Goal: Task Accomplishment & Management: Manage account settings

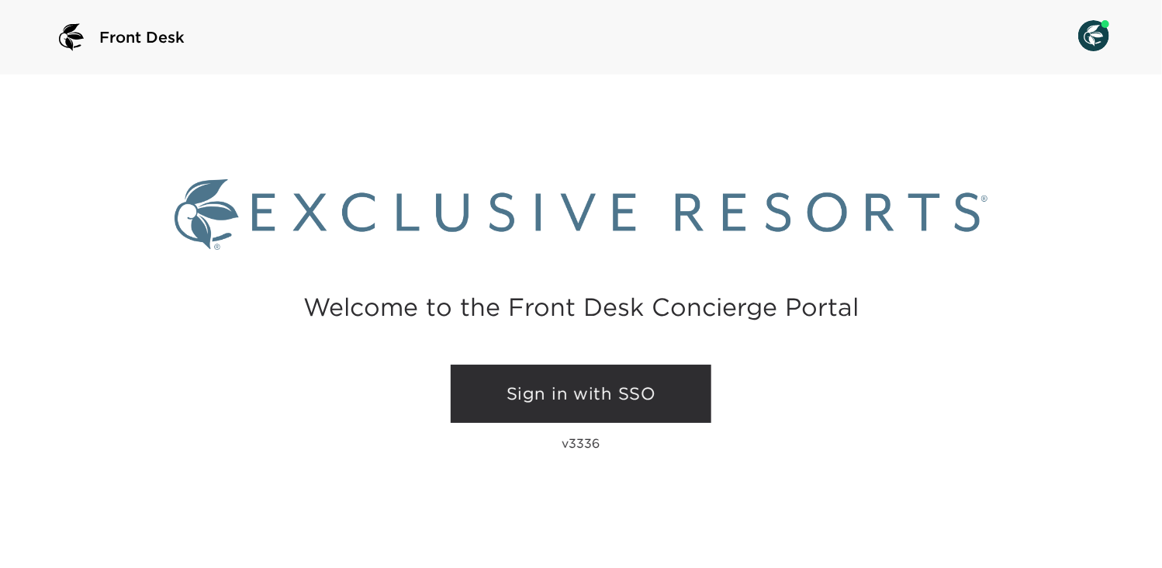
click at [564, 390] on link "Sign in with SSO" at bounding box center [581, 393] width 261 height 59
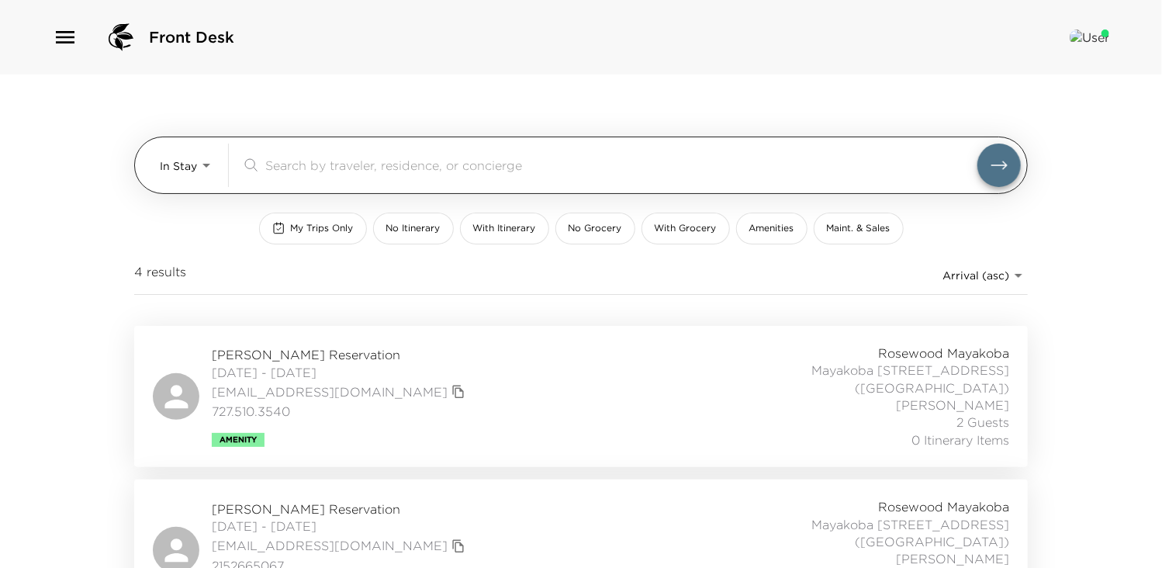
click at [198, 165] on body "Front Desk In Stay In-Stay ​ My Trips Only No Itinerary With Itinerary No Groce…" at bounding box center [581, 284] width 1162 height 568
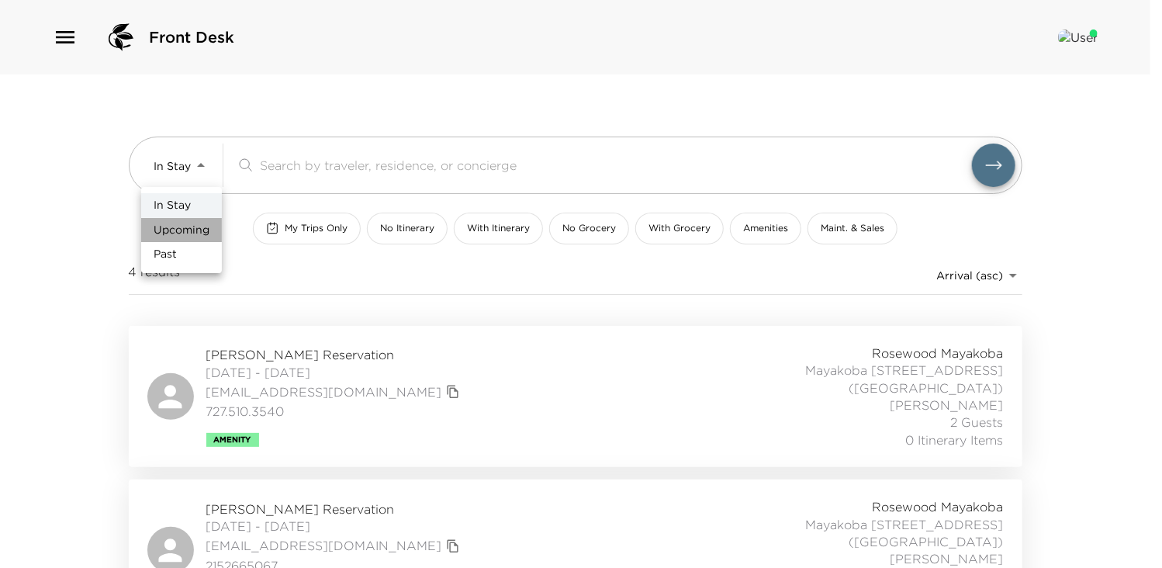
click at [180, 231] on span "Upcoming" at bounding box center [182, 231] width 56 height 16
type input "Upcoming"
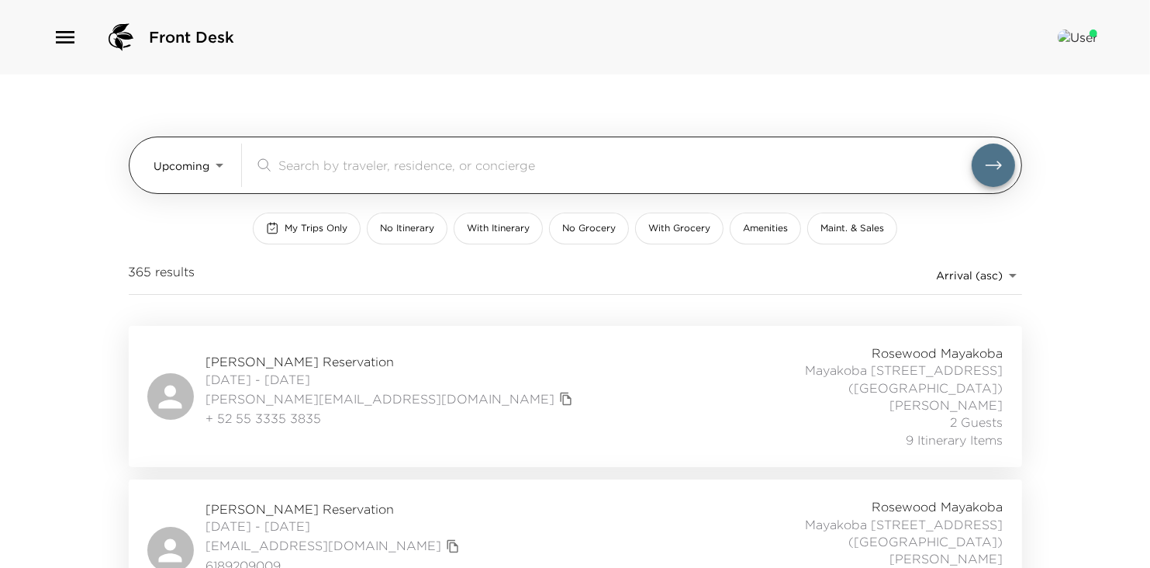
click at [323, 164] on input "search" at bounding box center [624, 165] width 693 height 18
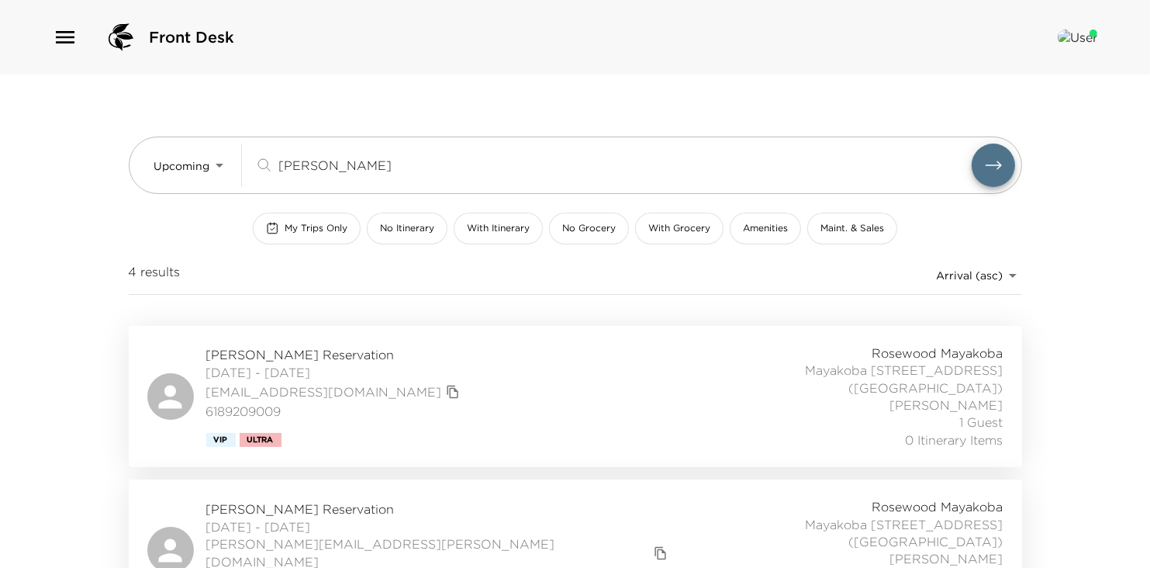
type input "[PERSON_NAME]"
click at [259, 357] on span "[PERSON_NAME] Reservation" at bounding box center [334, 354] width 257 height 17
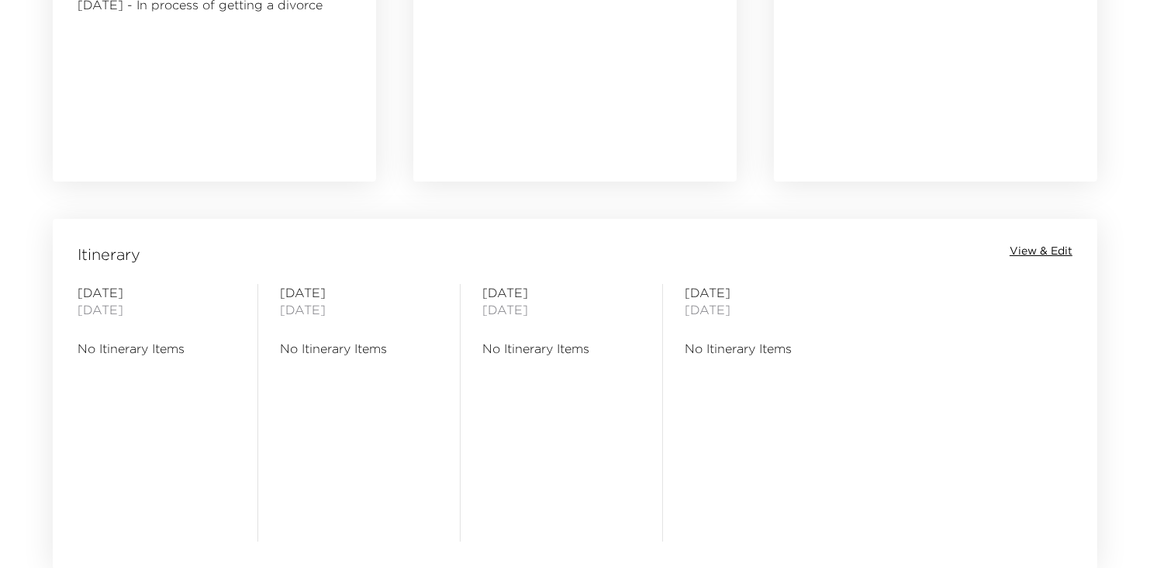
scroll to position [1105, 0]
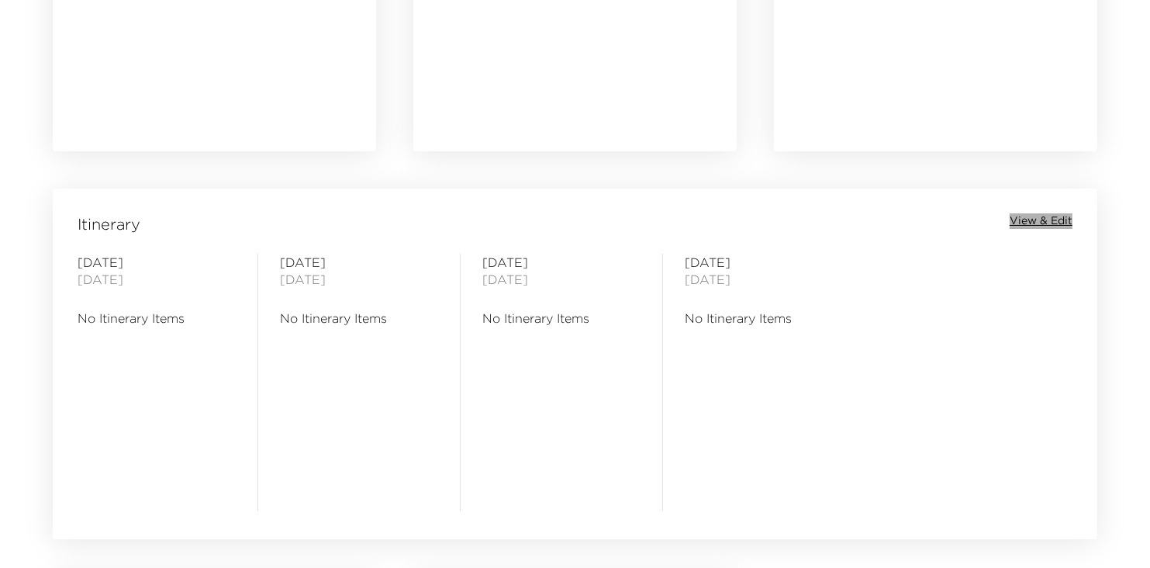
click at [1049, 213] on span "View & Edit" at bounding box center [1041, 221] width 63 height 16
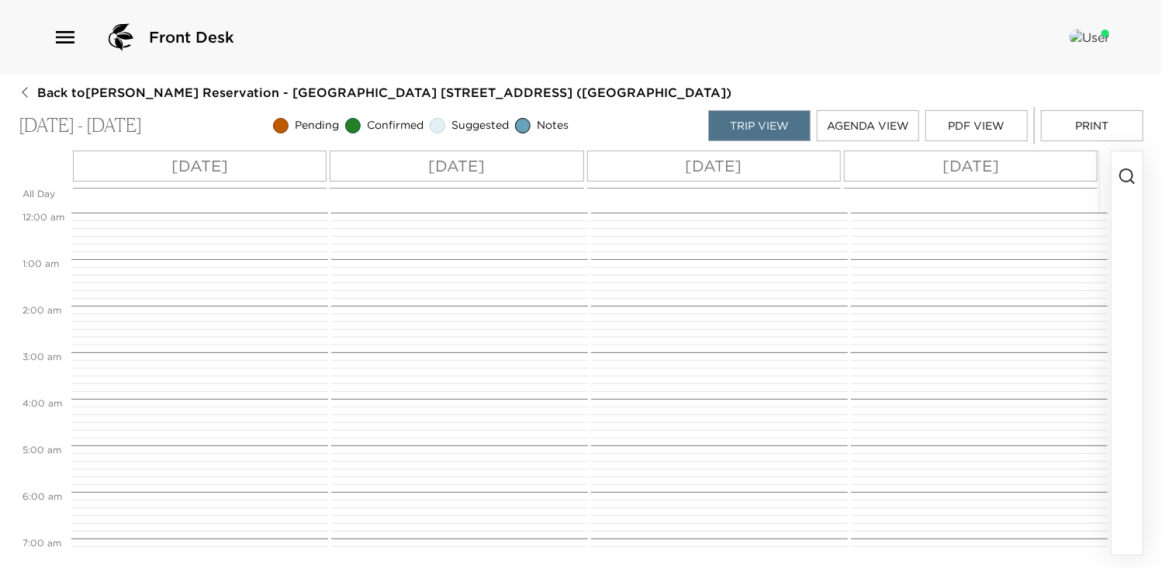
scroll to position [372, 0]
click at [248, 164] on div "[DATE]" at bounding box center [200, 165] width 254 height 31
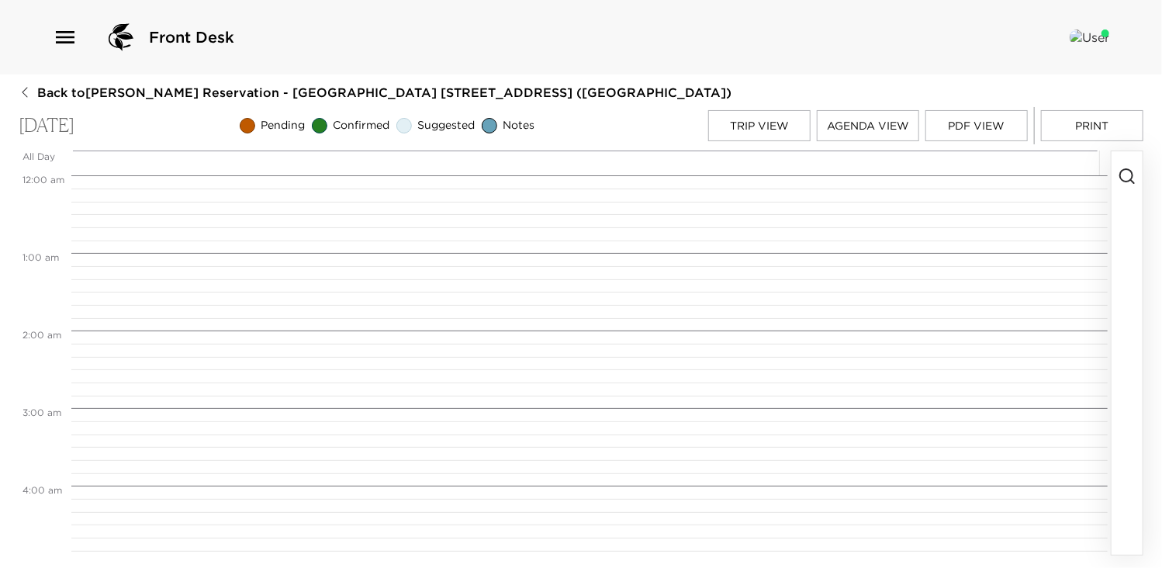
scroll to position [620, 0]
click at [1124, 174] on icon "button" at bounding box center [1126, 176] width 19 height 19
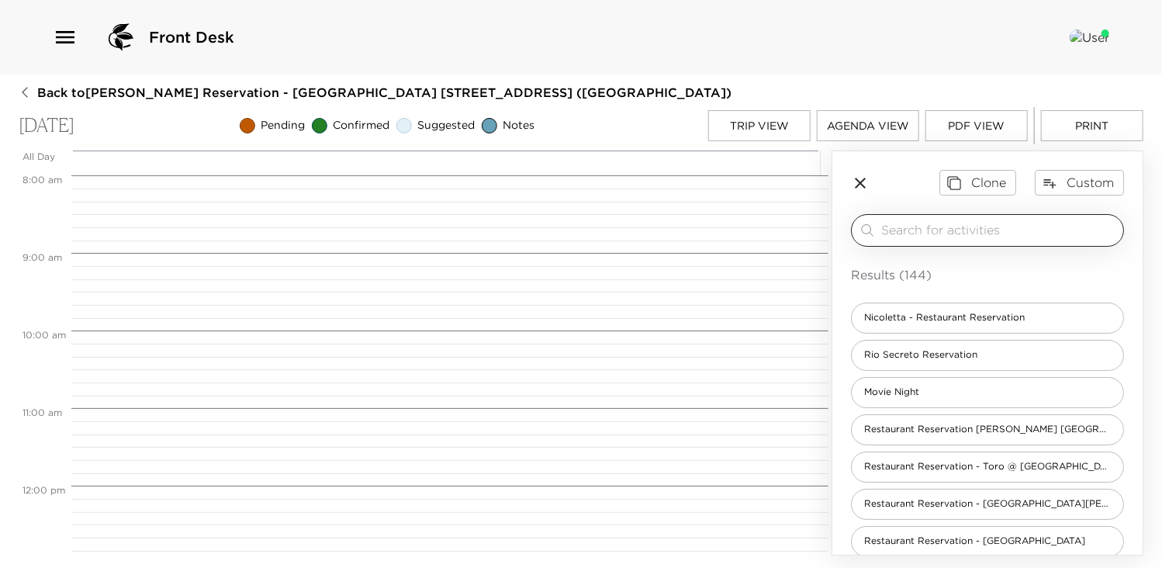
click at [976, 223] on input "search" at bounding box center [999, 230] width 236 height 18
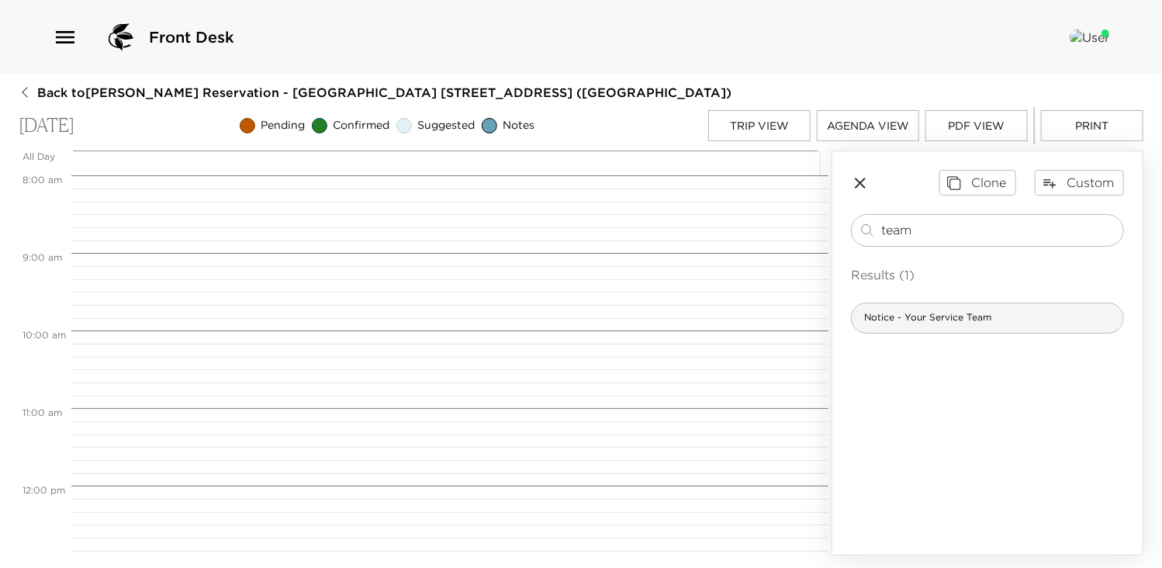
type input "team"
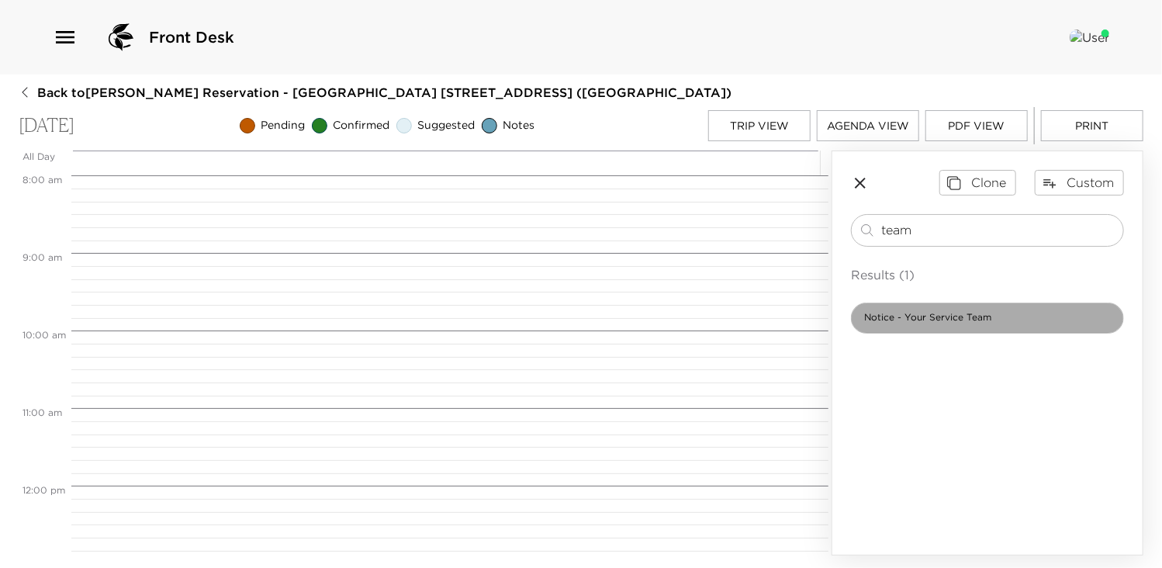
click at [957, 318] on span "Notice - Your Service Team" at bounding box center [927, 317] width 152 height 13
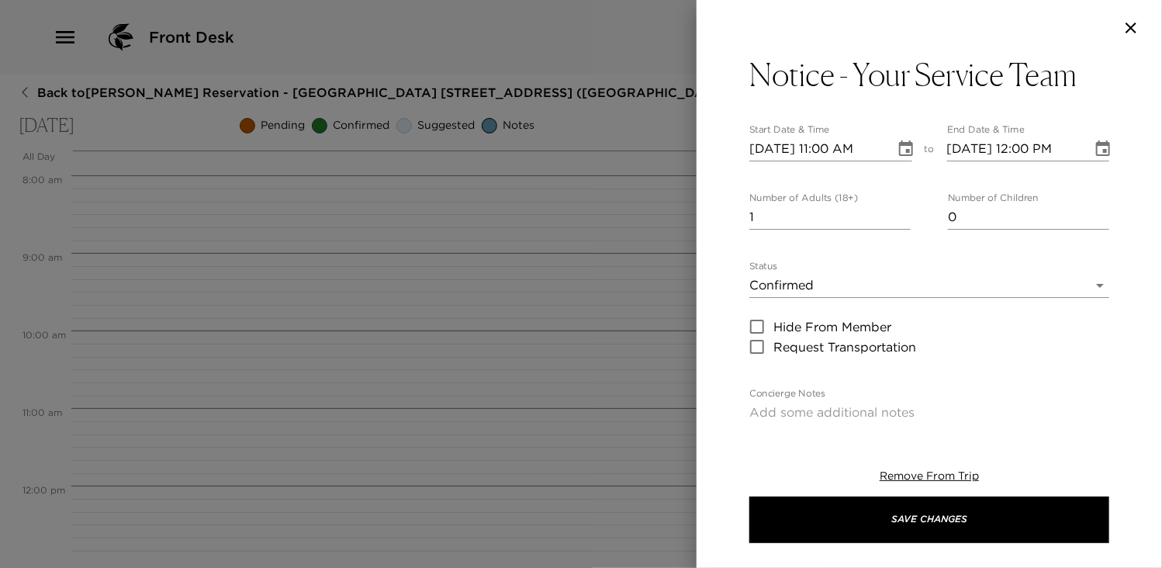
type textarea "Your Service Team: You will meet your concierge and your [PERSON_NAME] at the v…"
click at [899, 156] on icon "Choose date, selected date is Oct 5, 2025" at bounding box center [906, 148] width 14 height 16
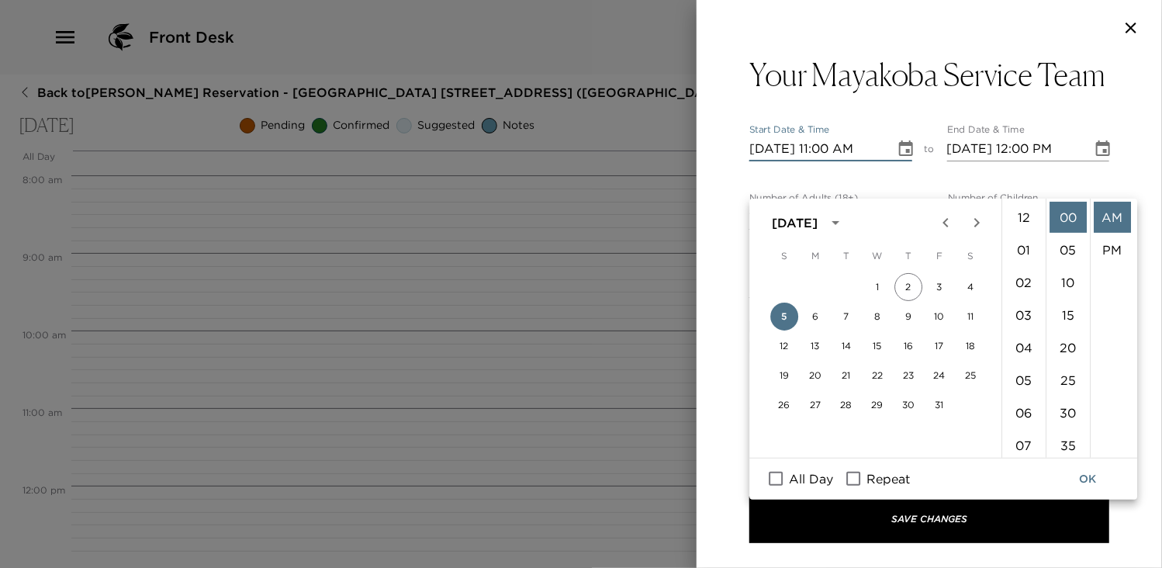
scroll to position [357, 0]
click at [769, 473] on input "All Day" at bounding box center [775, 478] width 33 height 20
checkbox input "true"
type input "[DATE]"
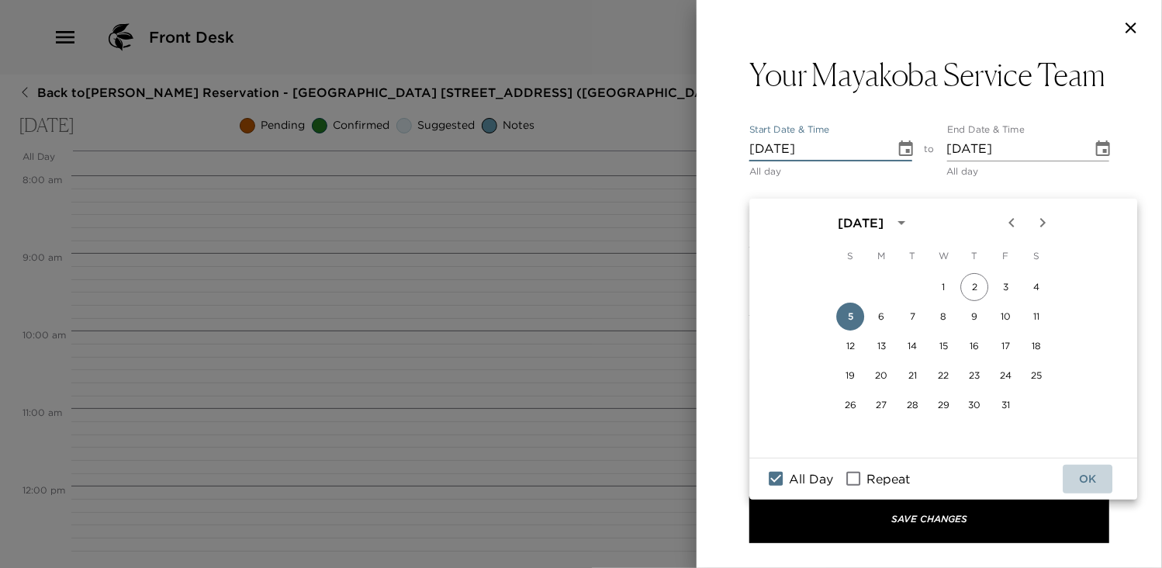
click at [1086, 478] on button "OK" at bounding box center [1087, 478] width 50 height 29
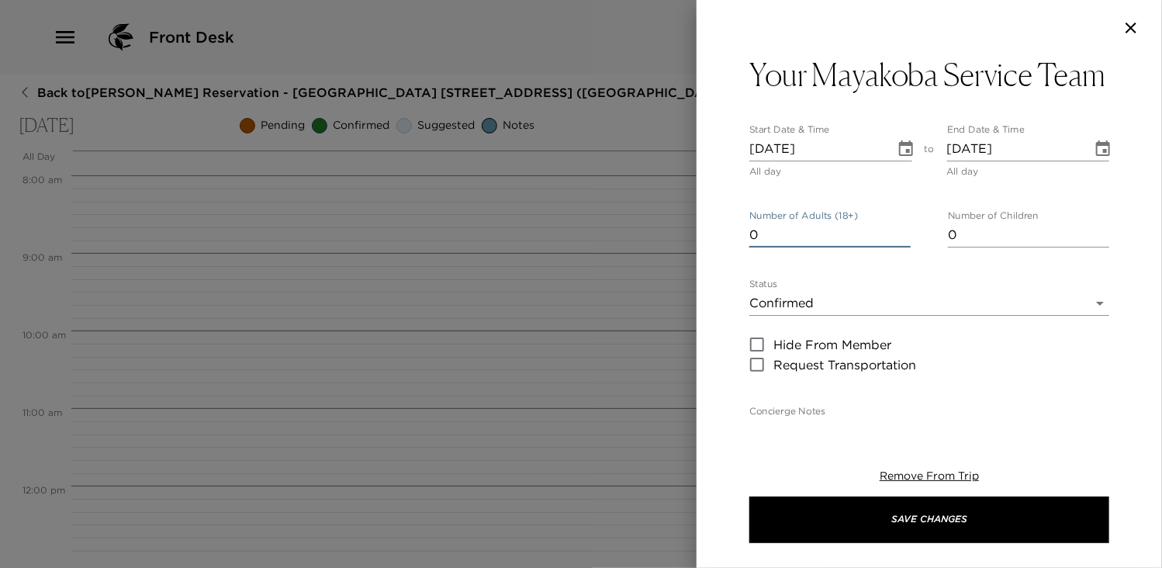
type input "0"
click at [899, 247] on input "0" at bounding box center [829, 235] width 161 height 25
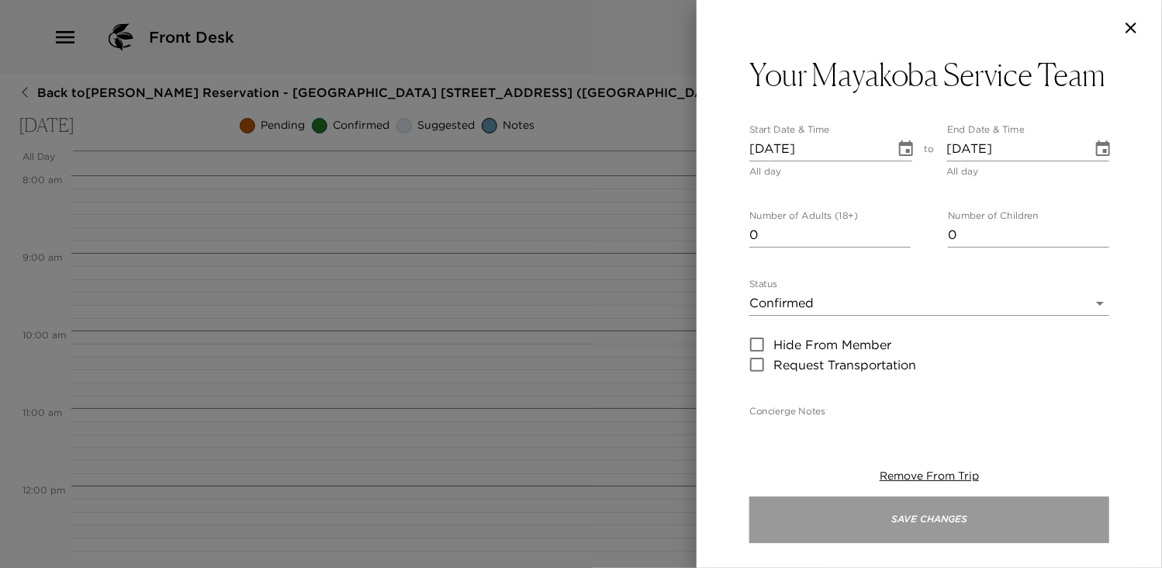
click at [973, 526] on button "Save Changes" at bounding box center [929, 519] width 360 height 47
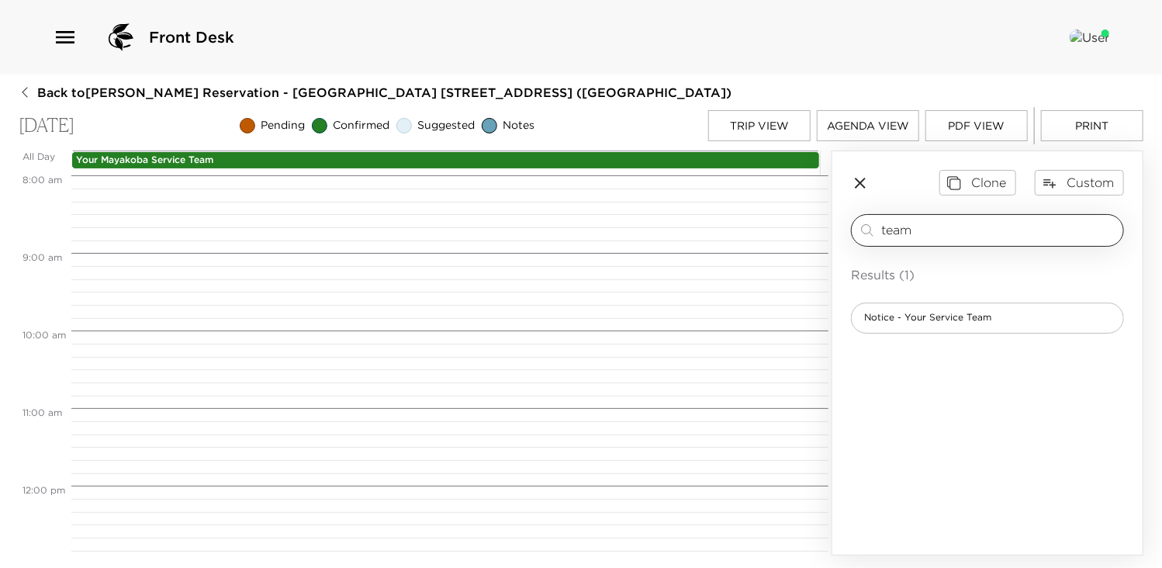
click at [955, 229] on input "team" at bounding box center [999, 230] width 236 height 18
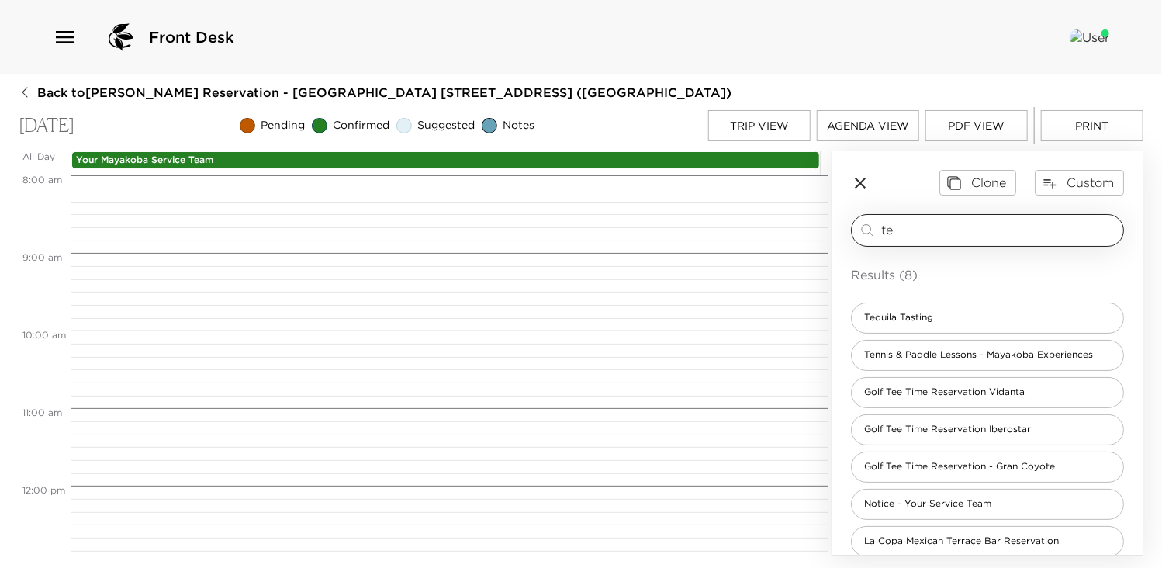
type input "t"
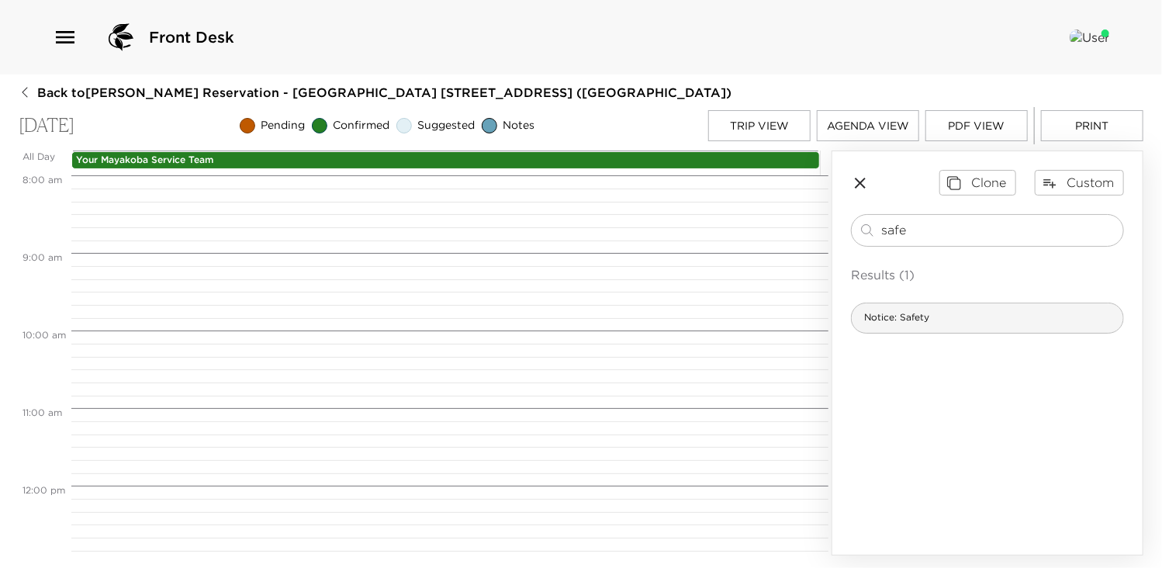
type input "safe"
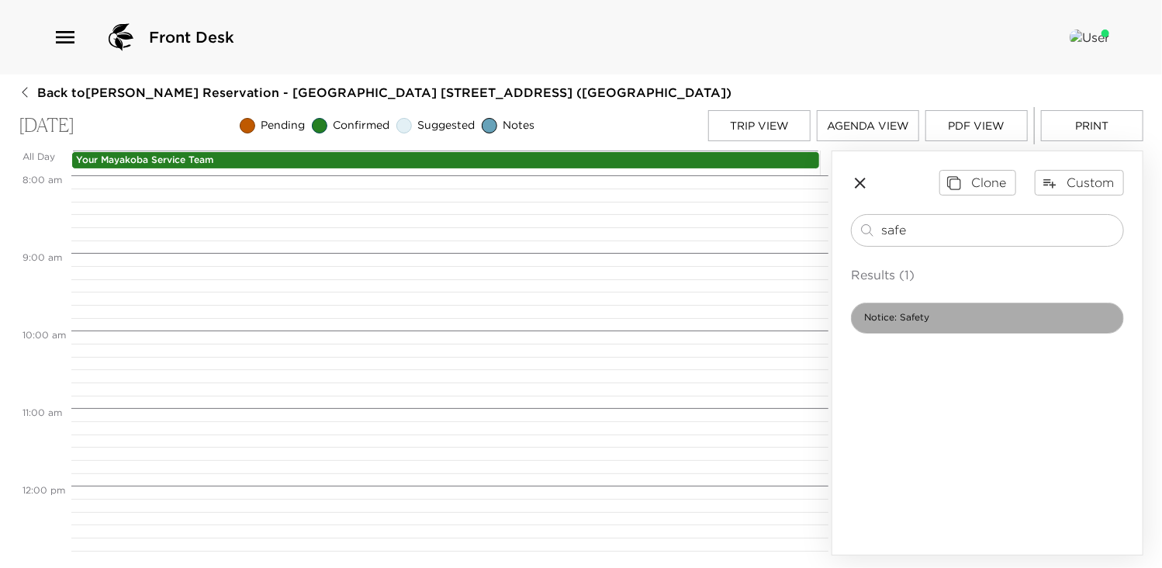
click at [902, 319] on span "Notice: Safety" at bounding box center [896, 317] width 90 height 13
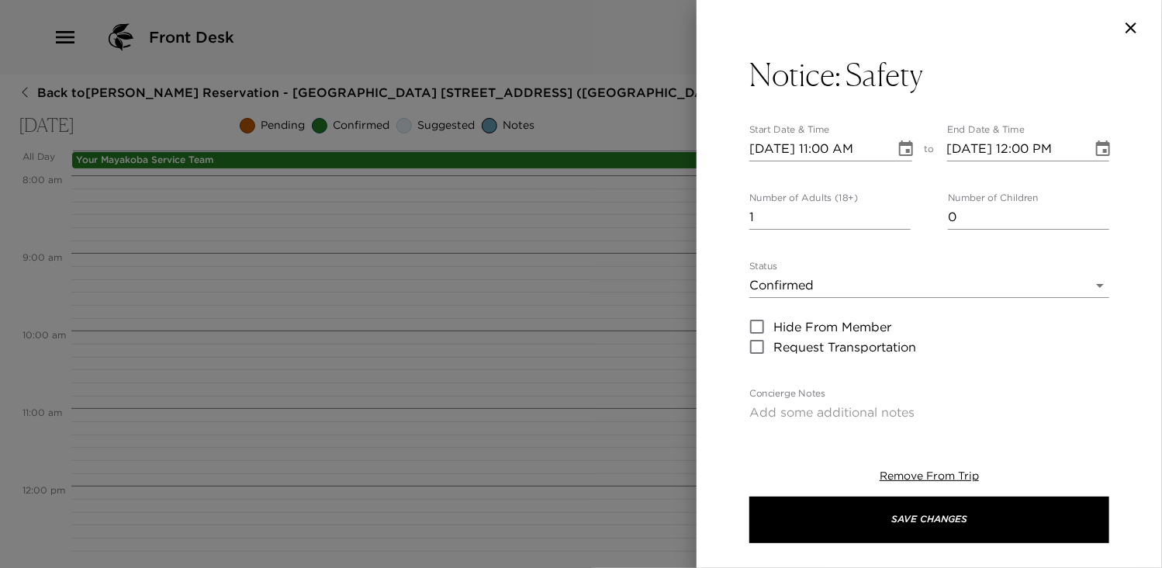
type textarea "Lo ipsumd sita consectet, ad elitseddo eiusmod temp incid utl etdolor magnaa en…"
type input "0"
click at [899, 216] on input "0" at bounding box center [829, 217] width 161 height 25
click at [834, 150] on input "[DATE] 11:00 AM" at bounding box center [816, 148] width 135 height 25
click at [899, 145] on icon "Choose date, selected date is Oct 5, 2025" at bounding box center [906, 148] width 14 height 16
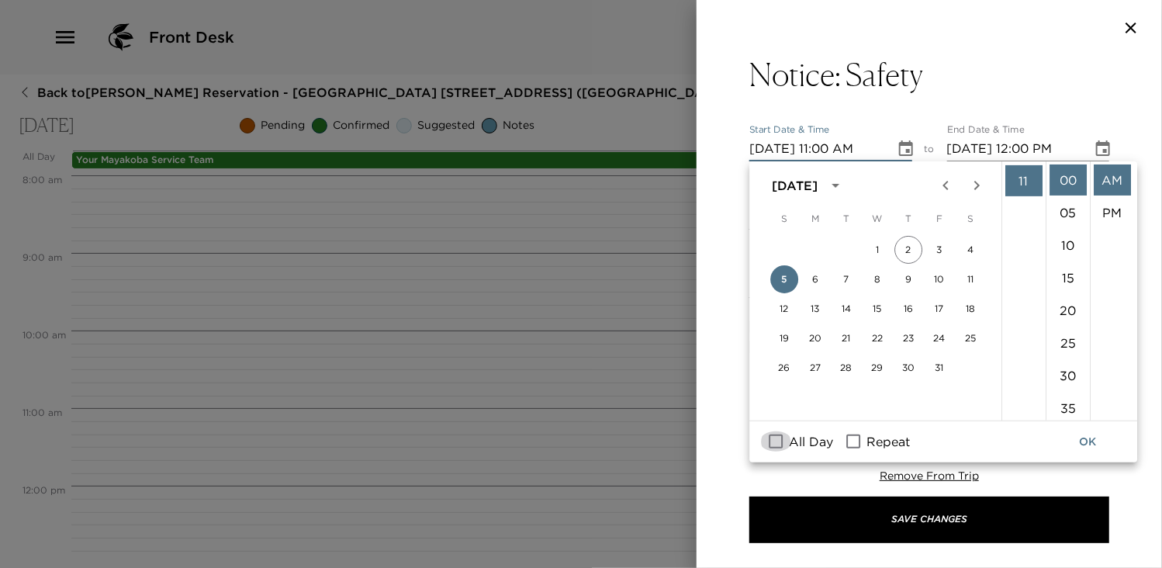
click at [773, 440] on input "All Day" at bounding box center [775, 441] width 33 height 20
checkbox input "true"
type input "[DATE]"
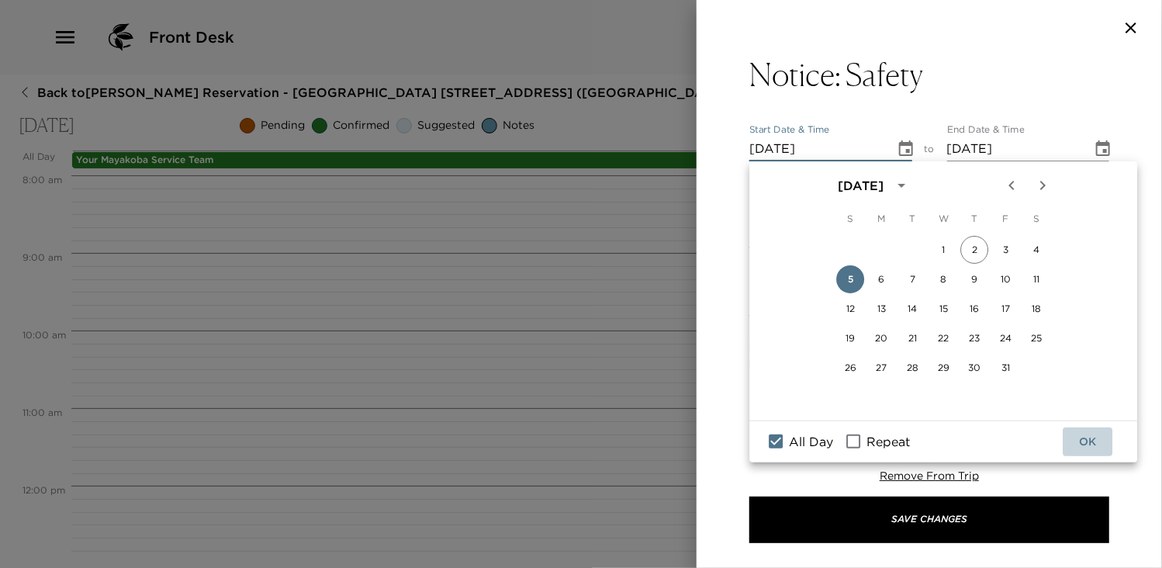
click at [1089, 443] on button "OK" at bounding box center [1087, 441] width 50 height 29
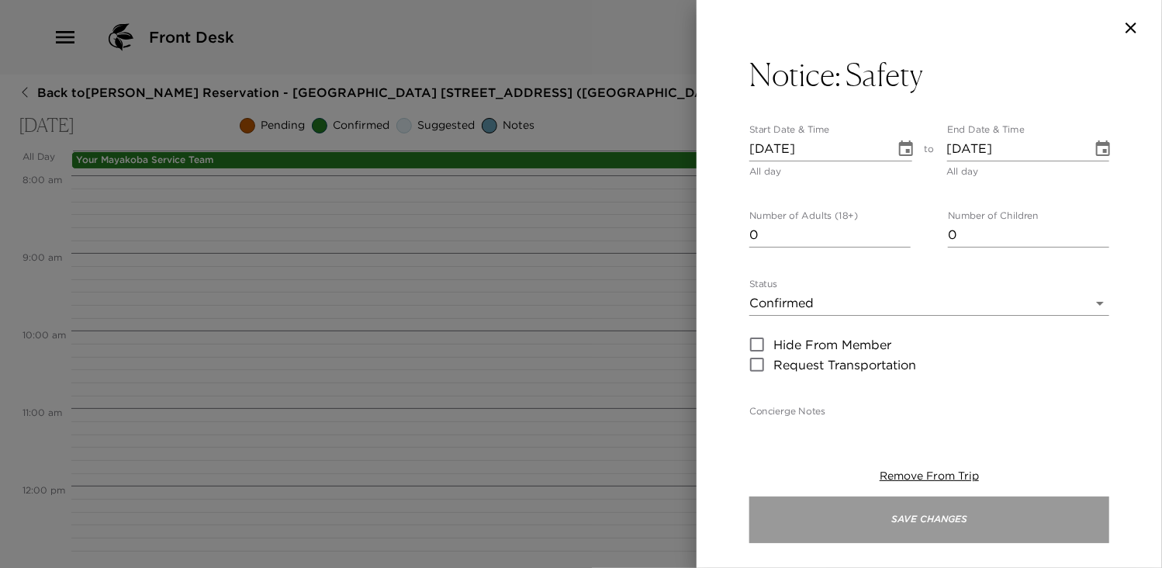
click at [936, 530] on button "Save Changes" at bounding box center [929, 519] width 360 height 47
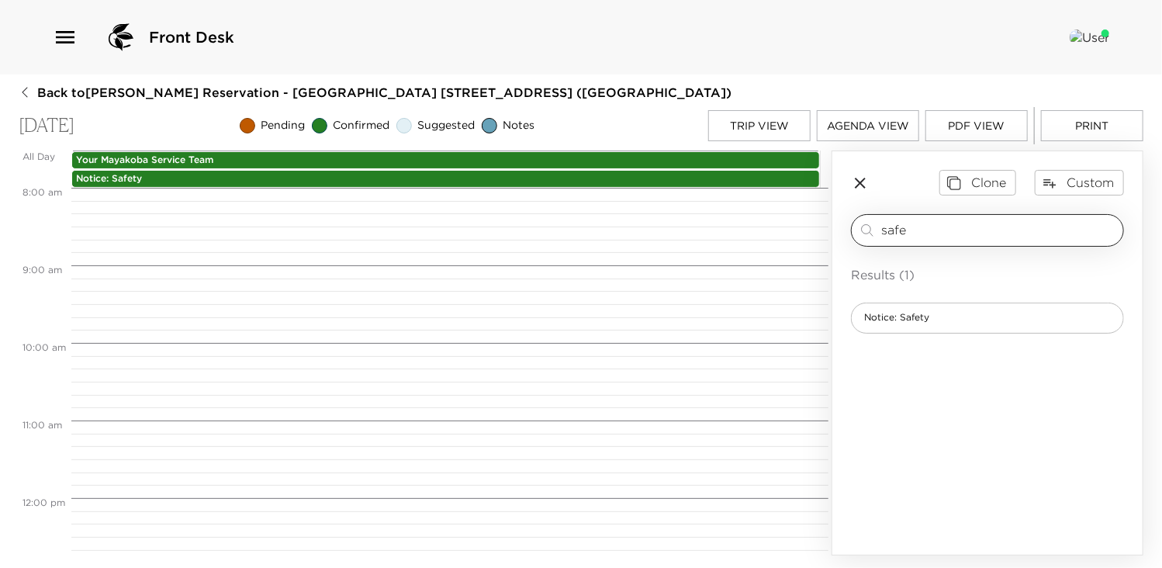
click at [916, 227] on input "safe" at bounding box center [999, 230] width 236 height 18
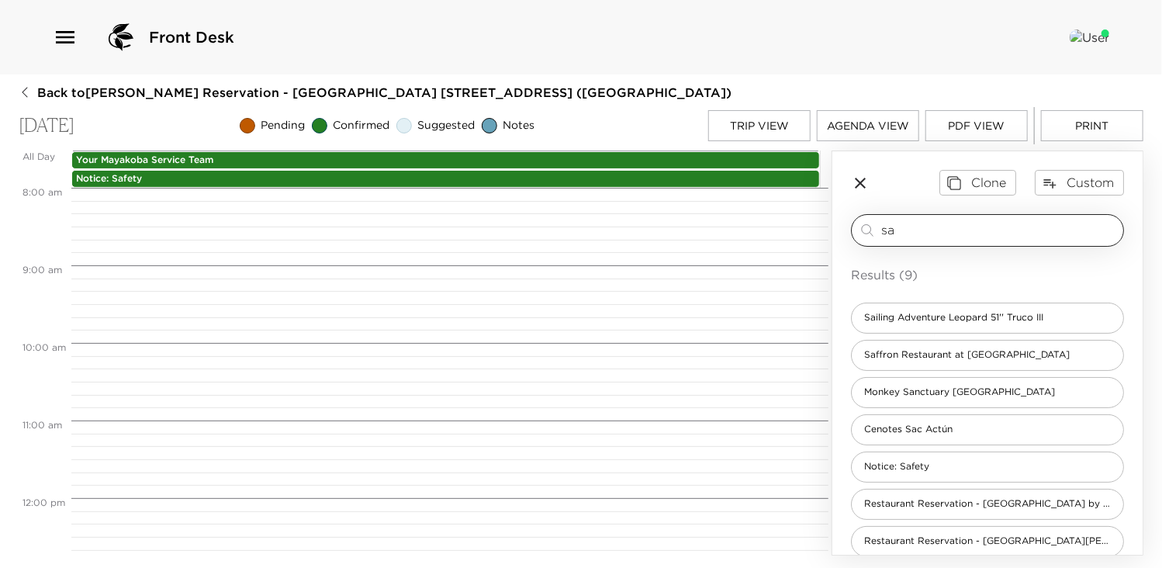
type input "s"
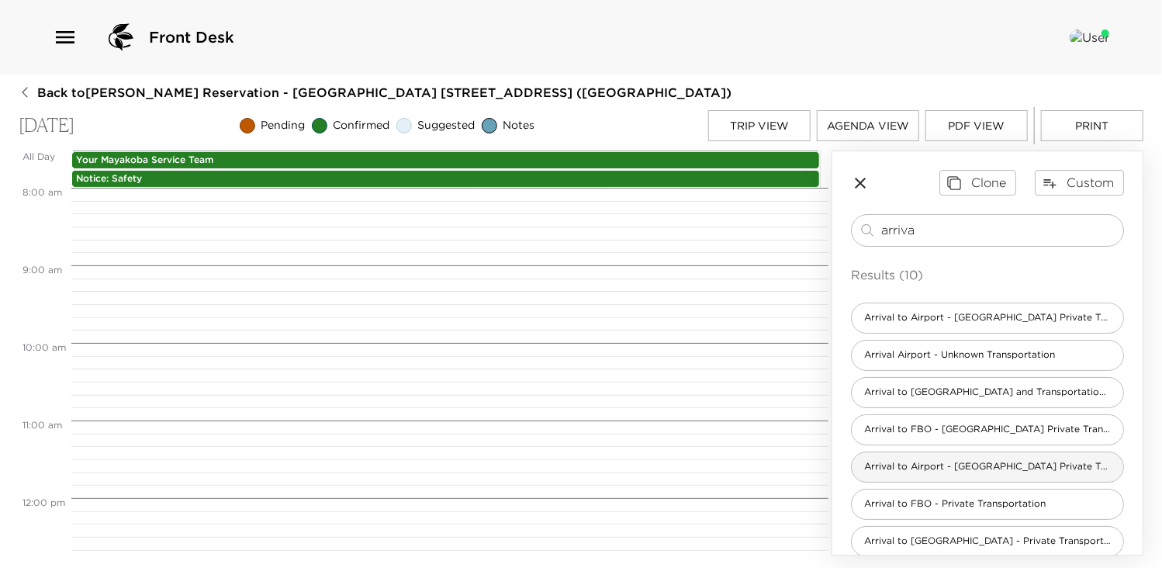
type input "arriva"
click at [962, 461] on span "Arrival to Airport - [GEOGRAPHIC_DATA] Private Transportation" at bounding box center [986, 466] width 271 height 13
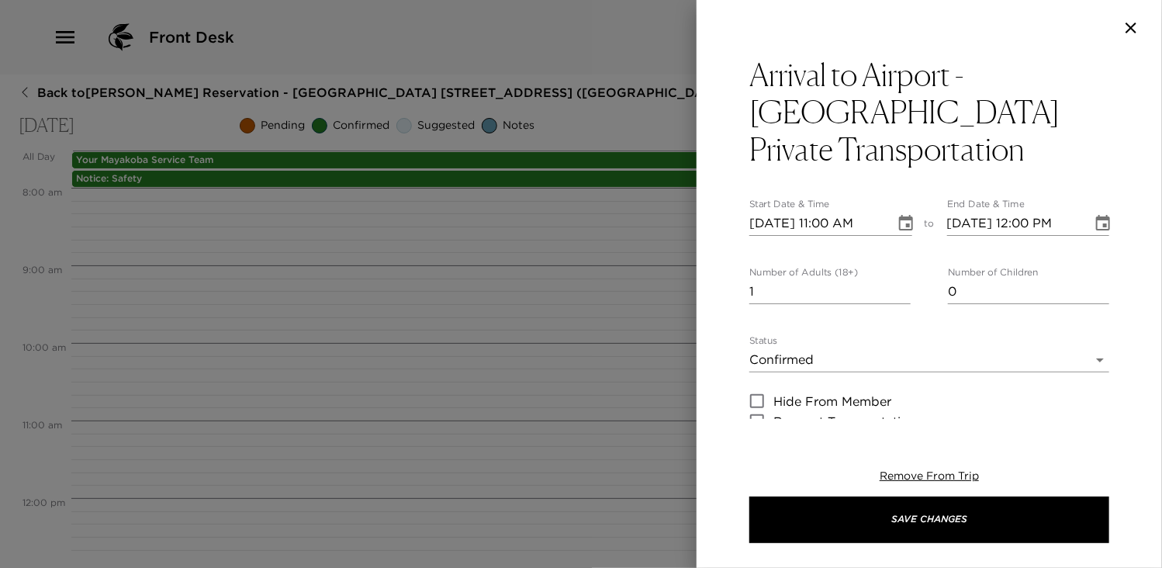
type textarea "I anticipate your arrival on _____ Airlines flight number ____ and have confirm…"
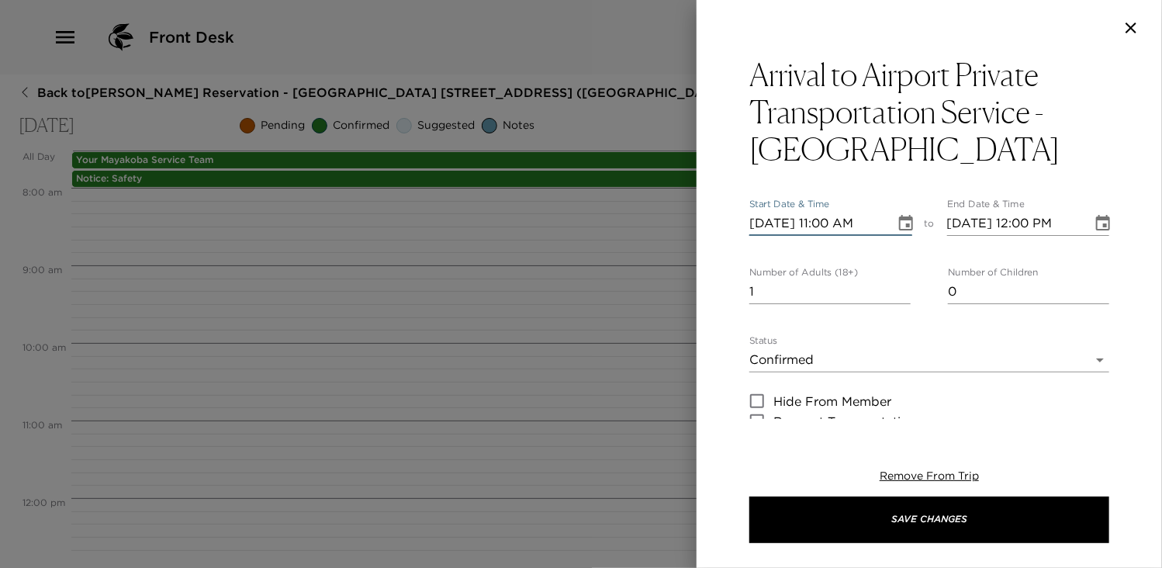
click at [847, 223] on input "[DATE] 11:00 AM" at bounding box center [816, 223] width 135 height 25
type input "[DATE] 11:35 AM"
click at [1010, 216] on input "[DATE] 12:00 PM" at bounding box center [1014, 223] width 135 height 25
click at [1020, 216] on input "[DATE] 12:00 PM" at bounding box center [1014, 223] width 135 height 25
type input "[DATE] 11:35 AM"
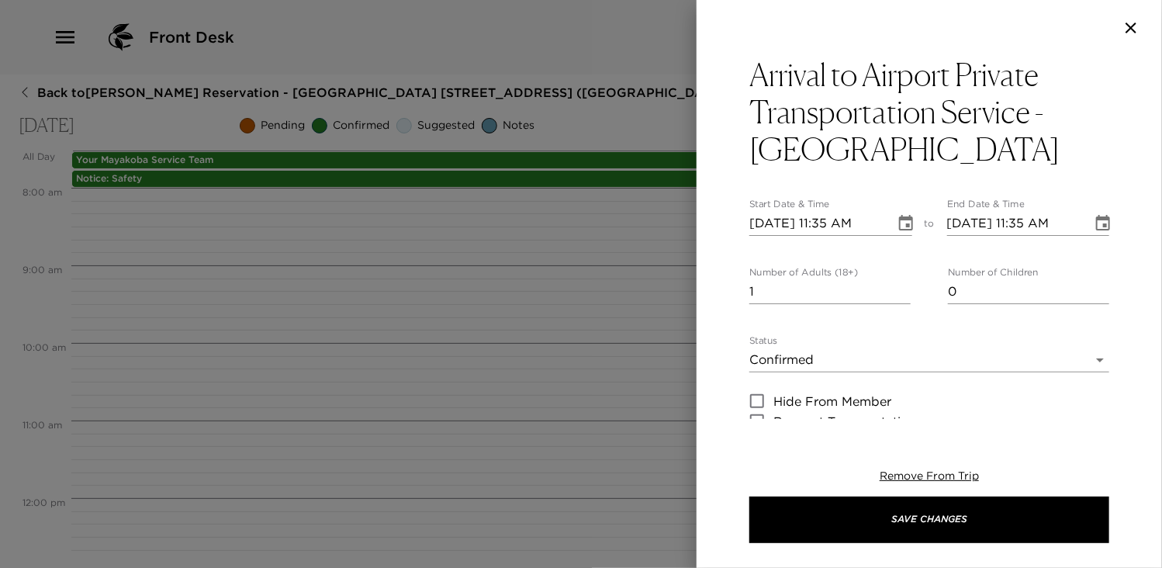
click at [1130, 323] on div "Arrival to Airport Private Transportation Service - [GEOGRAPHIC_DATA] Start Dat…" at bounding box center [928, 237] width 465 height 363
type input "2"
click at [899, 288] on input "2" at bounding box center [829, 291] width 161 height 25
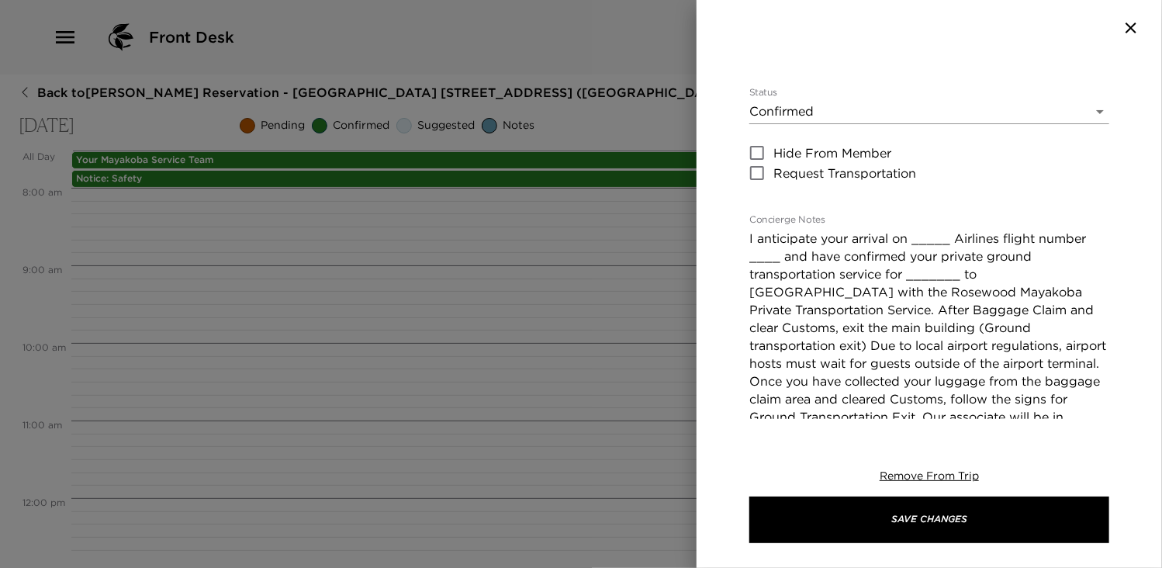
scroll to position [299, 0]
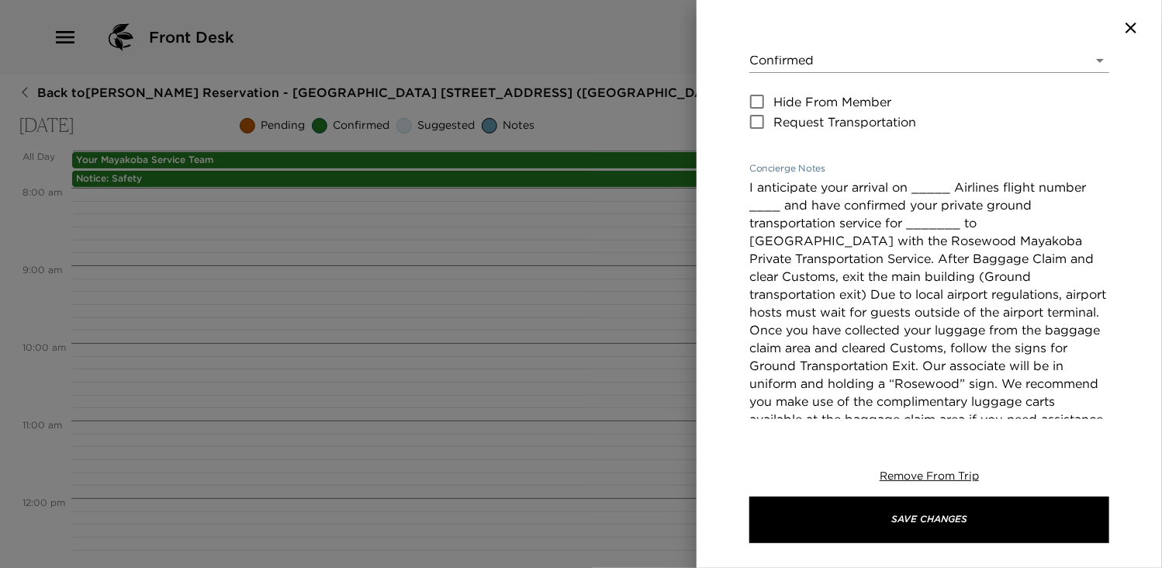
click at [968, 210] on textarea "I anticipate your arrival on _____ Airlines flight number ____ and have confirm…" at bounding box center [929, 347] width 360 height 339
click at [946, 186] on textarea "I anticipate your arrival on _____ Airlines flight number ____ and have confirm…" at bounding box center [929, 347] width 360 height 339
click at [823, 204] on textarea "I anticipate your arrival on SouthWest Jets Airlines flight number ____ and hav…" at bounding box center [929, 347] width 360 height 339
click at [959, 223] on textarea "I anticipate your arrival on SouthWest Jets Airlines flight number 1985 and hav…" at bounding box center [929, 347] width 360 height 339
click at [822, 260] on textarea "I anticipate your arrival on SouthWest Jets Airlines flight number 1985 and hav…" at bounding box center [929, 347] width 360 height 339
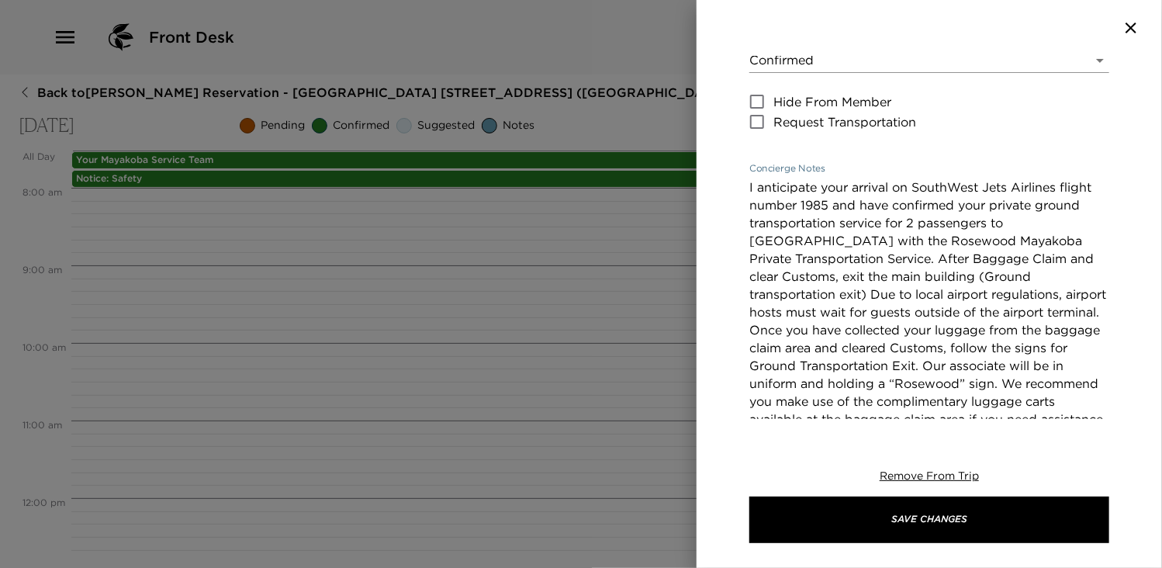
click at [804, 257] on textarea "I anticipate your arrival on SouthWest Jets Airlines flight number 1985 and hav…" at bounding box center [929, 347] width 360 height 339
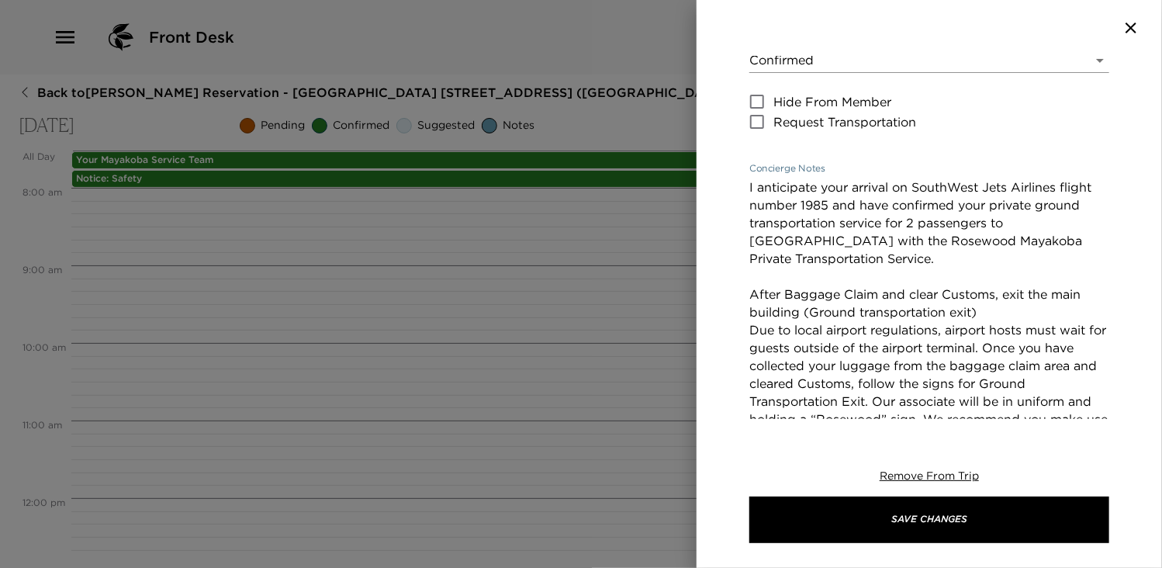
click at [1007, 348] on textarea "I anticipate your arrival on SouthWest Jets Airlines flight number 1985 and hav…" at bounding box center [929, 365] width 360 height 375
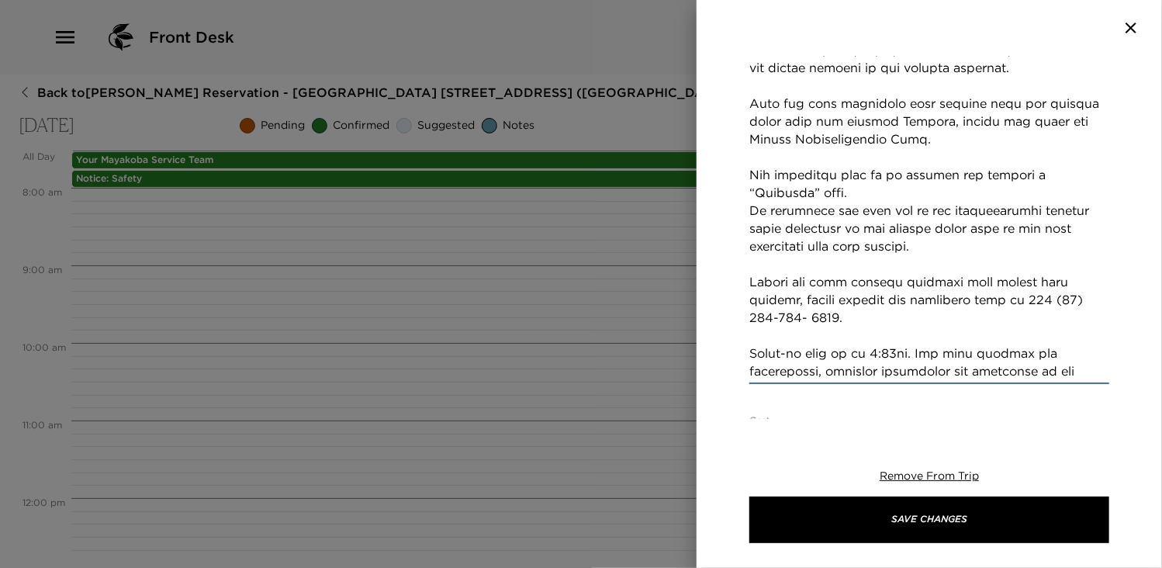
scroll to position [615, 0]
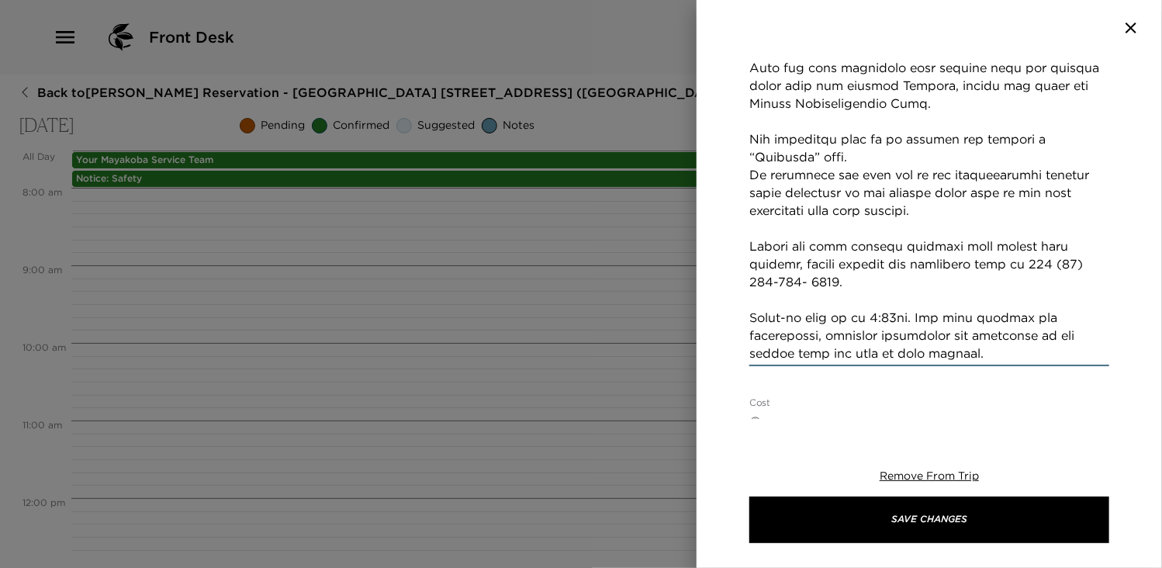
click at [920, 317] on textarea "Concierge Notes" at bounding box center [929, 112] width 360 height 499
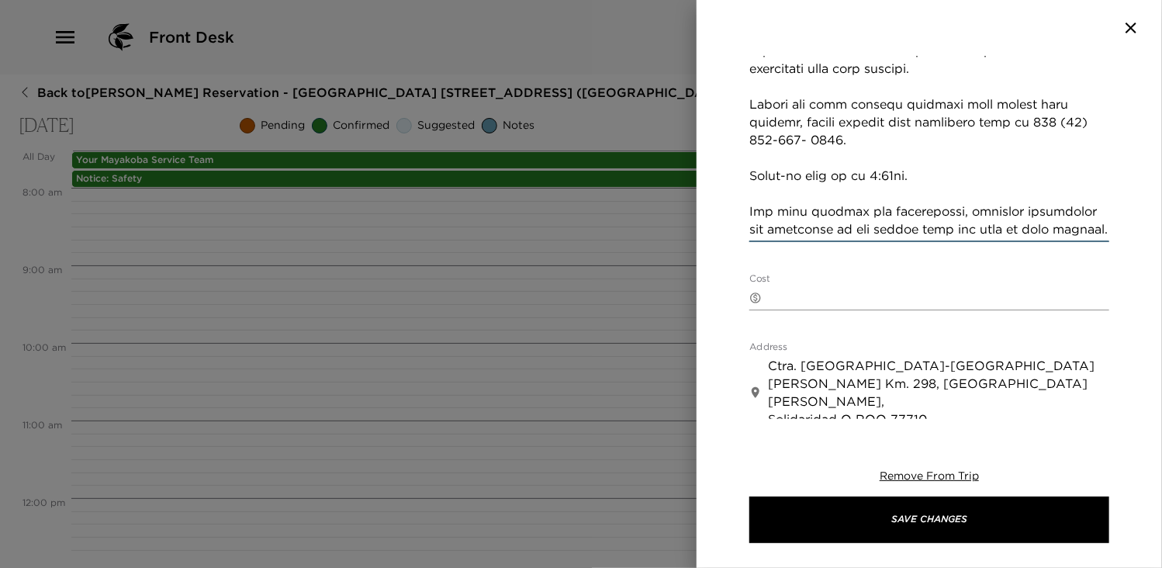
scroll to position [757, 0]
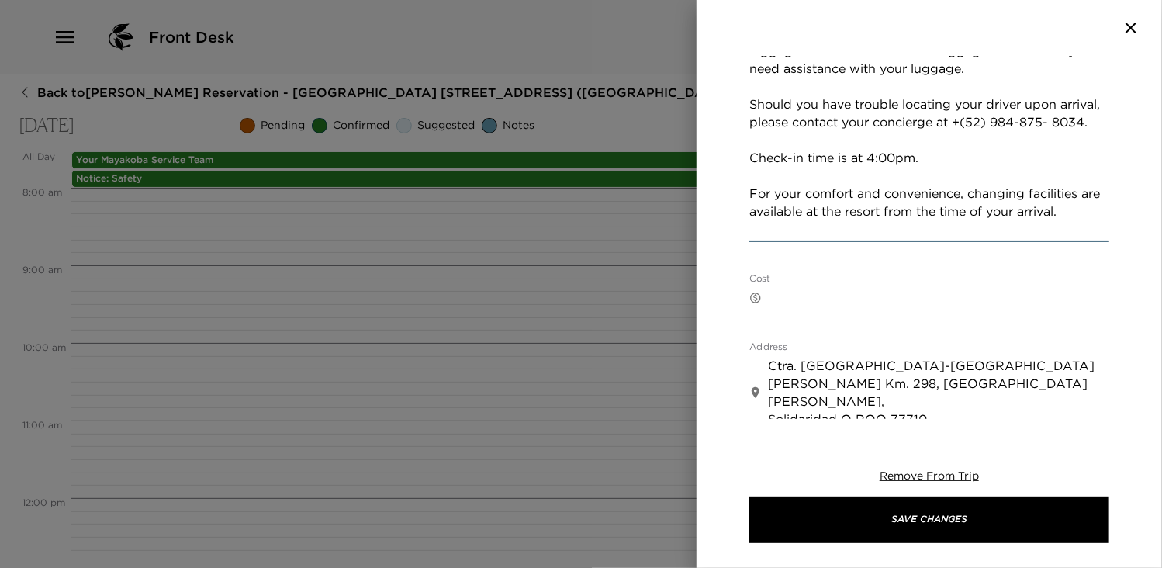
type textarea "I anticipate your arrival on SouthWest Jets Airlines flight number 1985 and hav…"
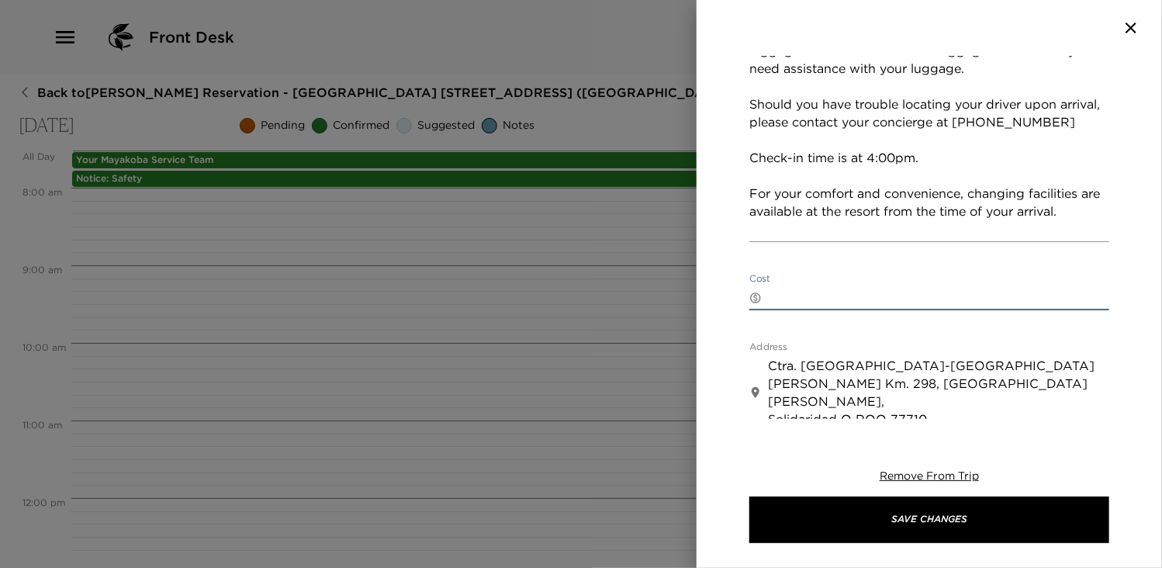
click at [812, 292] on textarea "Cost" at bounding box center [938, 297] width 341 height 18
type textarea "$245 USD"
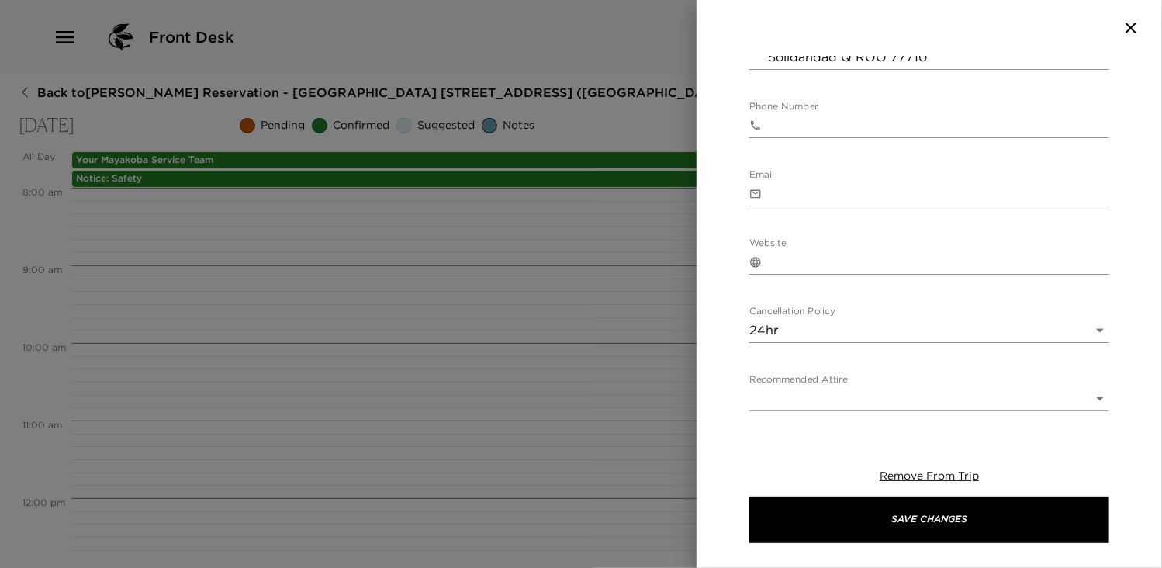
scroll to position [1179, 0]
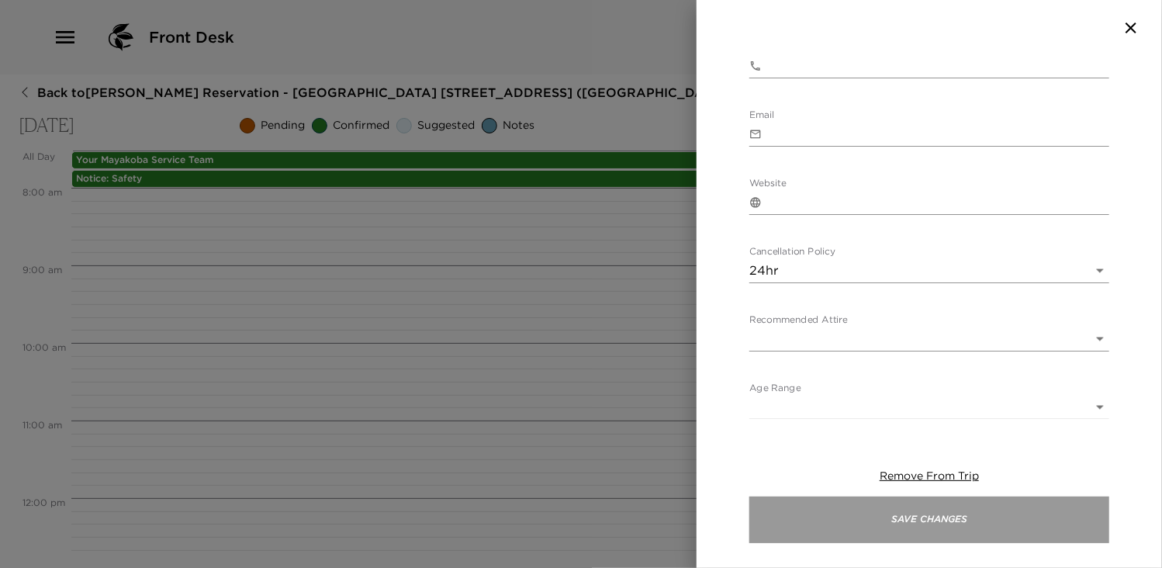
click at [971, 511] on button "Save Changes" at bounding box center [929, 519] width 360 height 47
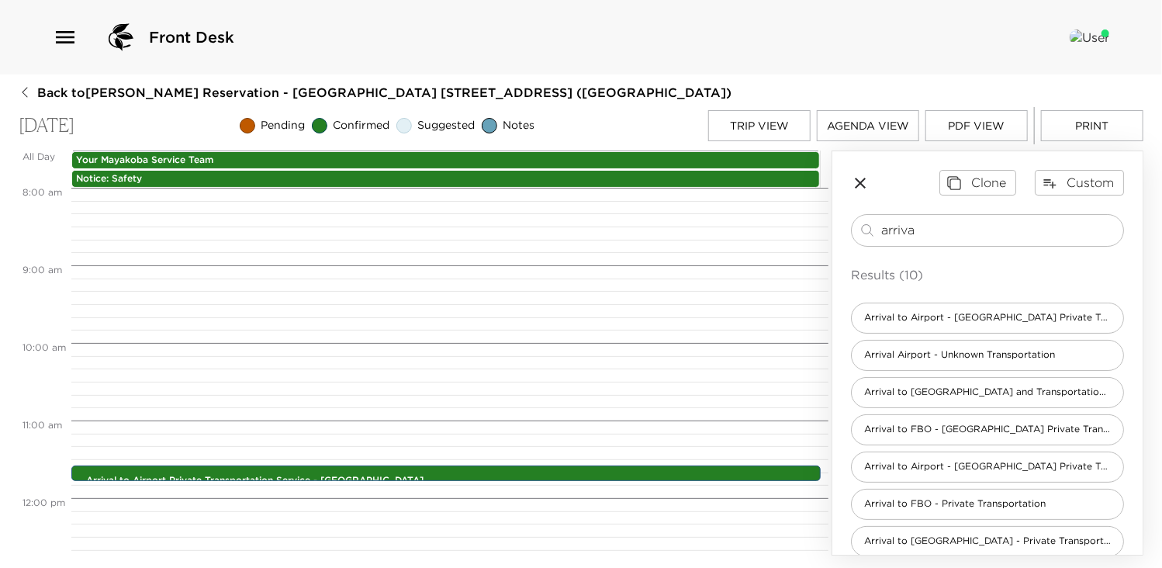
click at [763, 126] on button "Trip View" at bounding box center [759, 125] width 102 height 31
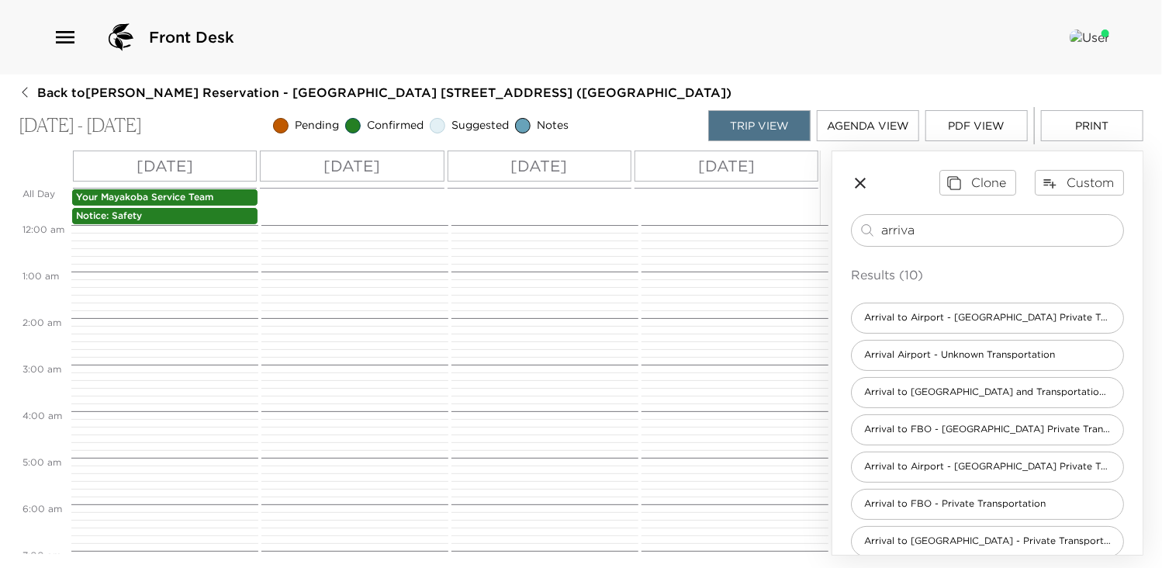
scroll to position [539, 0]
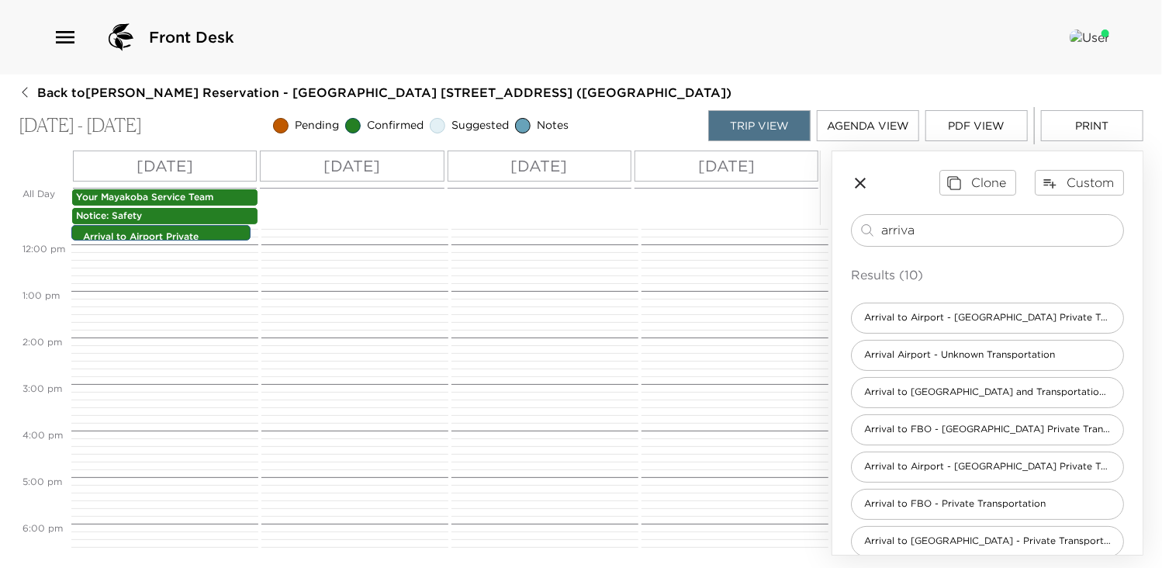
click at [400, 164] on div "[DATE]" at bounding box center [352, 165] width 184 height 31
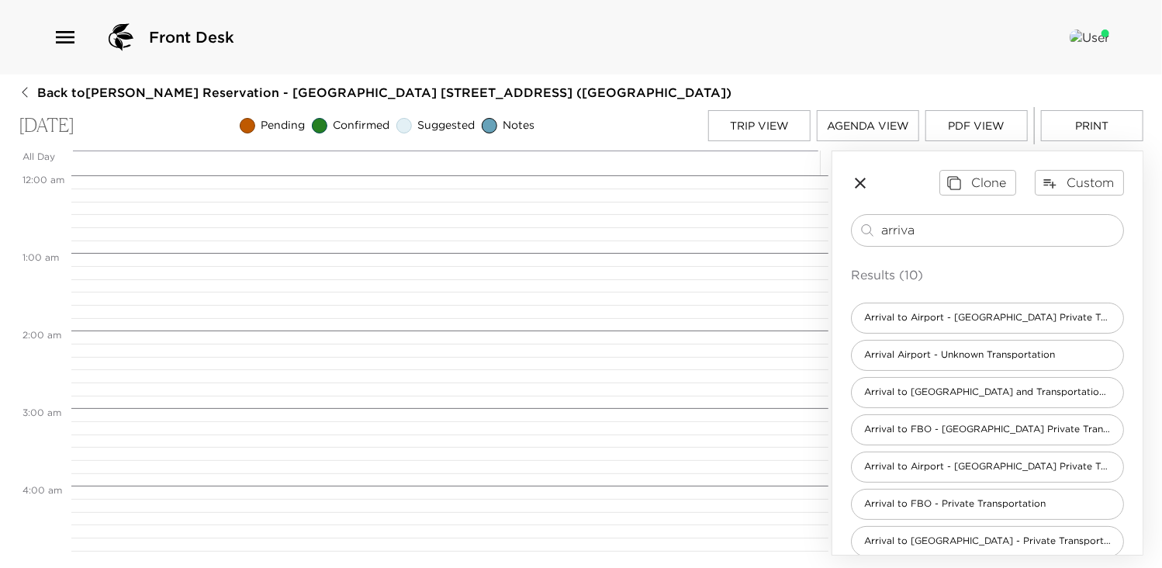
scroll to position [620, 0]
drag, startPoint x: 928, startPoint y: 216, endPoint x: 928, endPoint y: 236, distance: 20.2
click at [928, 236] on div "arriva ​" at bounding box center [987, 230] width 273 height 33
click at [928, 236] on input "arriva" at bounding box center [999, 230] width 236 height 18
type input "a"
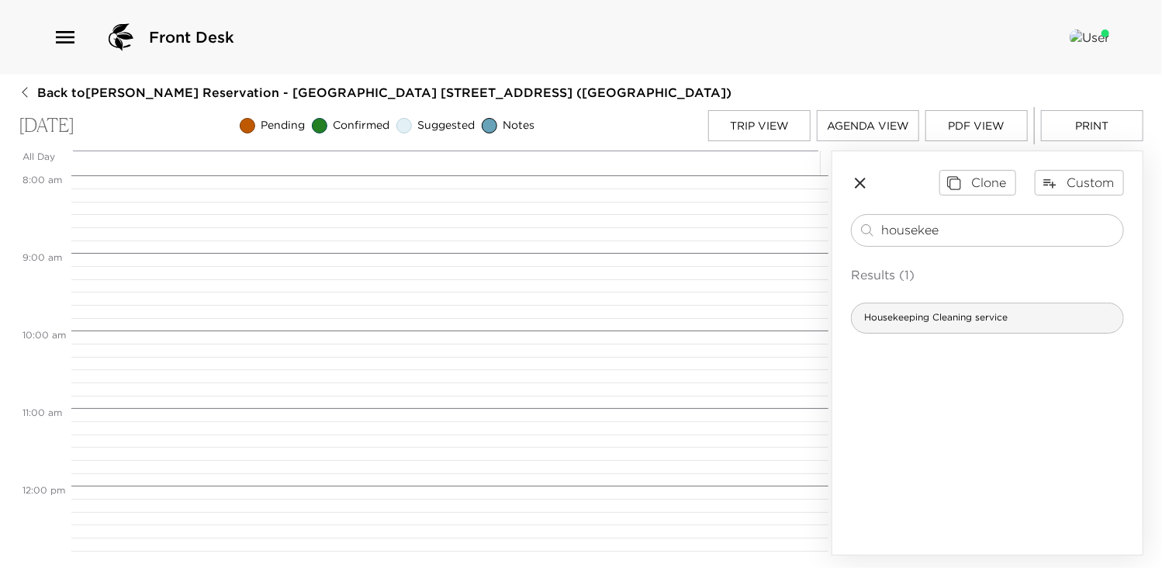
type input "housekee"
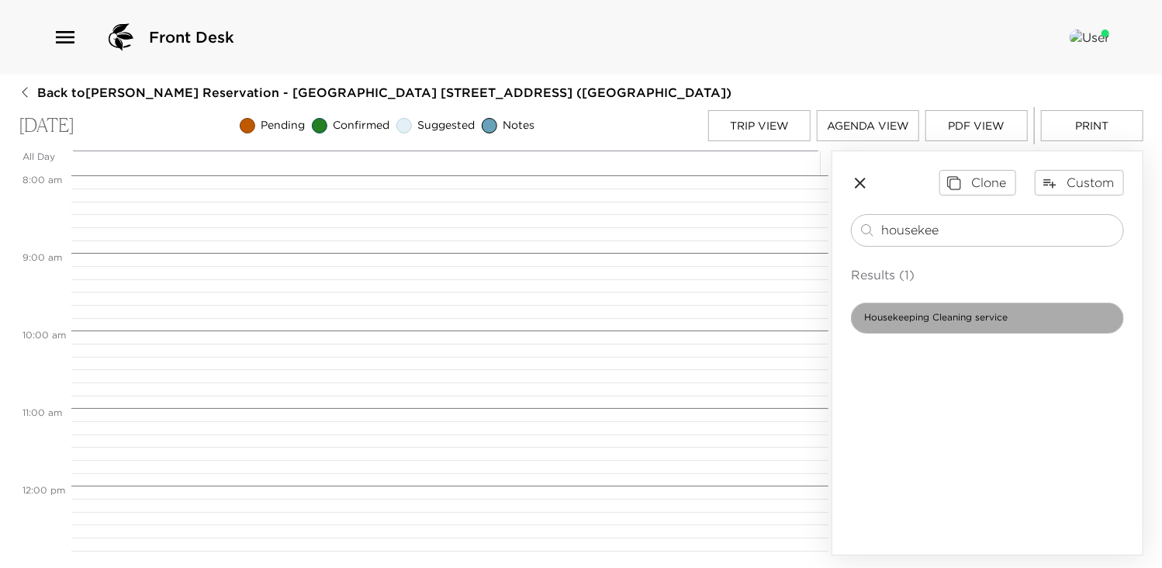
click at [937, 319] on span "Housekeeping Cleaning service" at bounding box center [935, 317] width 168 height 13
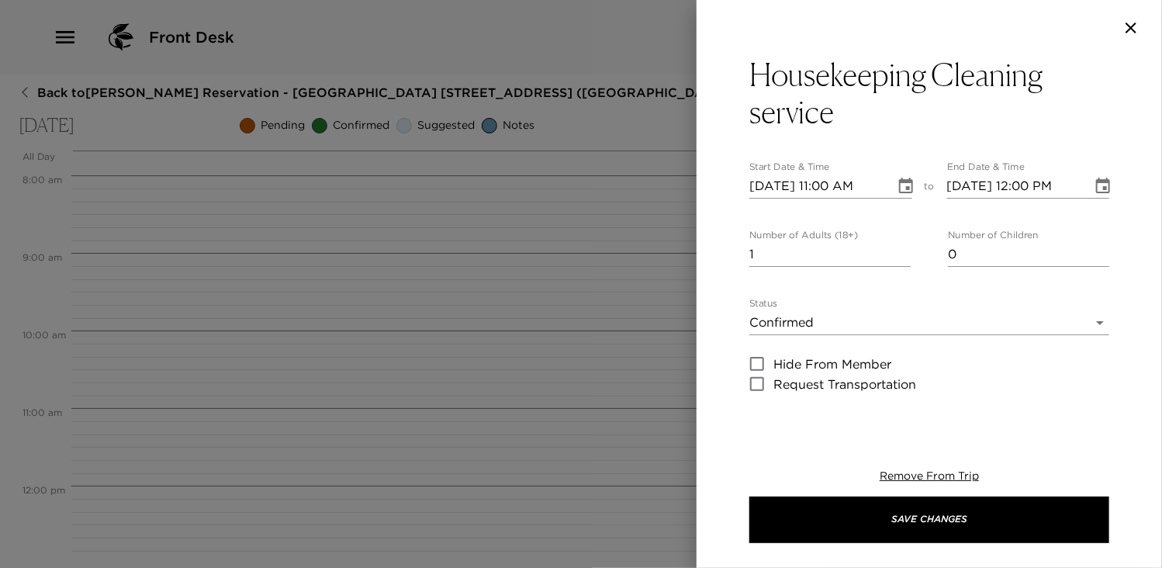
type textarea "Your Dedicated housekeeper will come into your villa at 9:00 AM to start cleani…"
click at [834, 182] on input "[DATE] 11:00 AM" at bounding box center [816, 186] width 135 height 25
type input "[DATE] 09:00 AM"
click at [1018, 179] on input "[DATE] 12:00 PM" at bounding box center [1014, 186] width 135 height 25
type input "[DATE] 09:00 AM"
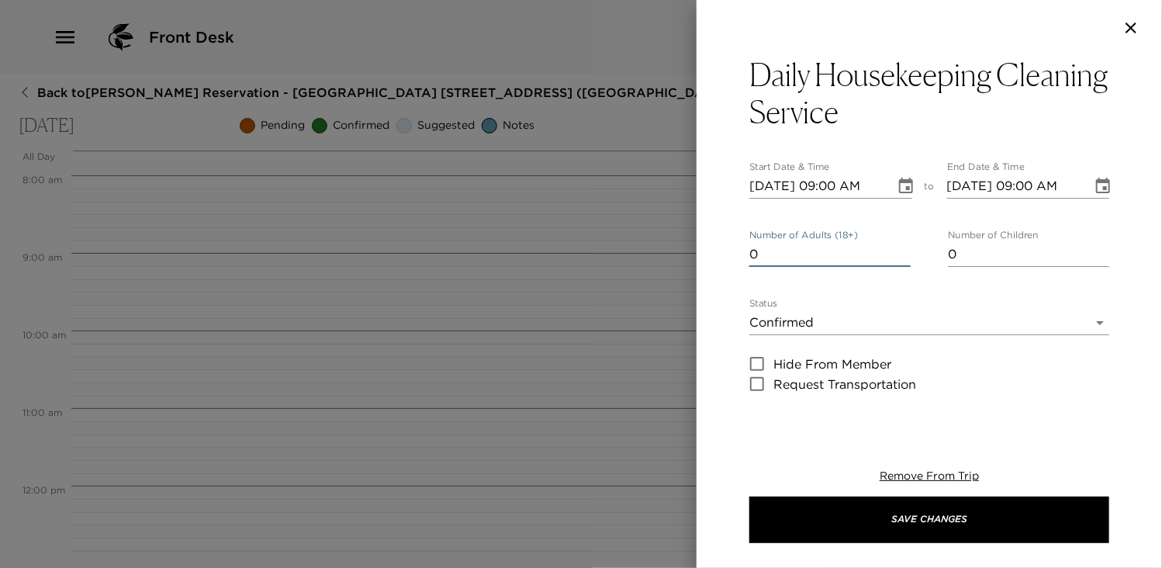
type input "0"
click at [899, 257] on input "0" at bounding box center [829, 254] width 161 height 25
click at [898, 188] on icon "Choose date, selected date is Oct 6, 2025" at bounding box center [905, 186] width 19 height 19
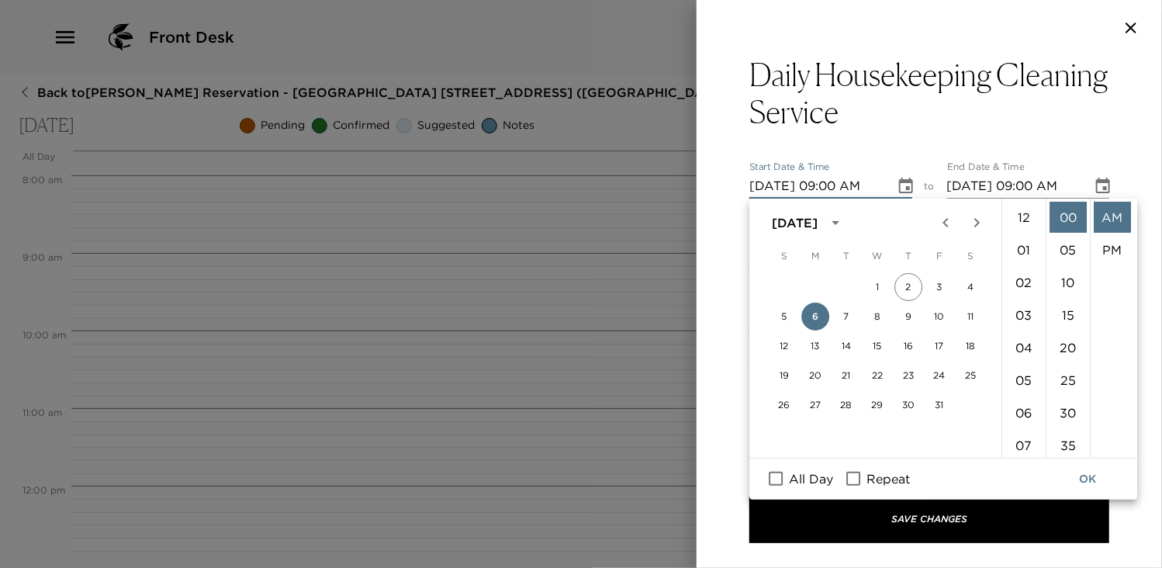
scroll to position [293, 0]
click at [852, 478] on input "Repeat" at bounding box center [853, 478] width 33 height 20
checkbox input "true"
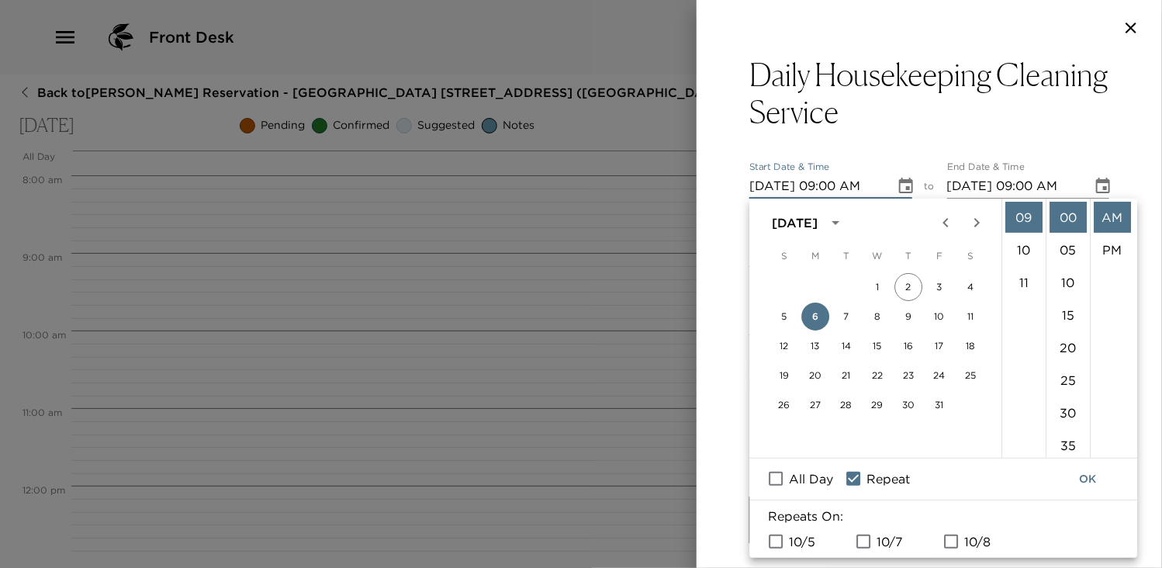
click at [858, 544] on input "10/7" at bounding box center [863, 541] width 33 height 20
checkbox input "true"
click at [951, 539] on input "10/8" at bounding box center [950, 541] width 33 height 20
checkbox input "true"
click at [1089, 474] on button "OK" at bounding box center [1087, 478] width 50 height 29
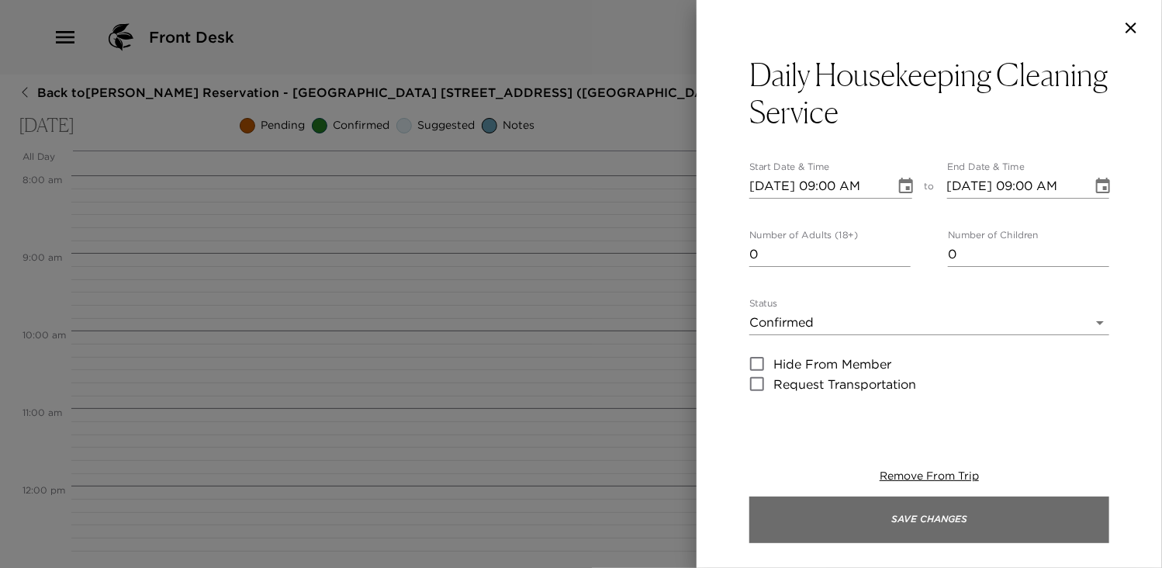
click at [955, 530] on button "Save Changes" at bounding box center [929, 519] width 360 height 47
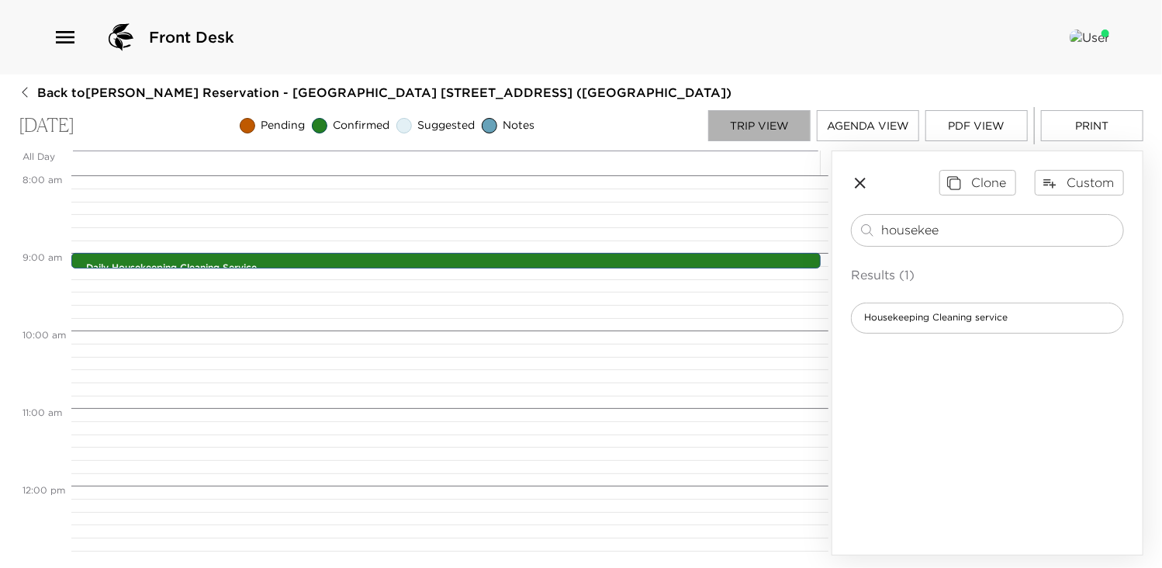
click at [753, 127] on button "Trip View" at bounding box center [759, 125] width 102 height 31
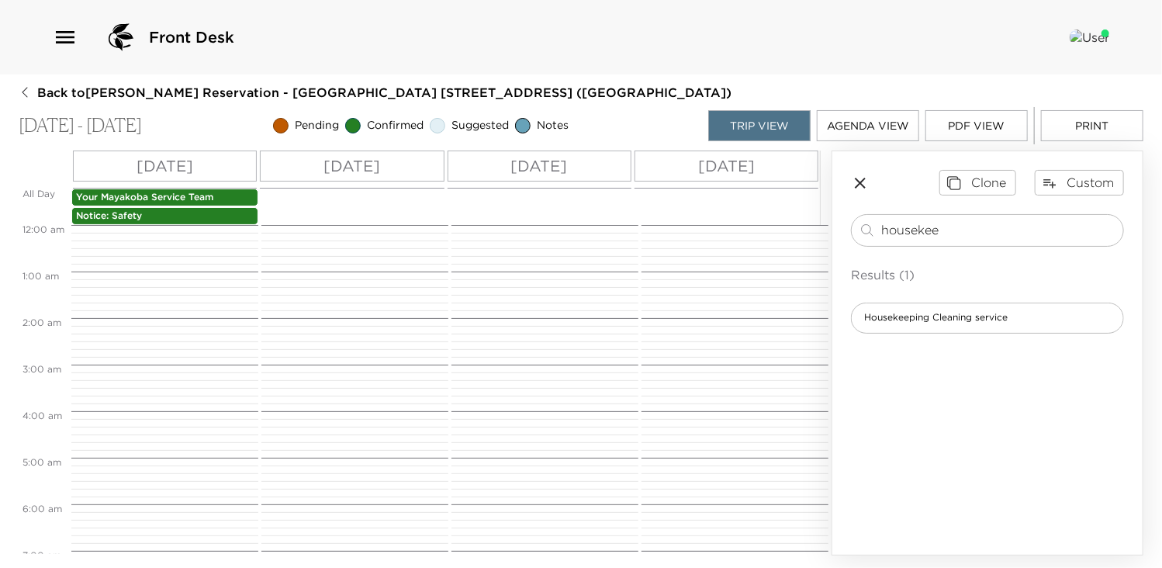
scroll to position [419, 0]
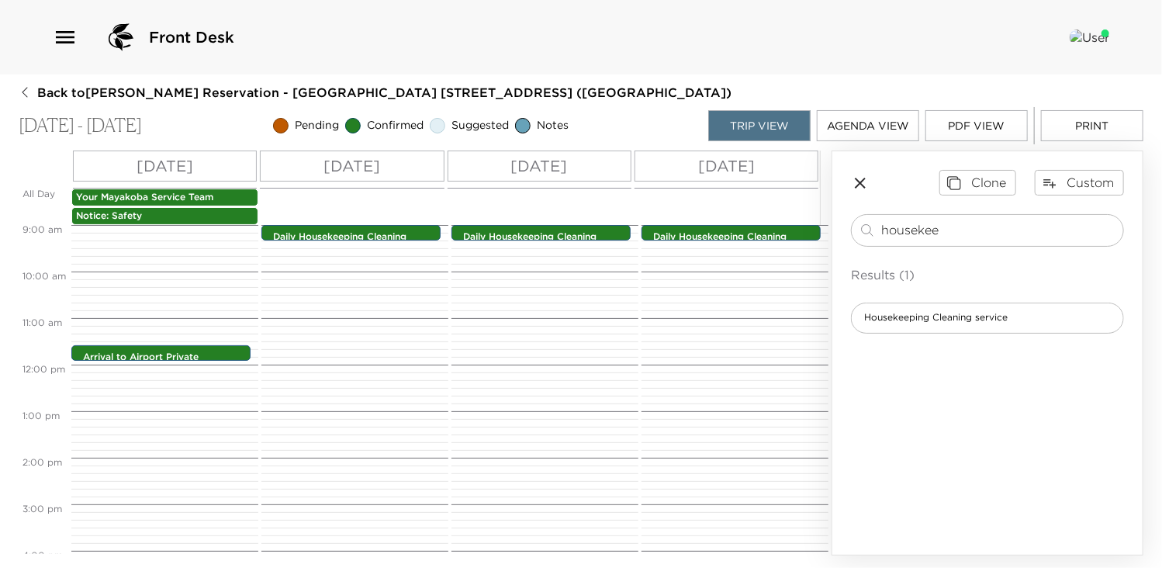
click at [380, 161] on p "[DATE]" at bounding box center [351, 165] width 57 height 23
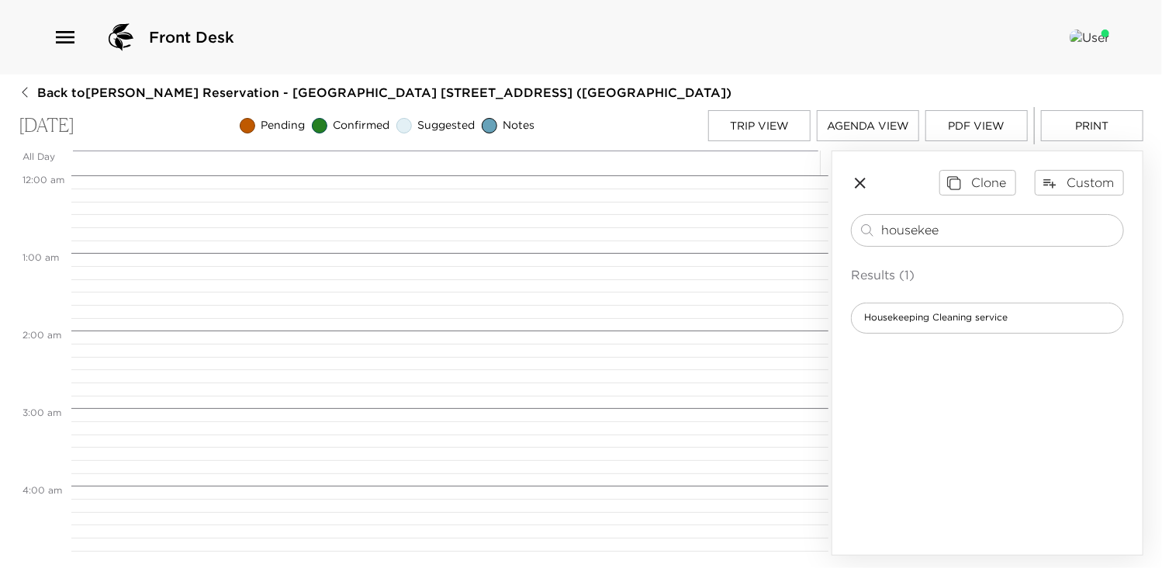
scroll to position [698, 0]
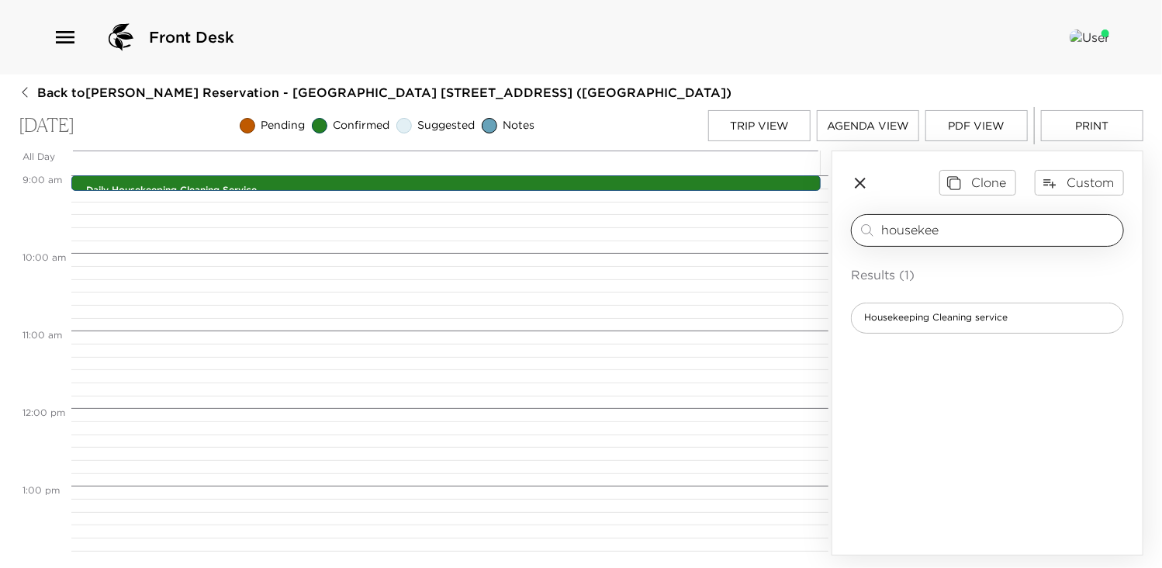
click at [937, 229] on input "housekee" at bounding box center [999, 230] width 236 height 18
type input "h"
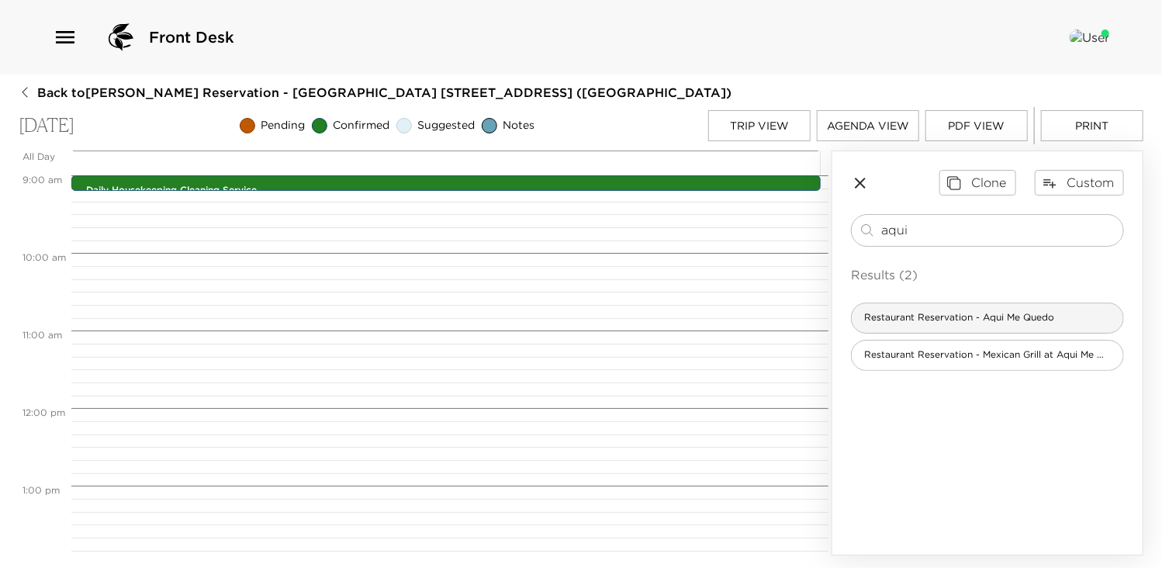
type input "aqui"
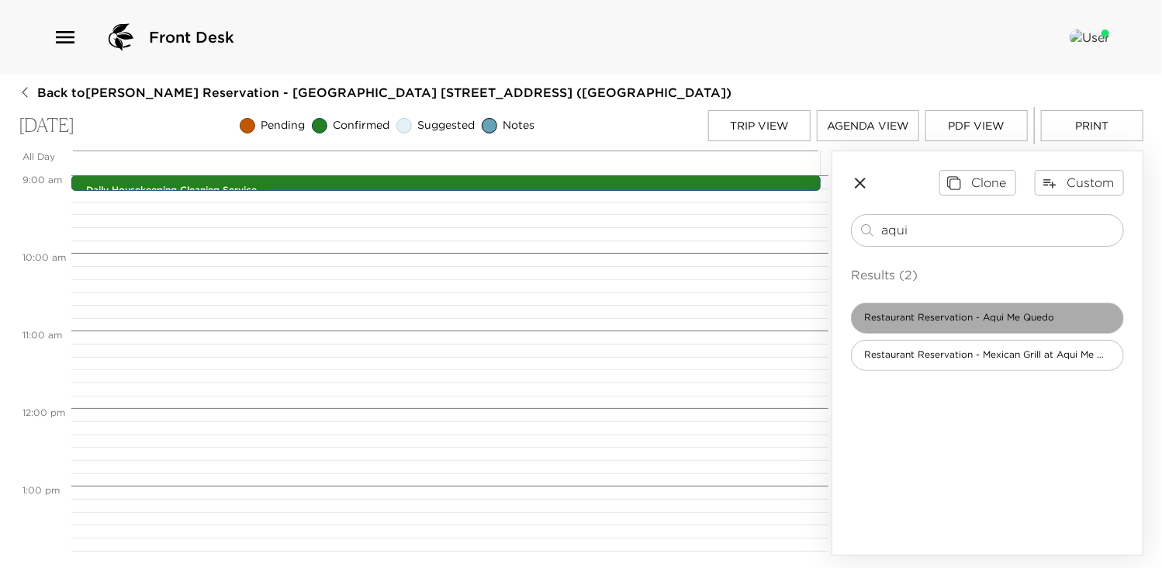
click at [982, 316] on span "Restaurant Reservation - Aqui Me Quedo" at bounding box center [958, 317] width 215 height 13
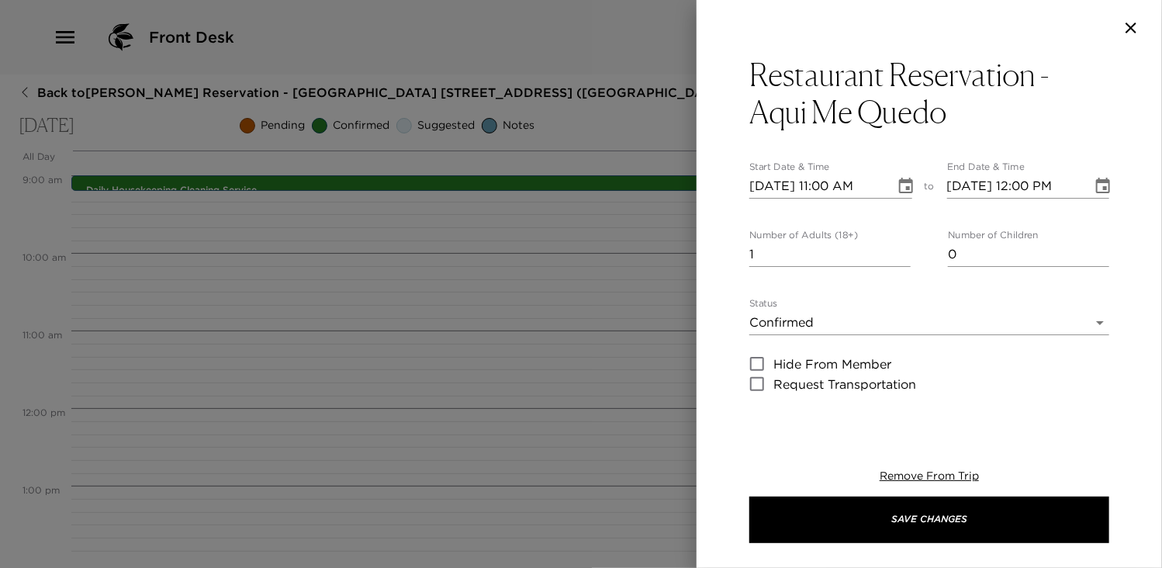
type textarea "Your dinner reservation at Aqui Me Quedo Restaurant has been confirmed by ____ …"
click at [830, 195] on input "[DATE] 11:00 AM" at bounding box center [816, 186] width 135 height 25
type input "[DATE] 07:00 PM"
type input "[DATE] 08:00 PM"
type input "[DATE] 07:00 PM"
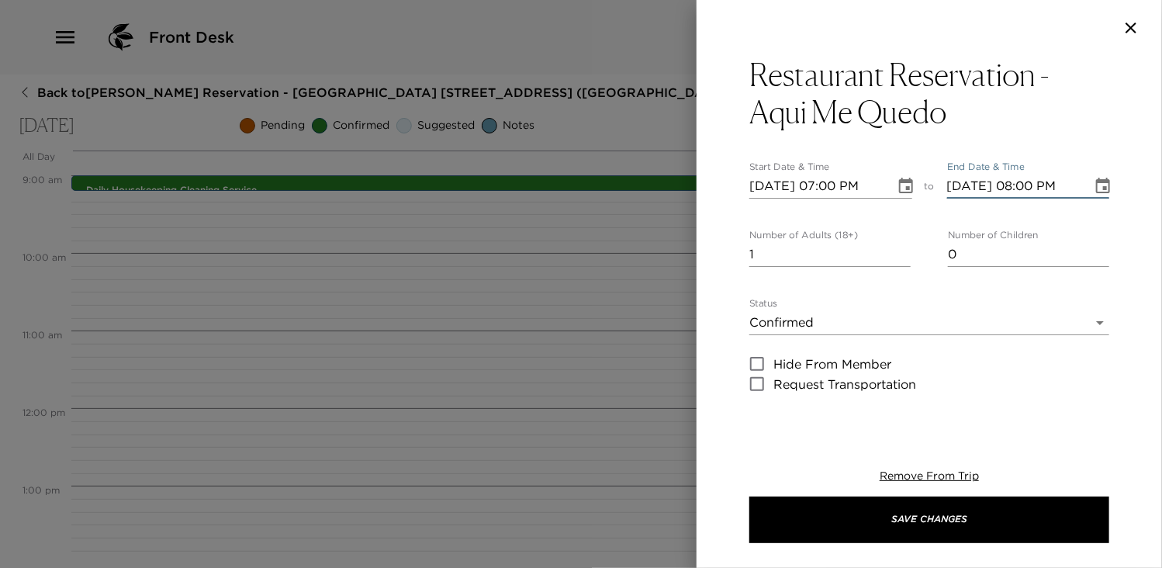
click at [1024, 188] on input "[DATE] 08:00 PM" at bounding box center [1014, 186] width 135 height 25
type input "[DATE] 07:00 PM"
type input "2"
click at [899, 247] on input "2" at bounding box center [829, 254] width 161 height 25
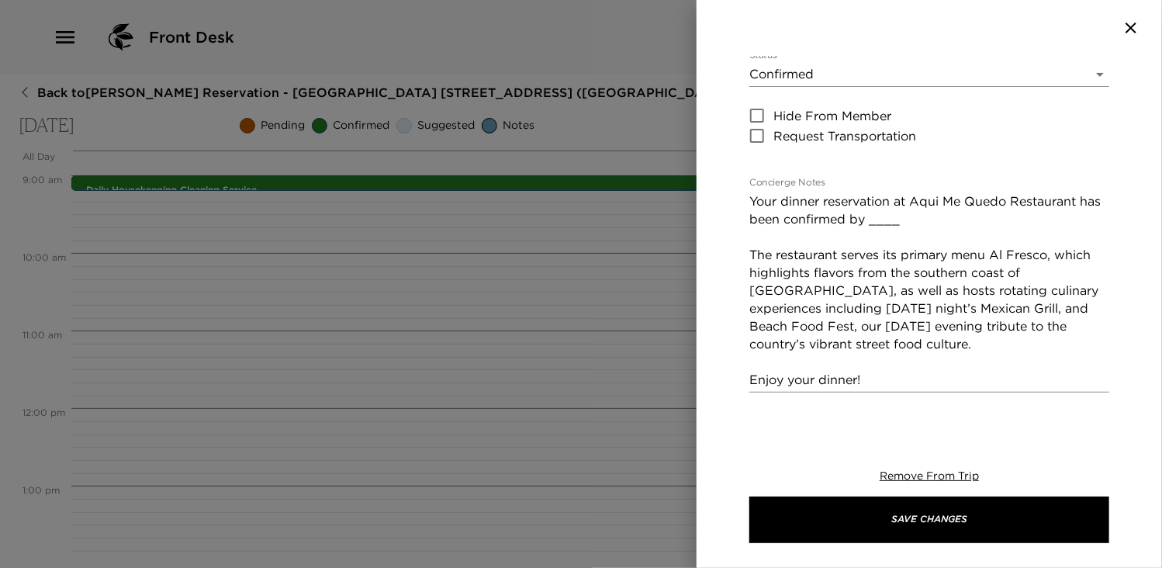
scroll to position [279, 0]
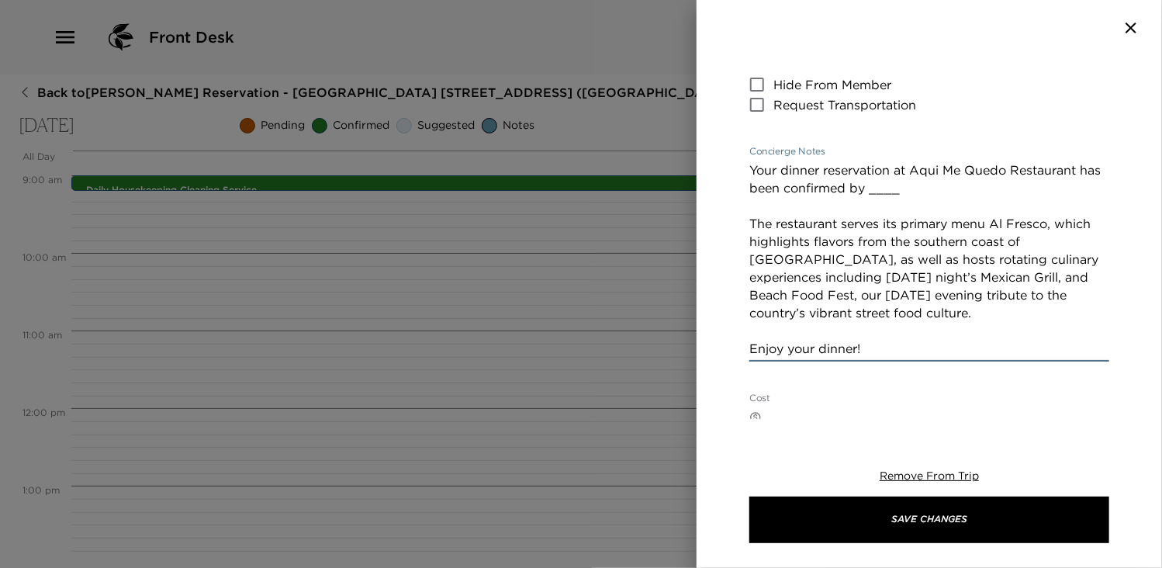
click at [952, 198] on textarea "Your dinner reservation at Aqui Me Quedo Restaurant has been confirmed by ____ …" at bounding box center [929, 259] width 360 height 196
click at [1027, 178] on textarea "Your dinner reservation at Aqui Me Quedo Restaurant has been confirmed by ____ …" at bounding box center [929, 259] width 360 height 196
click at [918, 187] on textarea "Your dinner reservation at Aqui Me Quedo Restaurant has been confirmed by ____ …" at bounding box center [929, 259] width 360 height 196
type textarea "Your dinner reservation at Aqui Me Quedo Restaurant has been confirmed by Allia…"
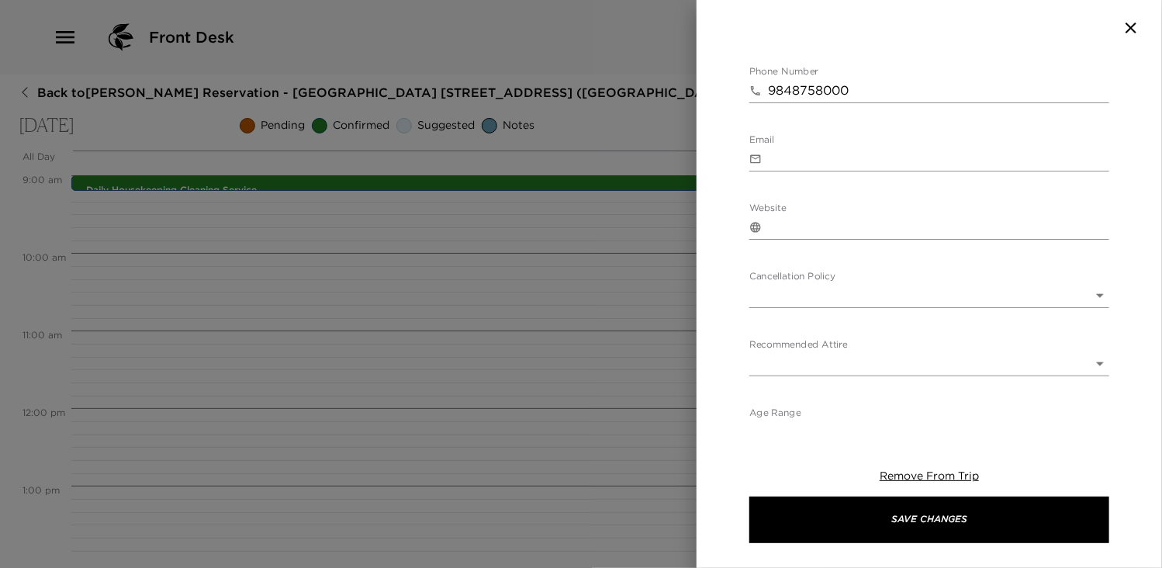
scroll to position [821, 0]
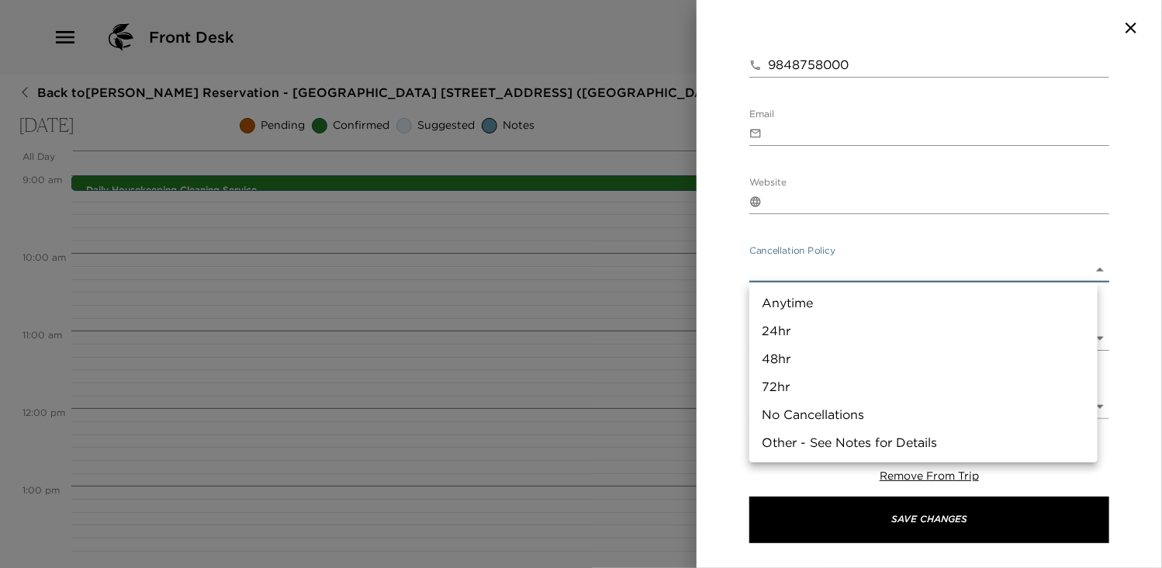
click at [1085, 269] on body "Front Desk Back to [PERSON_NAME] Reservation - [GEOGRAPHIC_DATA] [GEOGRAPHIC_DA…" at bounding box center [581, 284] width 1162 height 568
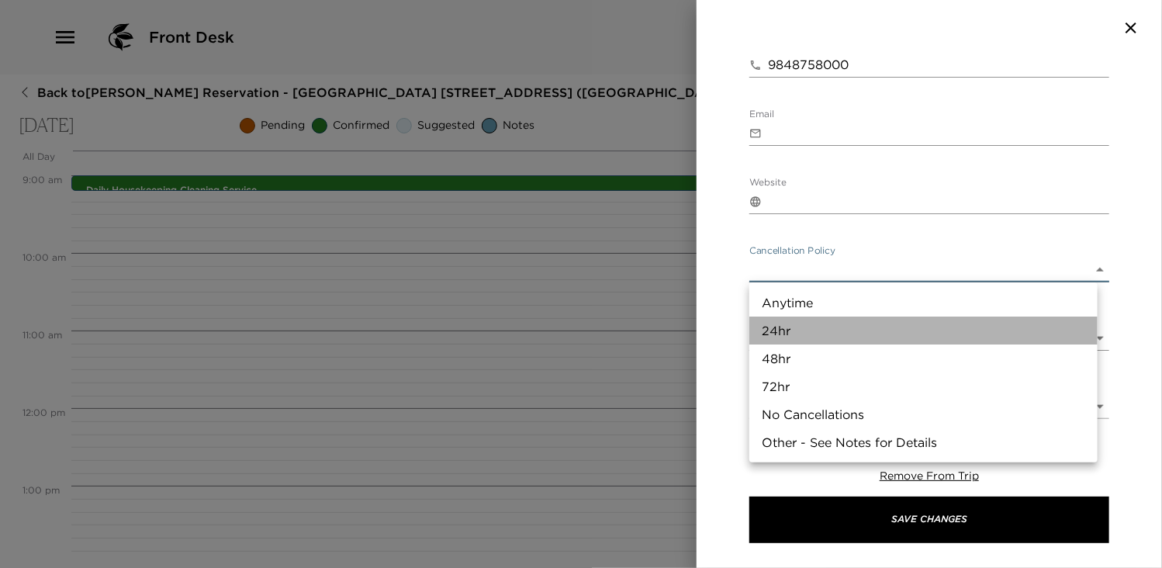
click at [799, 331] on li "24hr" at bounding box center [923, 330] width 348 height 28
type input "24hr"
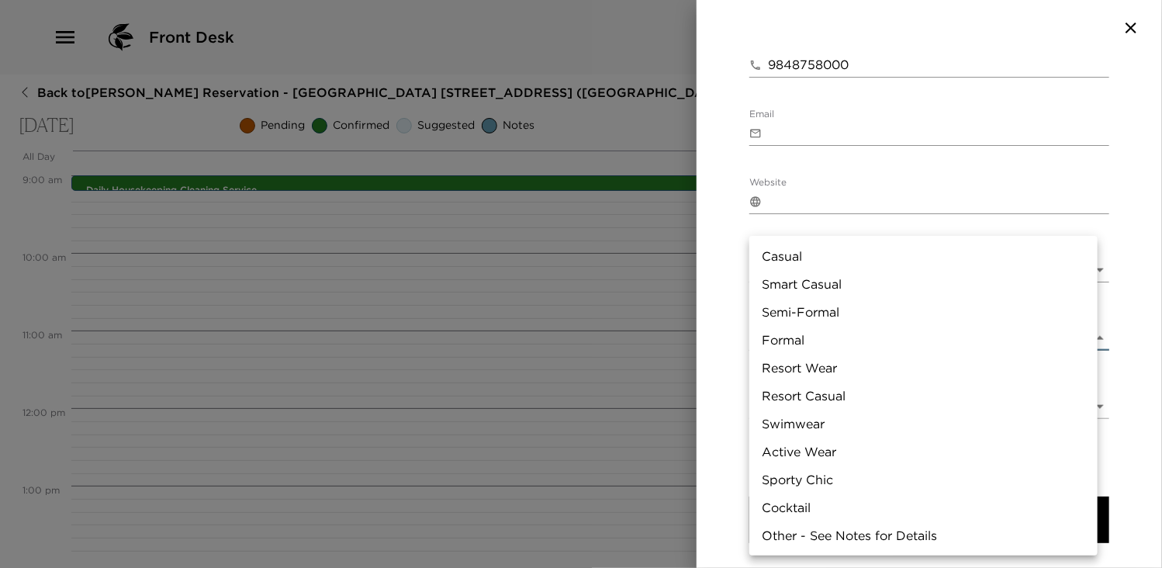
click at [1089, 339] on body "Front Desk Back to [PERSON_NAME] Reservation - [GEOGRAPHIC_DATA] [GEOGRAPHIC_DA…" at bounding box center [581, 284] width 1162 height 568
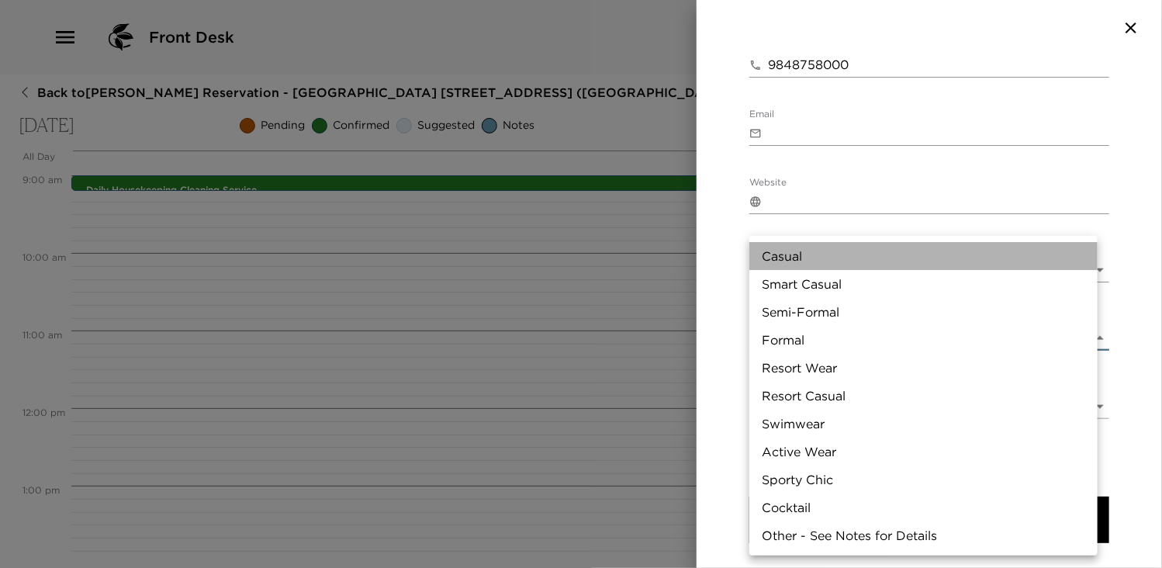
click at [779, 252] on li "Casual" at bounding box center [923, 256] width 348 height 28
type input "Casual"
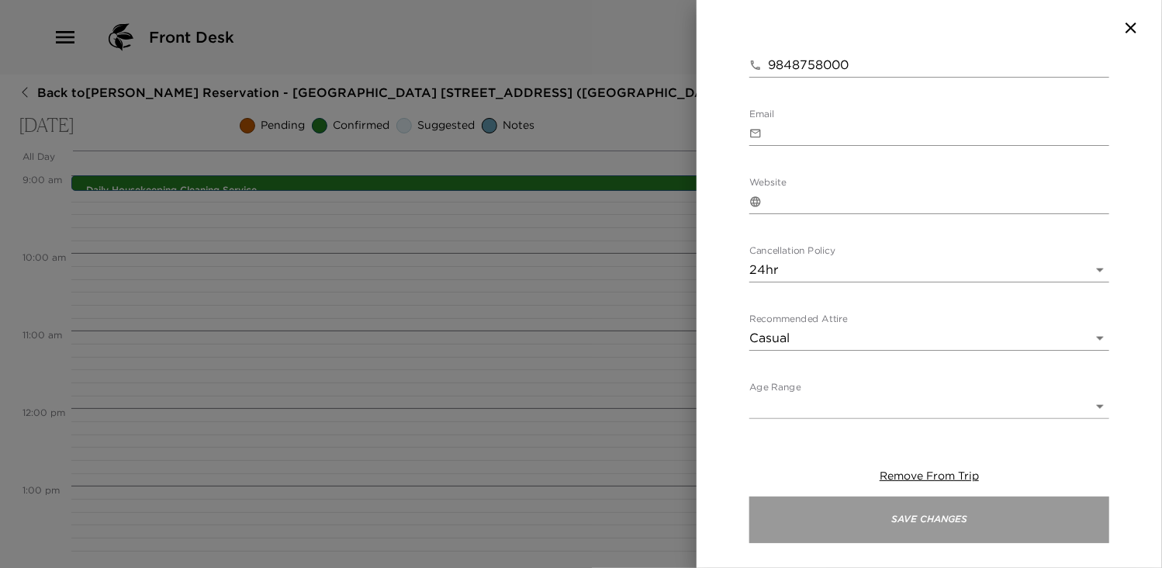
click at [899, 509] on button "Save Changes" at bounding box center [929, 519] width 360 height 47
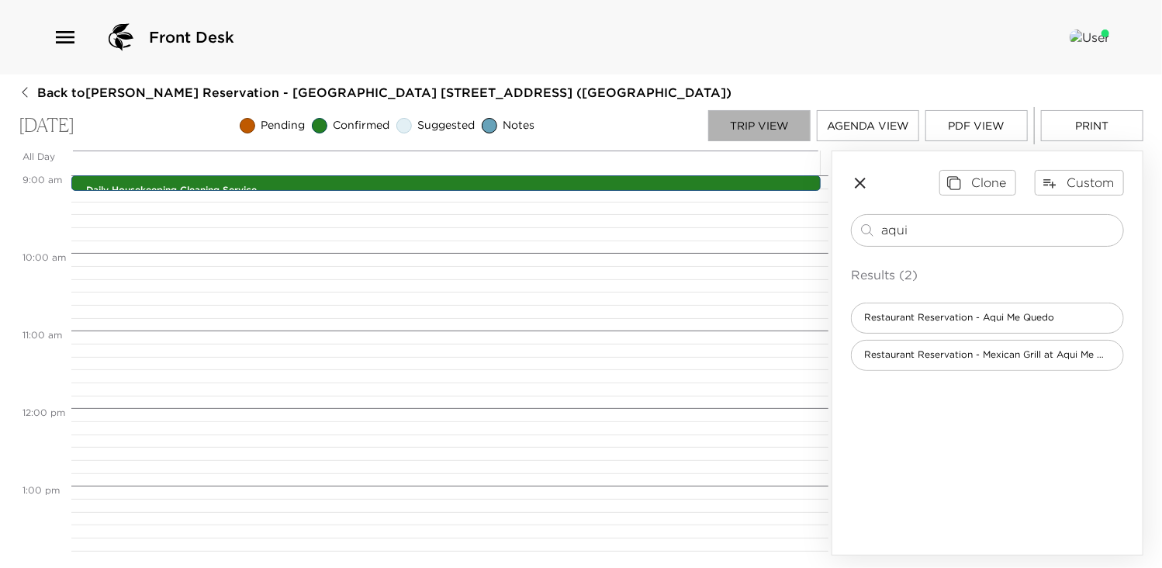
click at [742, 121] on button "Trip View" at bounding box center [759, 125] width 102 height 31
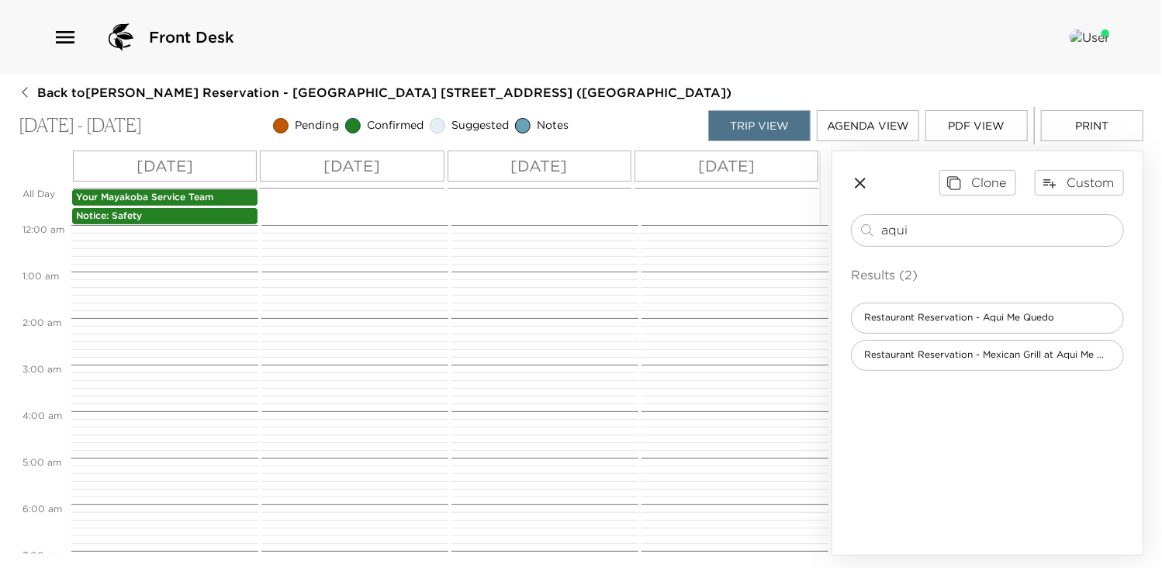
scroll to position [419, 0]
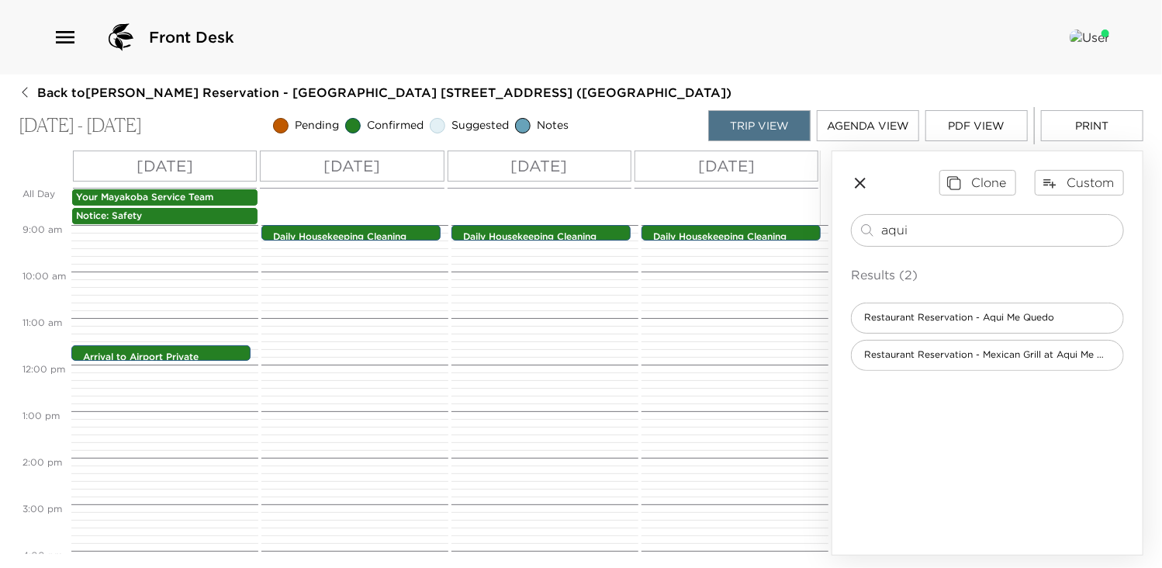
click at [882, 130] on button "Agenda View" at bounding box center [868, 125] width 102 height 31
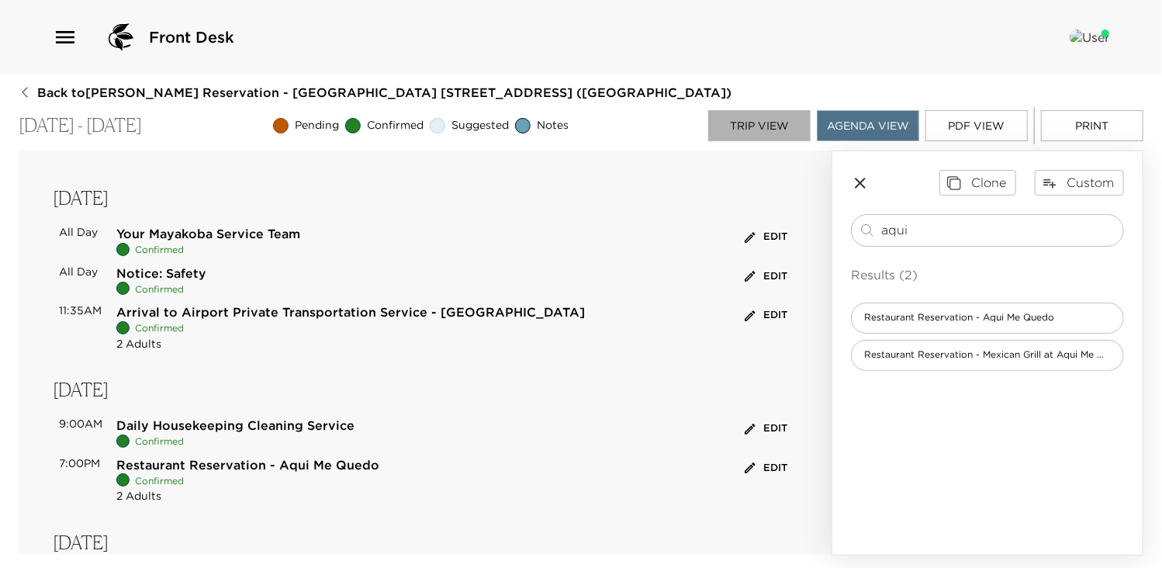
click at [755, 122] on button "Trip View" at bounding box center [759, 125] width 102 height 31
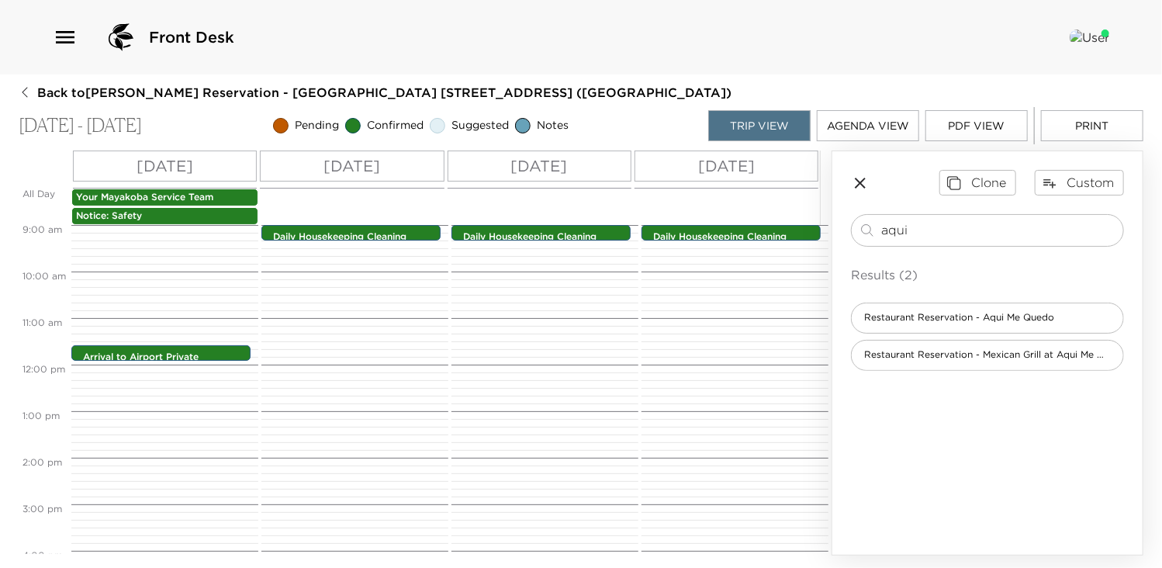
click at [211, 169] on div "[DATE]" at bounding box center [165, 165] width 184 height 31
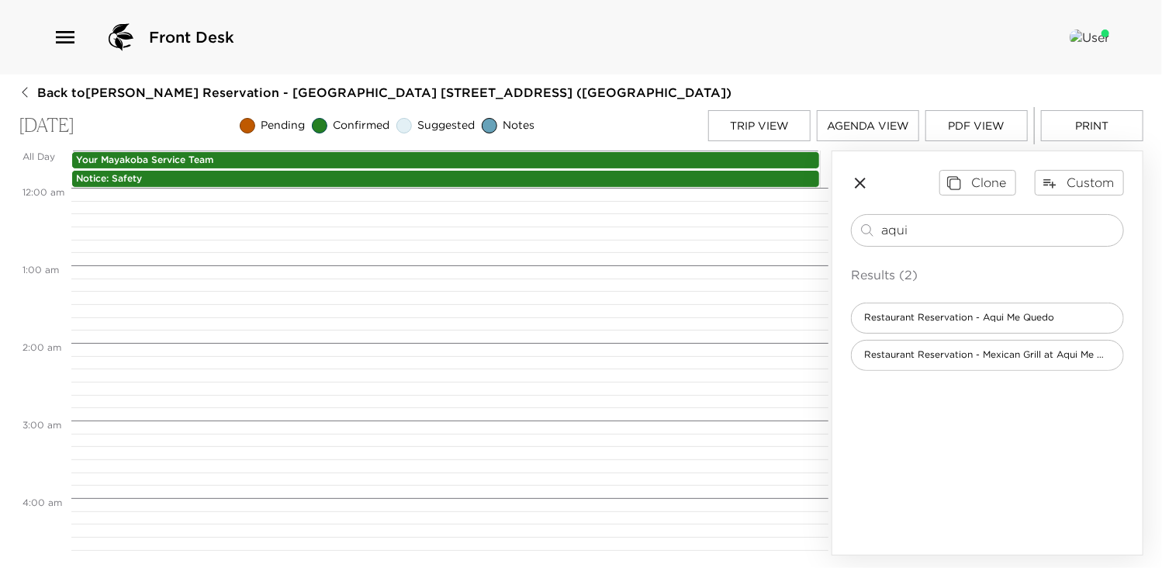
scroll to position [898, 0]
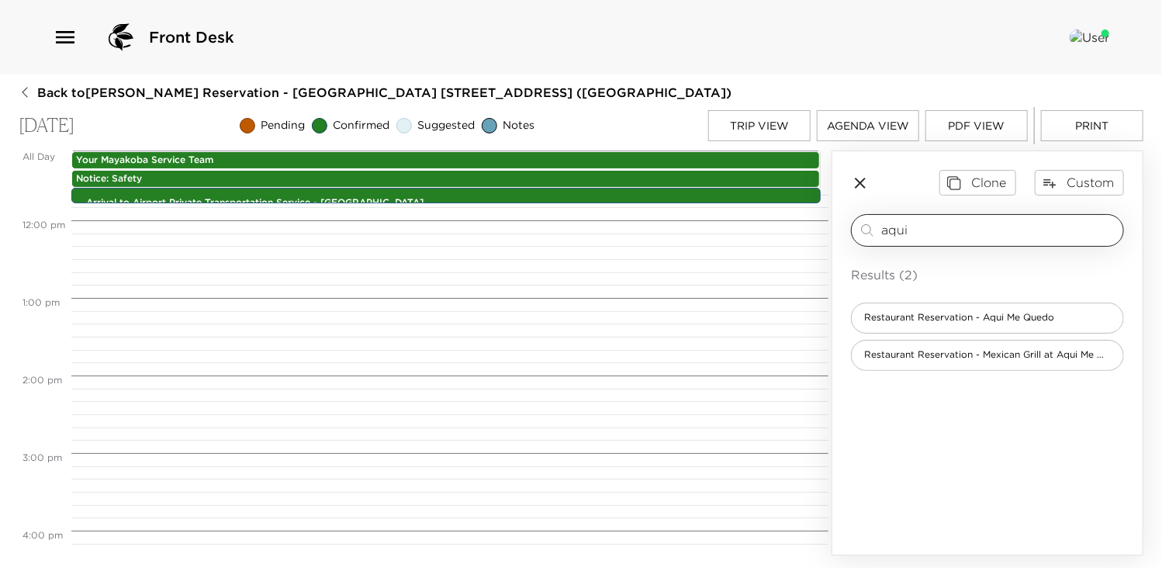
click at [924, 221] on input "aqui" at bounding box center [999, 230] width 236 height 18
type input "a"
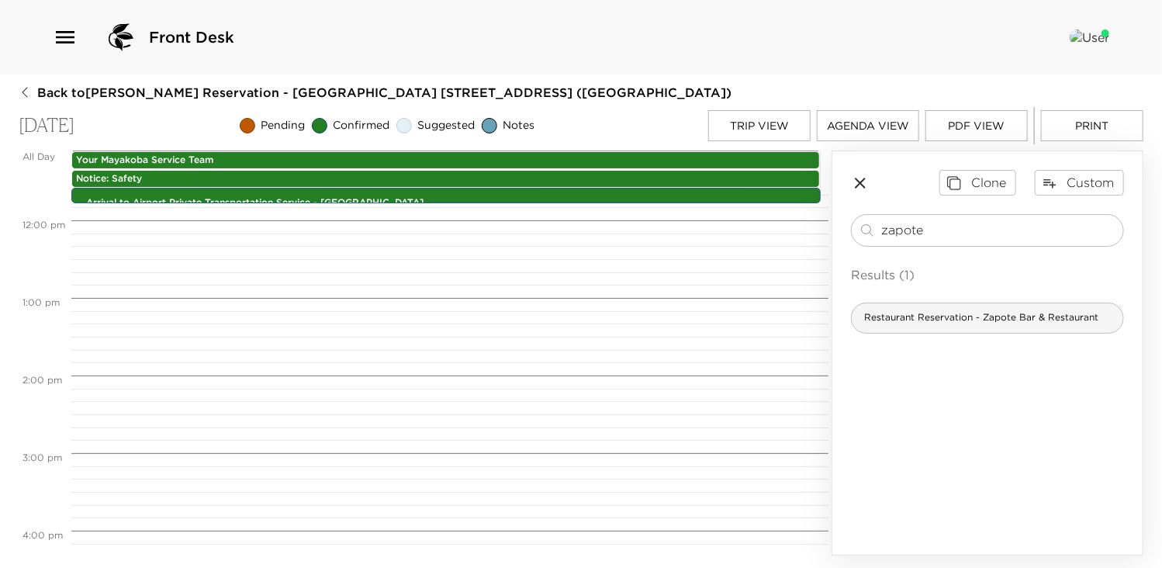
type input "zapote"
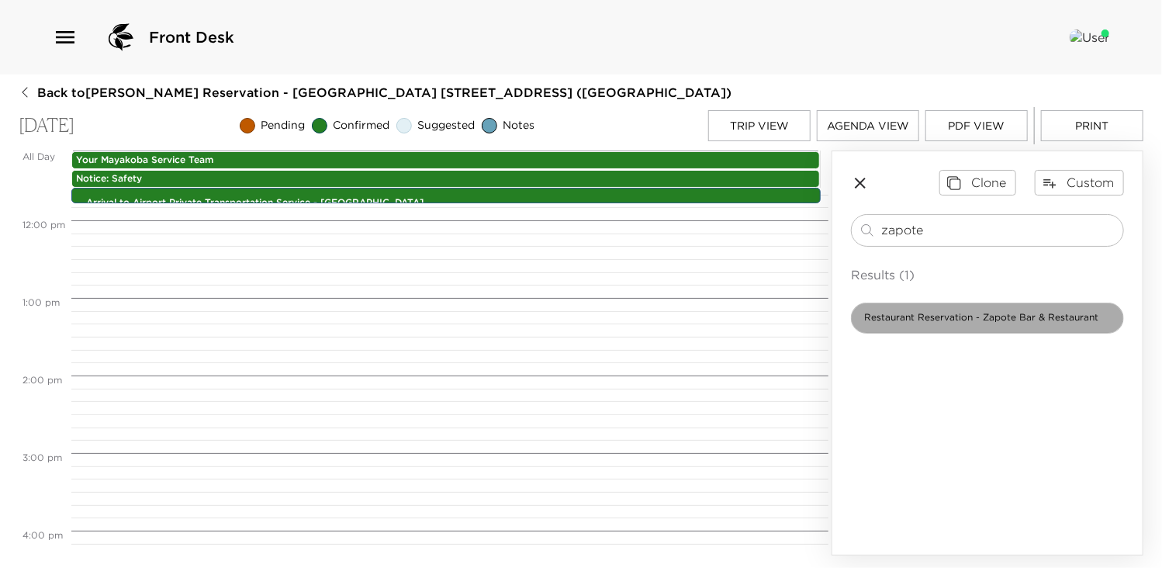
click at [958, 319] on span "Restaurant Reservation - Zapote Bar & Restaurant" at bounding box center [980, 317] width 259 height 13
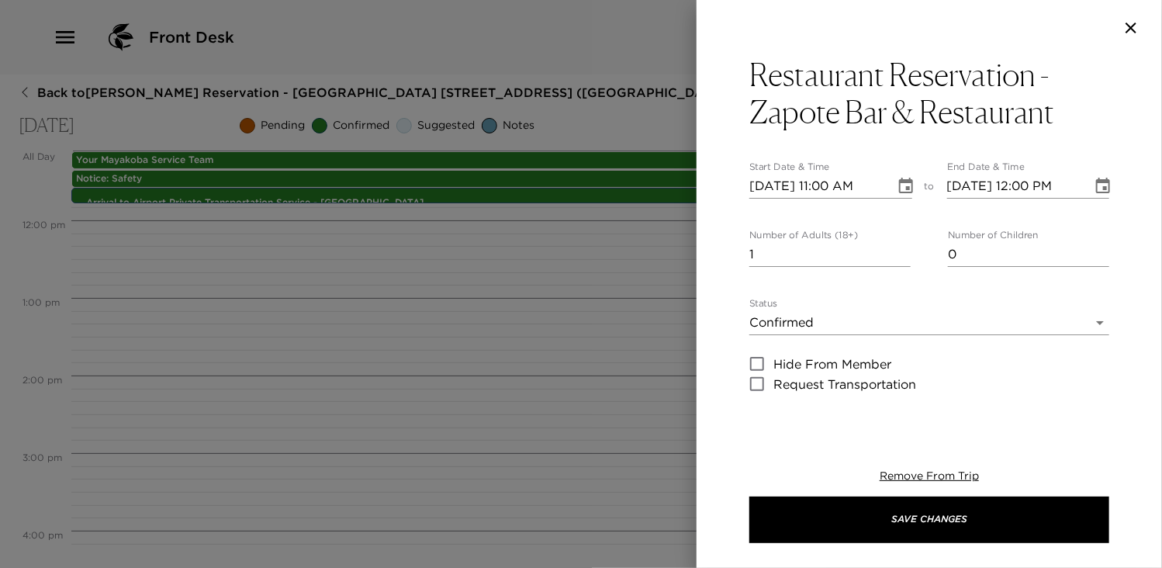
type textarea "Your dinner reservation at [GEOGRAPHIC_DATA] has been confirmed by ____ Zapote …"
type input "2"
click at [899, 249] on input "2" at bounding box center [829, 254] width 161 height 25
click at [828, 188] on input "[DATE] 11:00 AM" at bounding box center [816, 186] width 135 height 25
type input "[DATE] 07:00 PM"
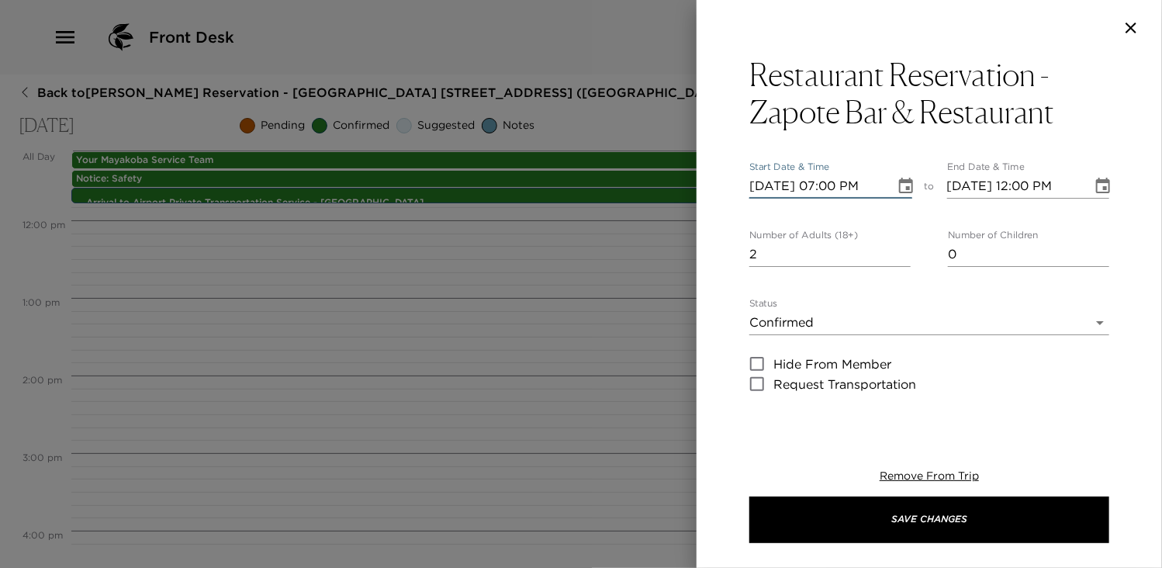
type input "[DATE] 08:00 PM"
type input "[DATE] 07:00 PM"
click at [1029, 184] on input "[DATE] 08:00 PM" at bounding box center [1014, 186] width 135 height 25
type input "[DATE] 07:00 PM"
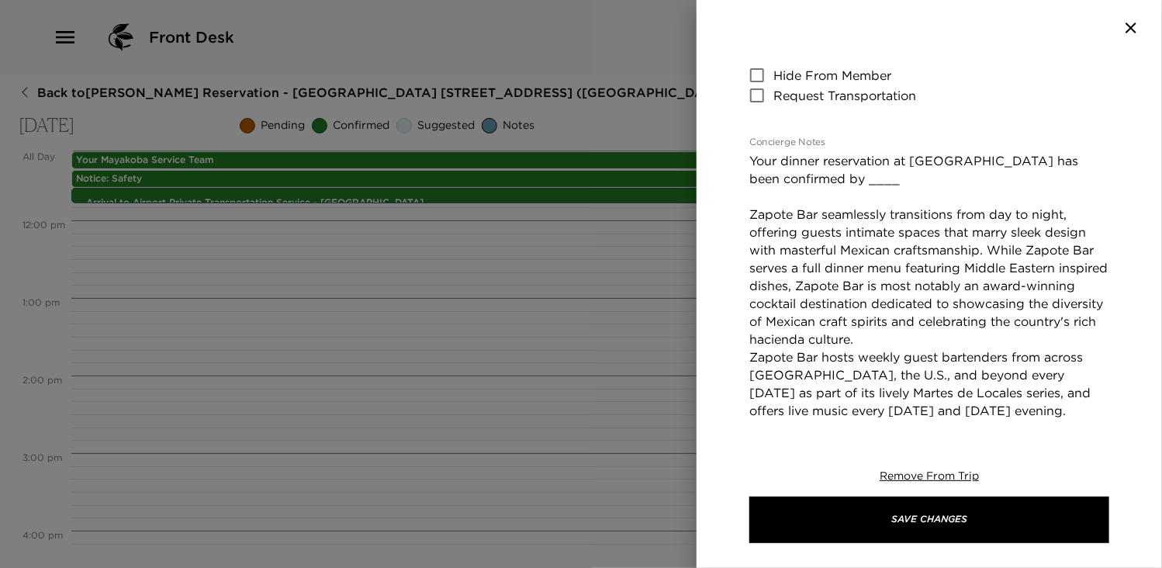
scroll to position [330, 0]
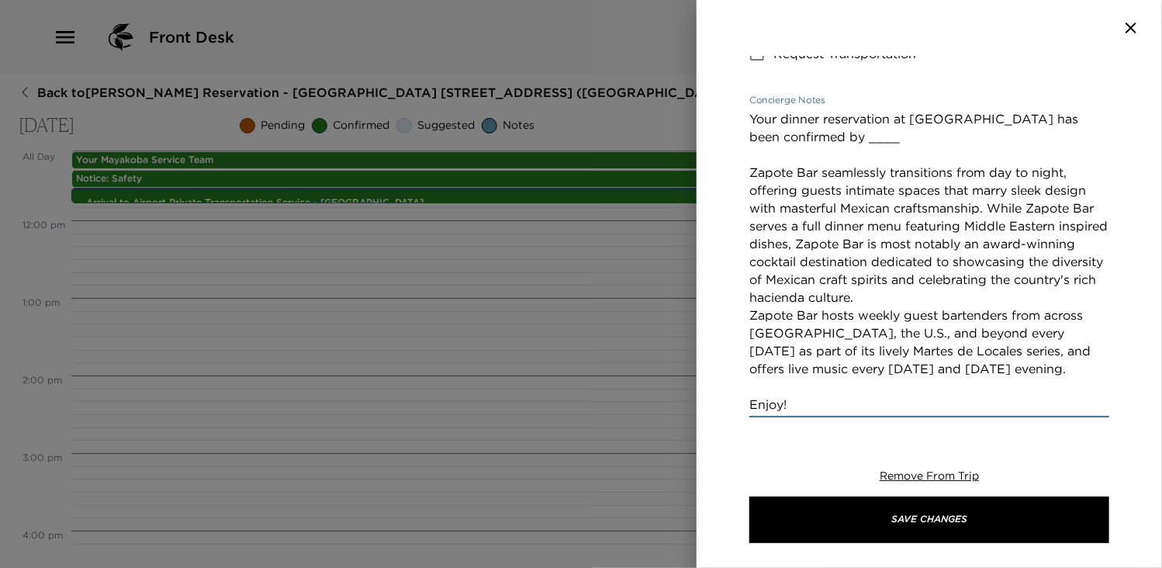
click at [917, 143] on textarea "Your dinner reservation at [GEOGRAPHIC_DATA] has been confirmed by ____ Zapote …" at bounding box center [929, 261] width 360 height 303
type textarea "Your dinner reservation at [GEOGRAPHIC_DATA] has been confirmed by Alliants. Za…"
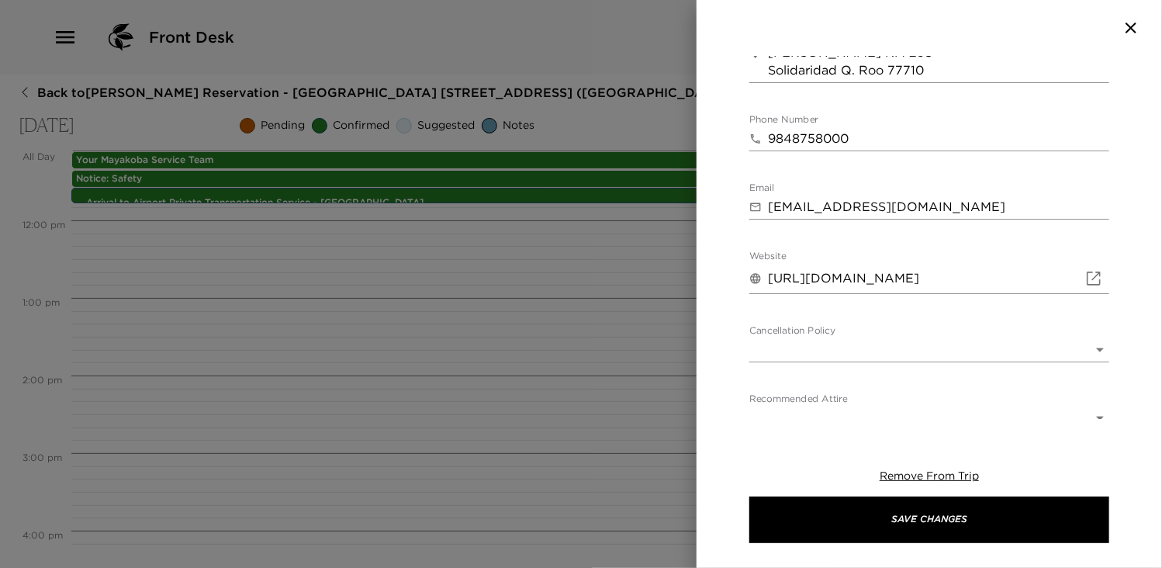
scroll to position [917, 0]
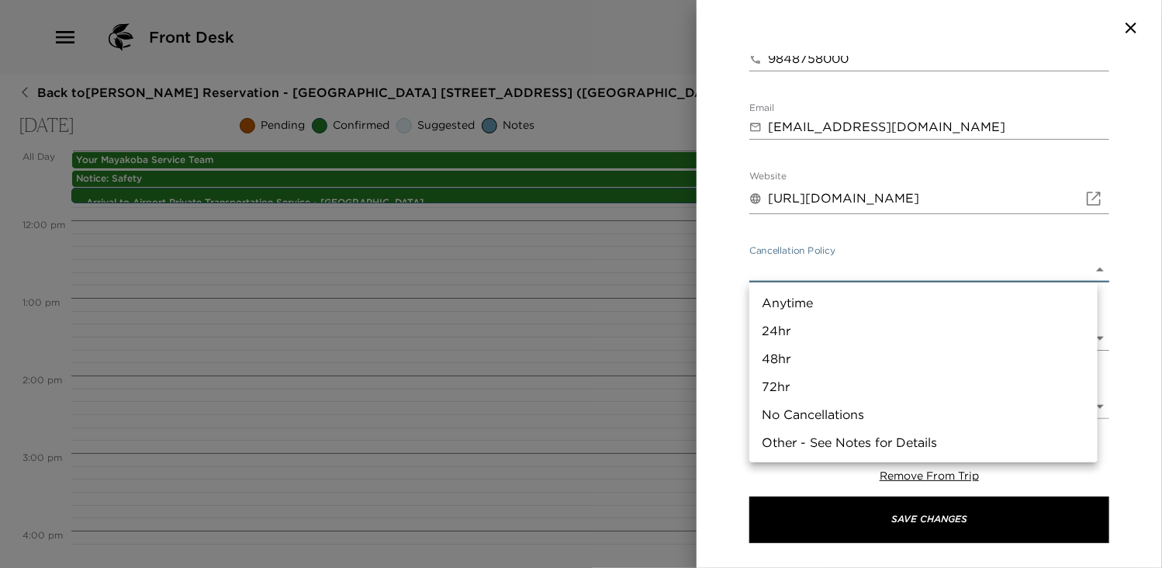
click at [1088, 268] on body "Front Desk Back to [PERSON_NAME] Reservation - [GEOGRAPHIC_DATA] [GEOGRAPHIC_DA…" at bounding box center [581, 284] width 1162 height 568
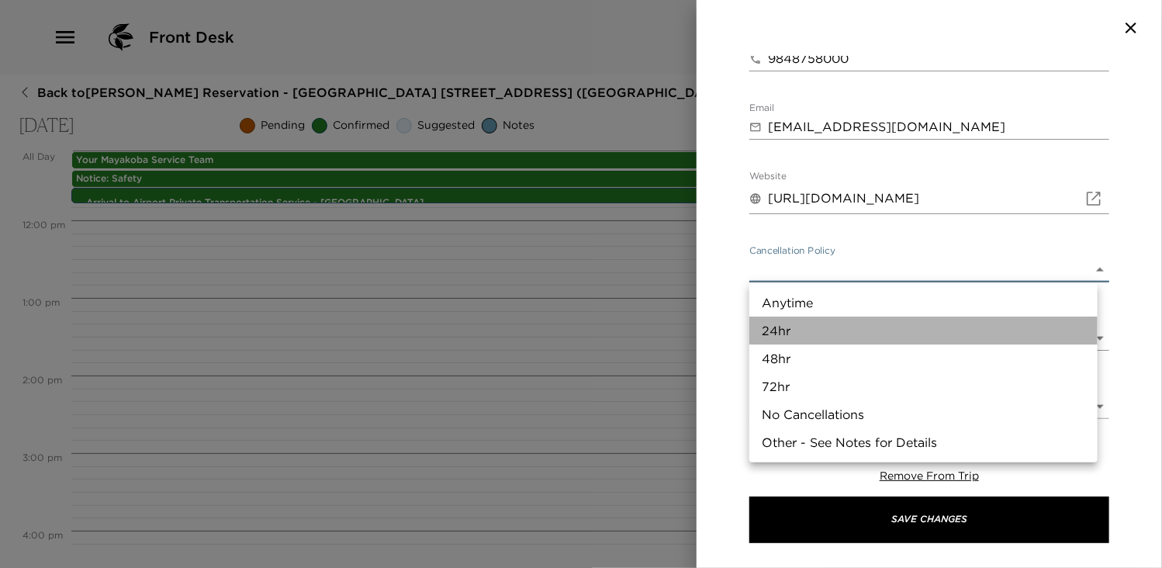
click at [772, 326] on li "24hr" at bounding box center [923, 330] width 348 height 28
type input "24hr"
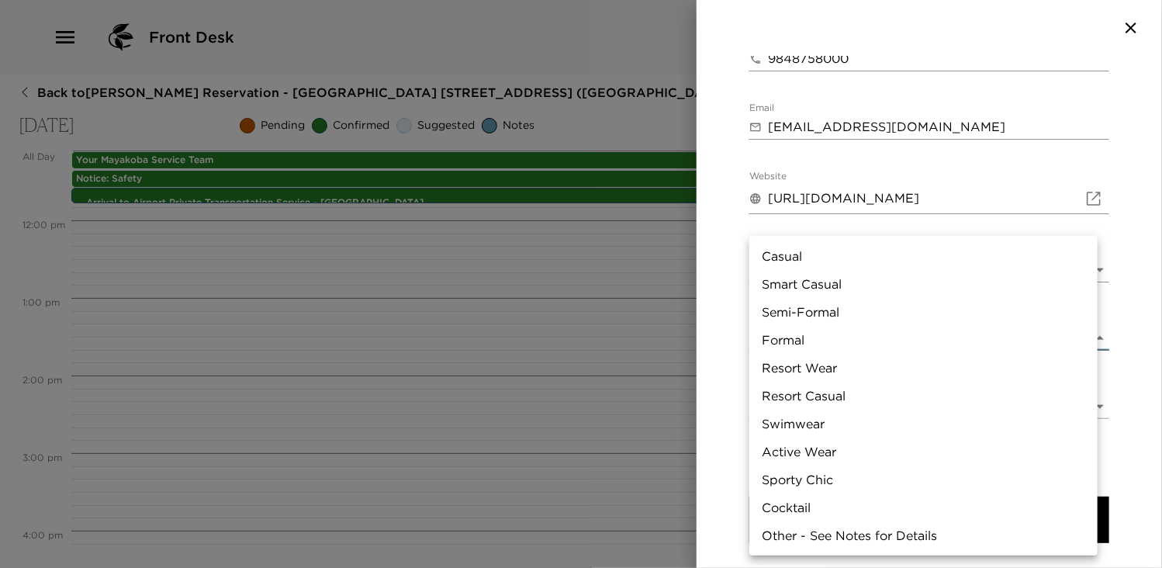
click at [1092, 334] on body "Front Desk Back to [PERSON_NAME] Reservation - [GEOGRAPHIC_DATA] [GEOGRAPHIC_DA…" at bounding box center [581, 284] width 1162 height 568
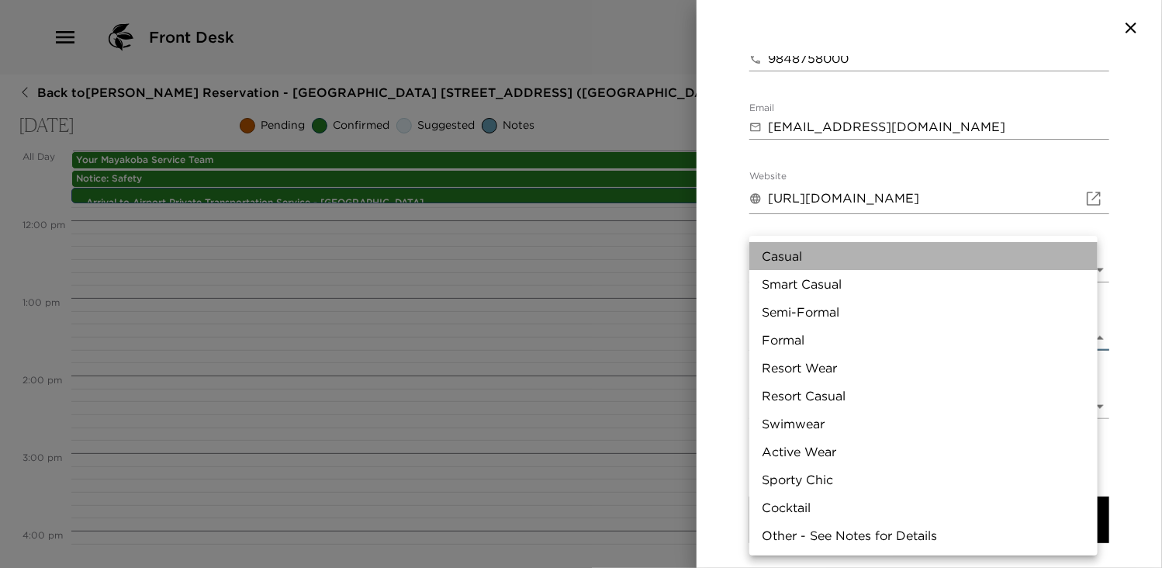
click at [783, 254] on li "Casual" at bounding box center [923, 256] width 348 height 28
type input "Casual"
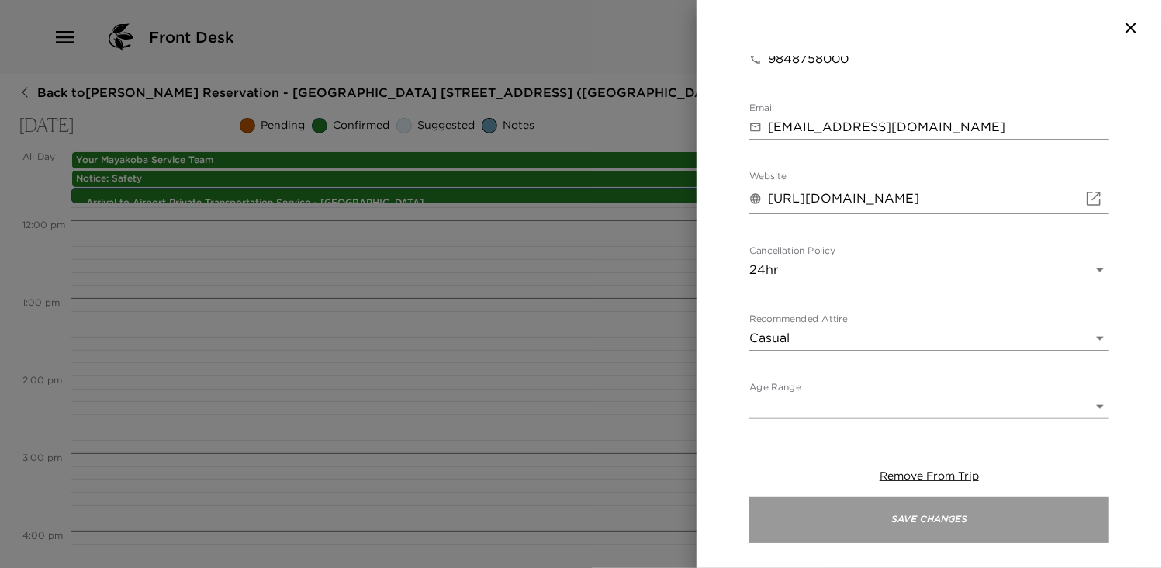
click at [921, 519] on button "Save Changes" at bounding box center [929, 519] width 360 height 47
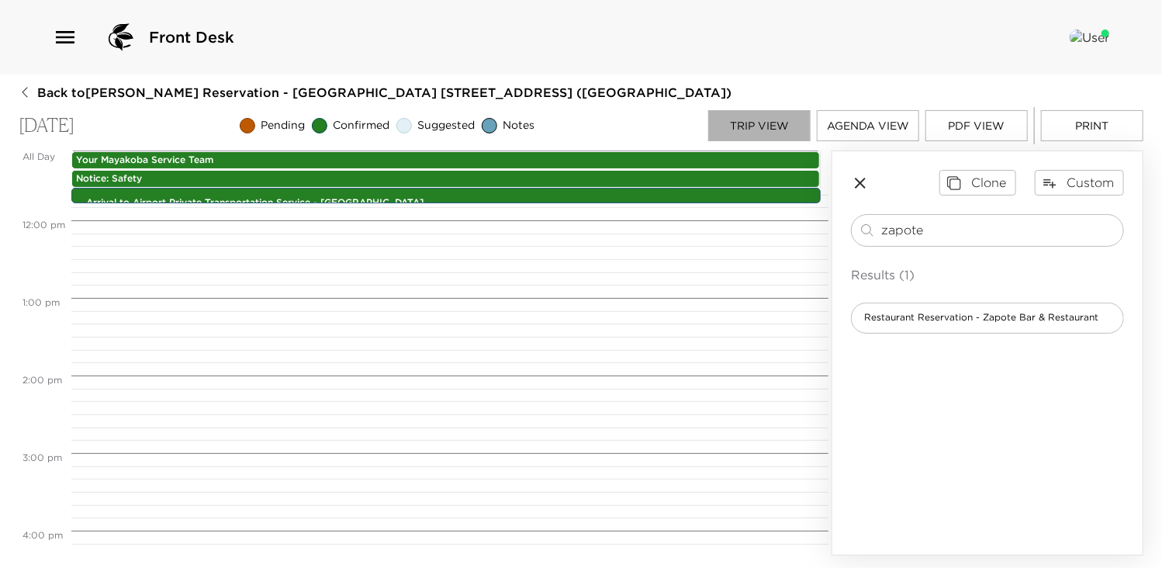
click at [747, 120] on button "Trip View" at bounding box center [759, 125] width 102 height 31
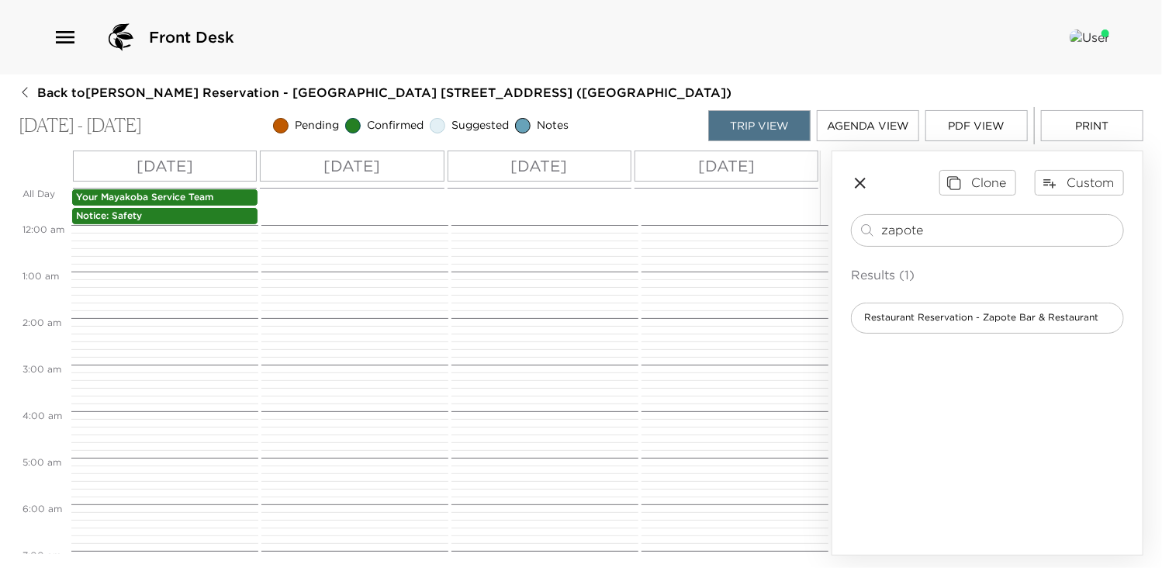
scroll to position [419, 0]
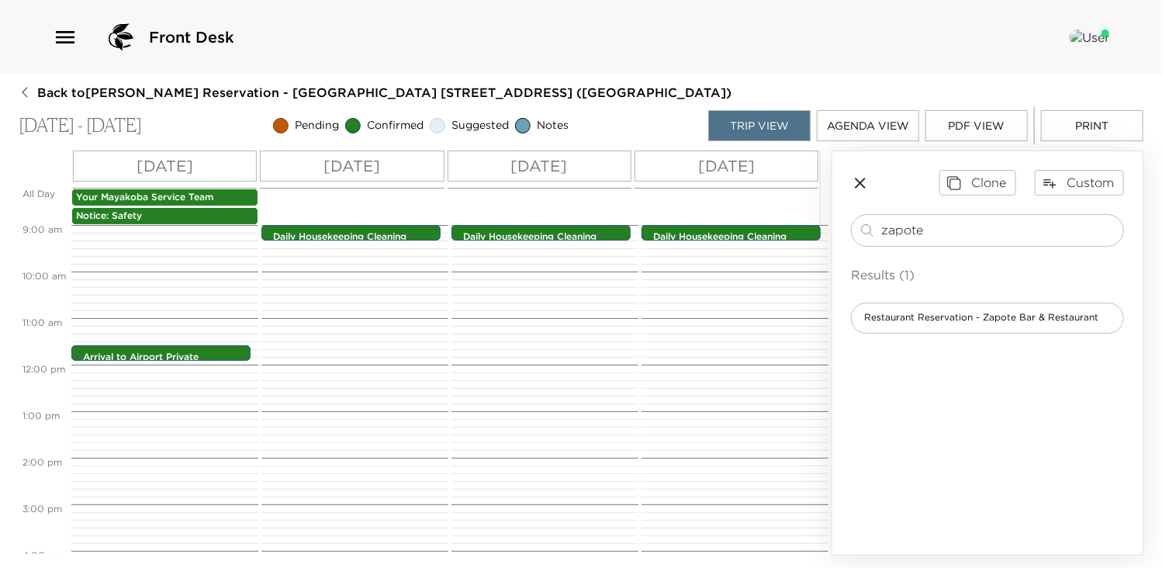
click at [585, 174] on div "[DATE]" at bounding box center [539, 165] width 184 height 31
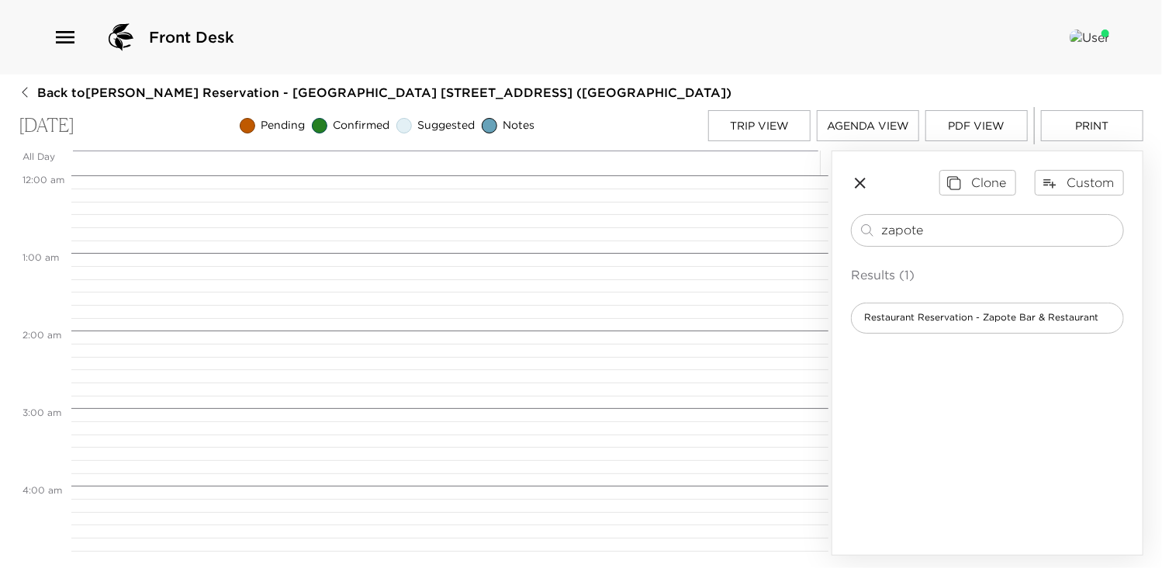
scroll to position [698, 0]
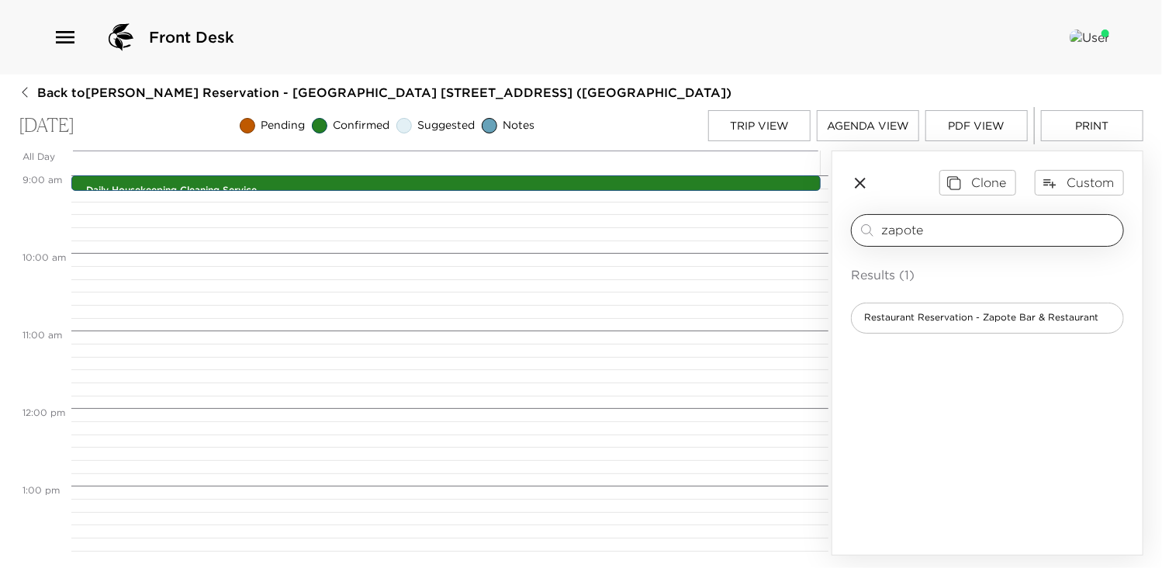
click at [937, 229] on input "zapote" at bounding box center [999, 230] width 236 height 18
type input "z"
type input "agave"
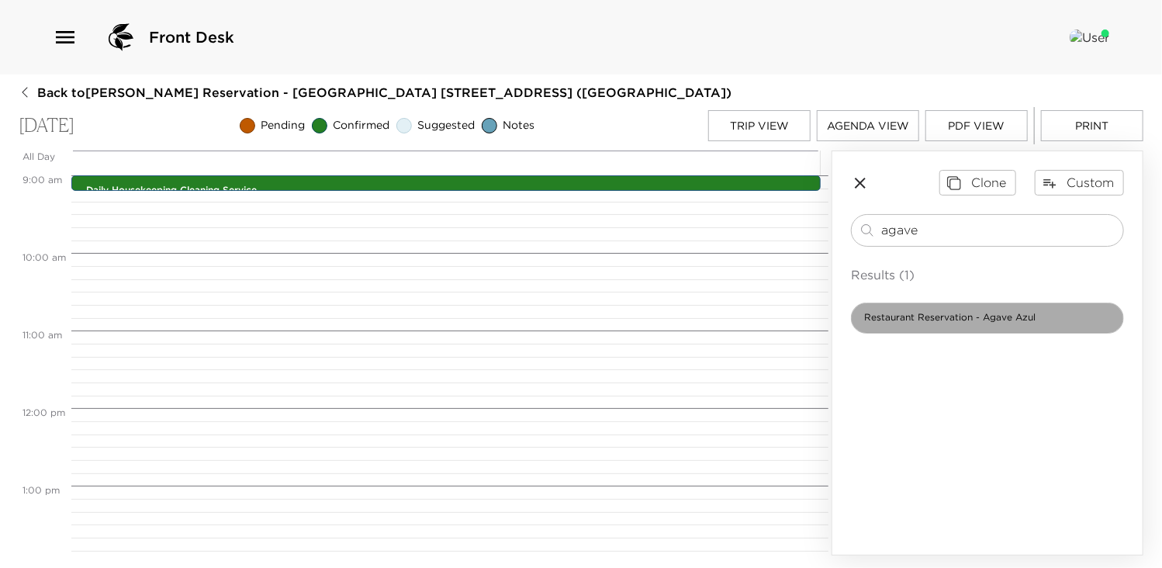
click at [949, 312] on span "Restaurant Reservation - Agave Azul" at bounding box center [949, 317] width 196 height 13
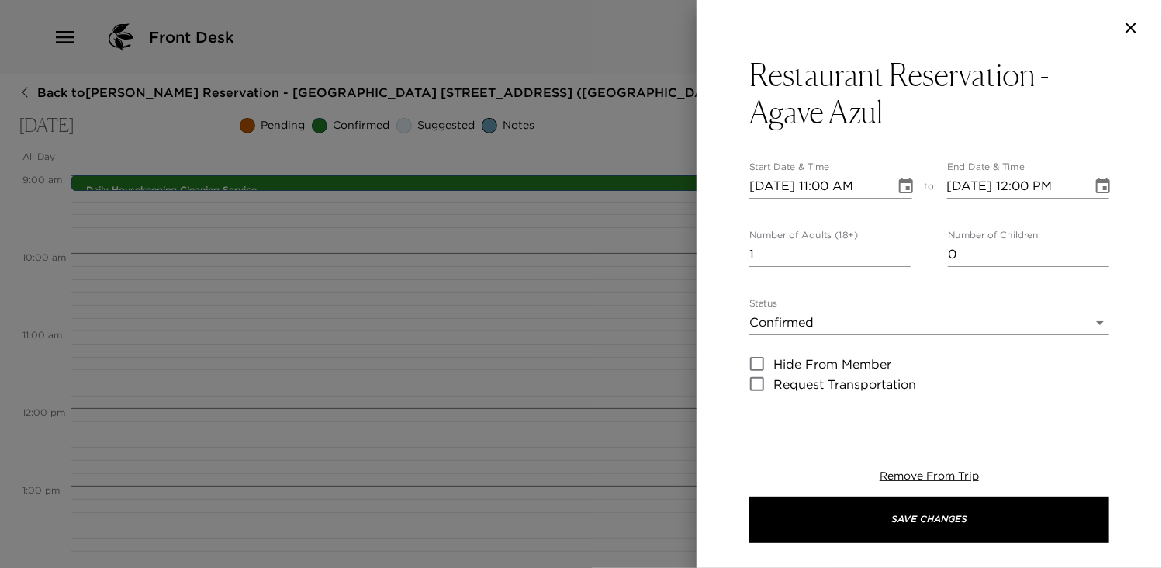
type textarea "Your dinner reservation at [GEOGRAPHIC_DATA], Asian influenced, has been confir…"
click at [831, 179] on input "[DATE] 11:00 AM" at bounding box center [816, 186] width 135 height 25
type input "[DATE] 07:00 PM"
type input "[DATE] 08:00 PM"
type input "[DATE] 07:00 PM"
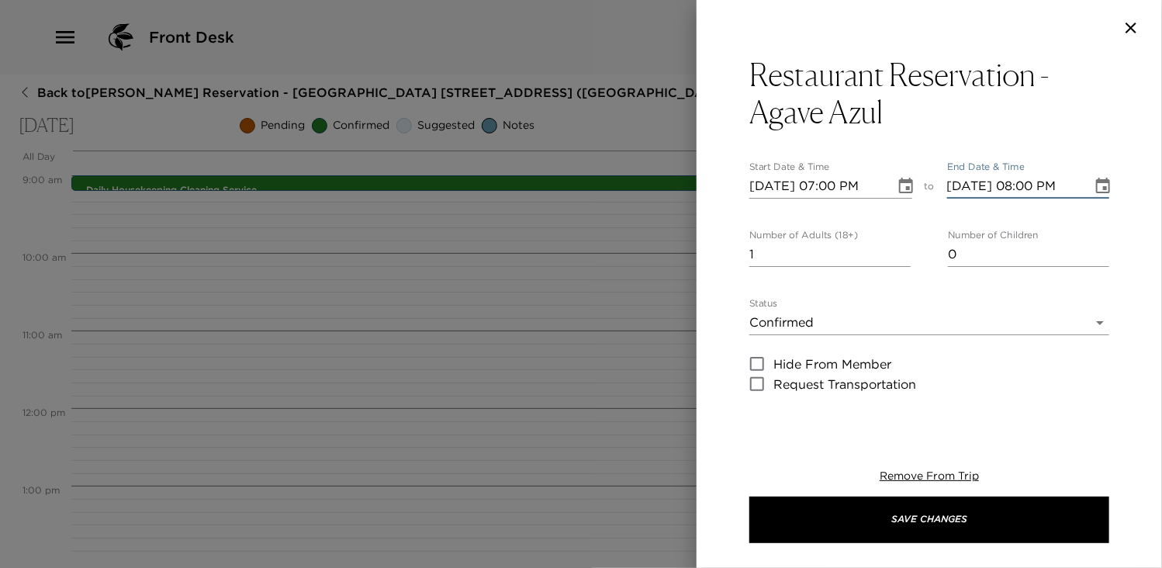
click at [1020, 188] on input "[DATE] 08:00 PM" at bounding box center [1014, 186] width 135 height 25
type input "[DATE] 07:00 PM"
type input "2"
click at [900, 248] on input "2" at bounding box center [829, 254] width 161 height 25
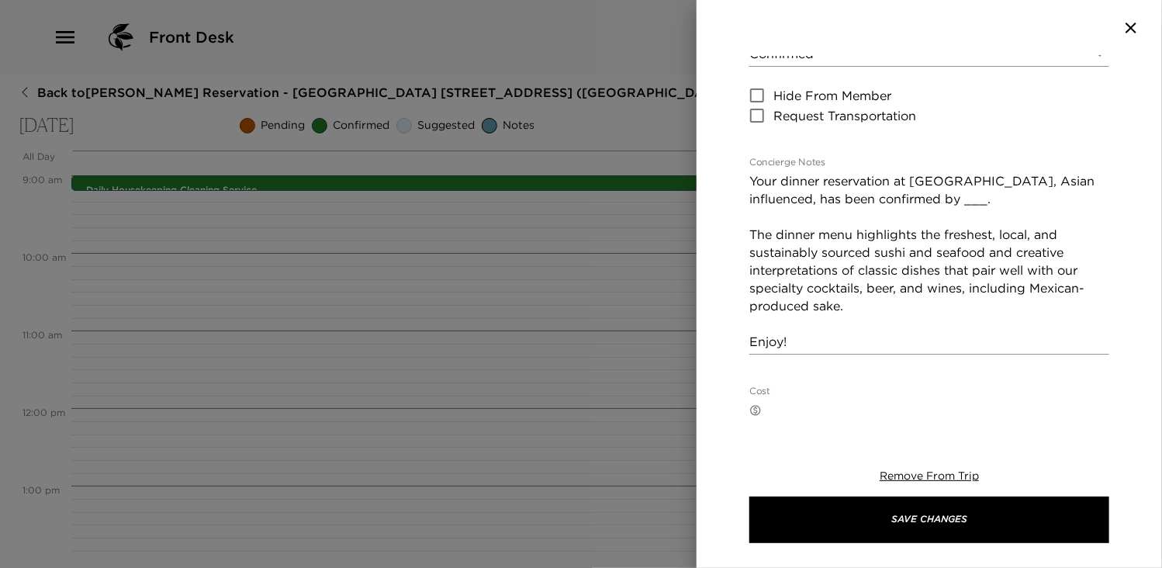
scroll to position [279, 0]
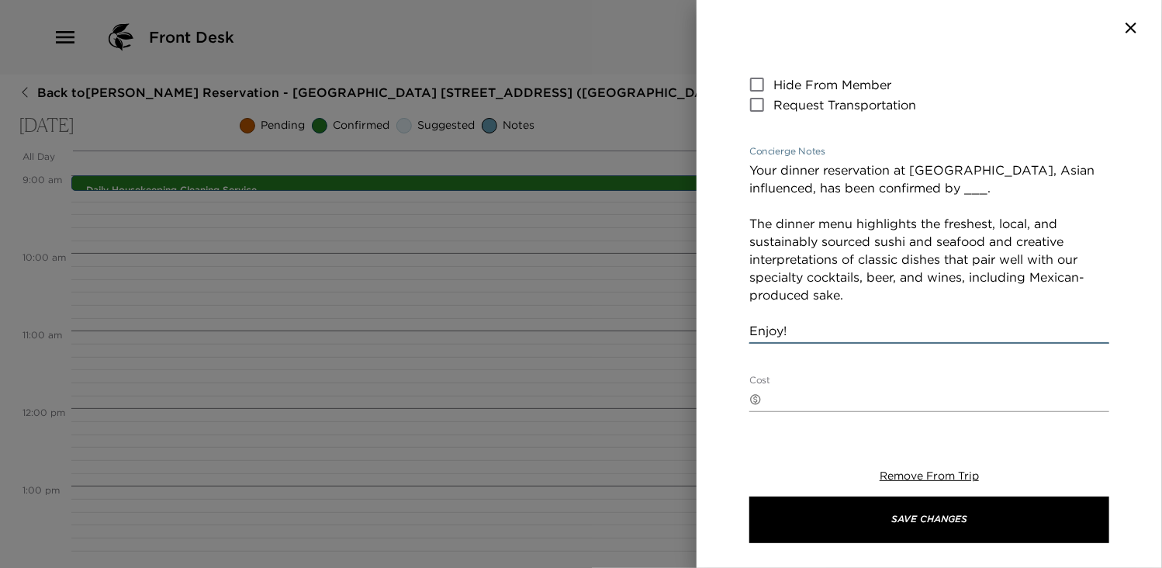
click at [1027, 213] on textarea "Your dinner reservation at [GEOGRAPHIC_DATA], Asian influenced, has been confir…" at bounding box center [929, 250] width 360 height 178
click at [1027, 185] on textarea "Your dinner reservation at [GEOGRAPHIC_DATA], Asian influenced, has been confir…" at bounding box center [929, 250] width 360 height 178
type textarea "Your dinner reservation at [GEOGRAPHIC_DATA], Asian influenced, has been confir…"
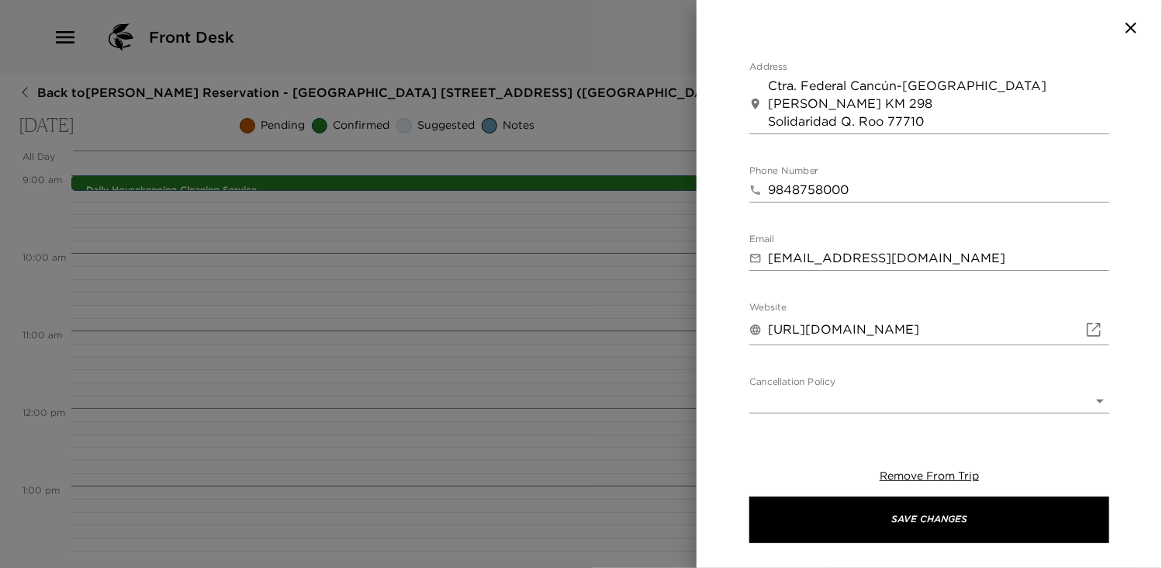
scroll to position [723, 0]
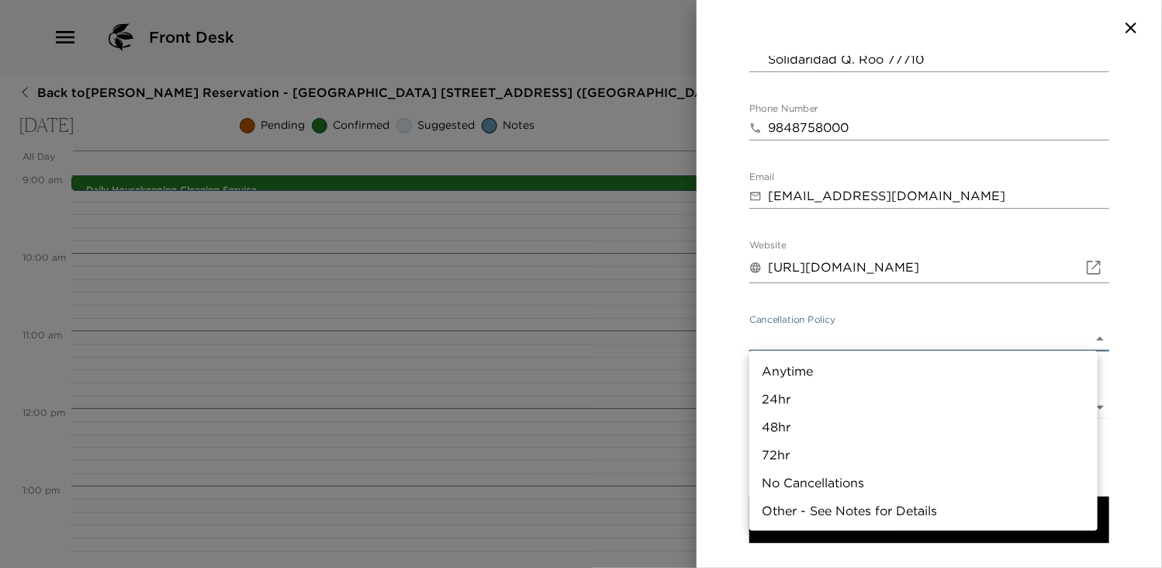
click at [1091, 335] on body "Front Desk Back to [PERSON_NAME] Reservation - [GEOGRAPHIC_DATA] [GEOGRAPHIC_DA…" at bounding box center [581, 284] width 1162 height 568
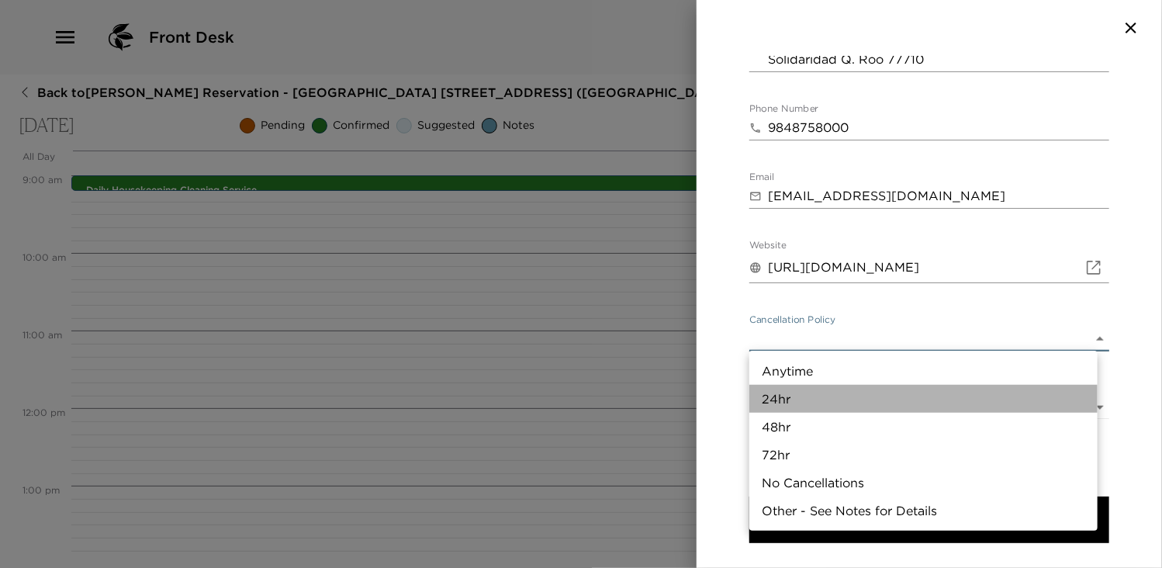
click at [798, 397] on li "24hr" at bounding box center [923, 399] width 348 height 28
type input "24hr"
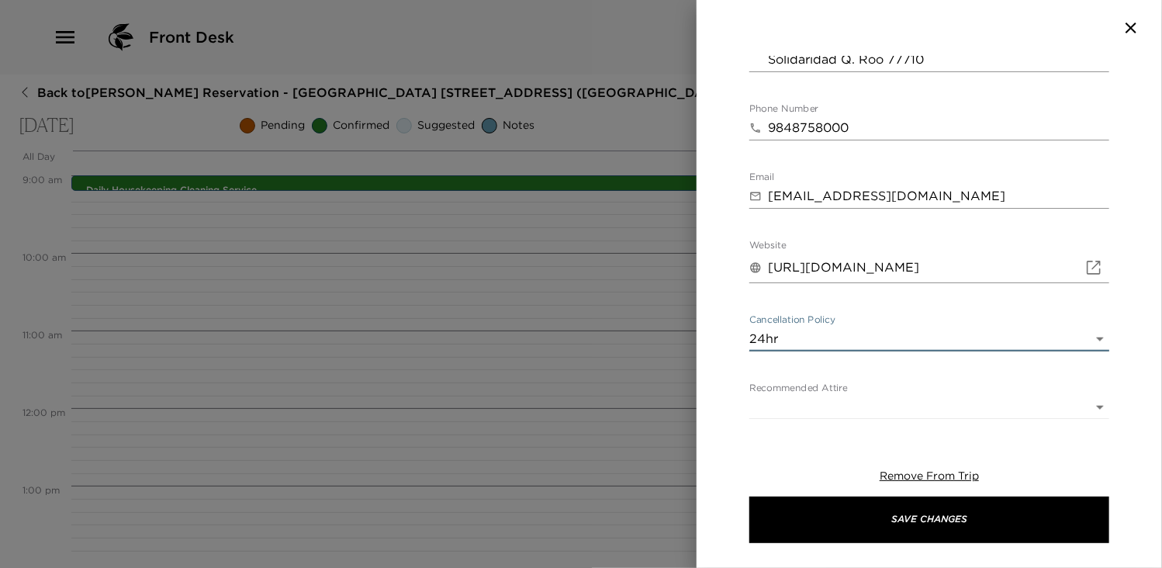
click at [1086, 408] on body "Front Desk Back to [PERSON_NAME] Reservation - [GEOGRAPHIC_DATA] [GEOGRAPHIC_DA…" at bounding box center [581, 284] width 1162 height 568
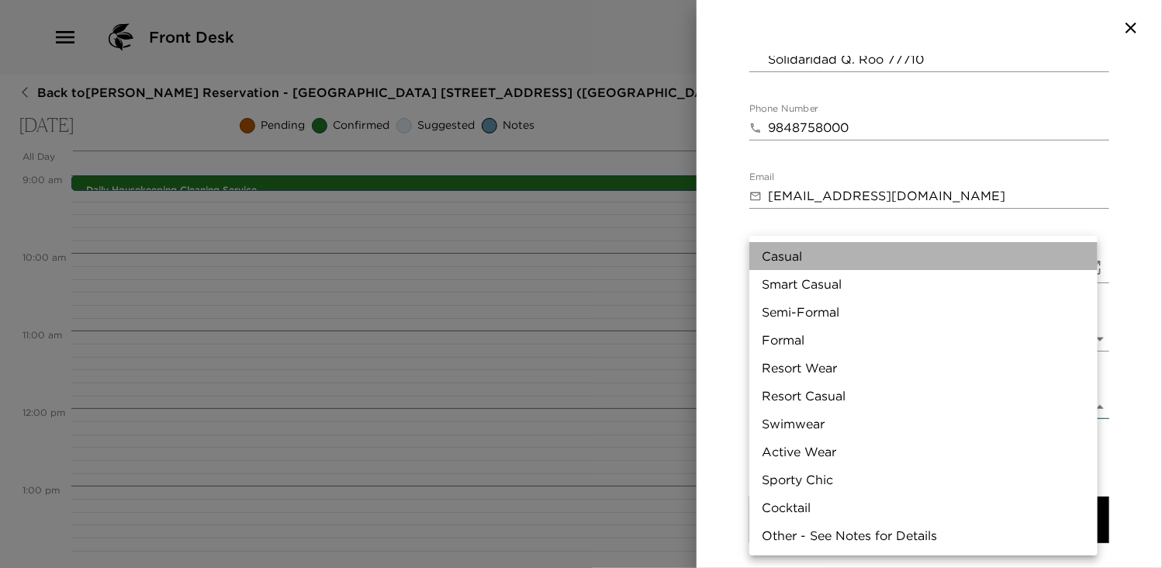
click at [791, 257] on li "Casual" at bounding box center [923, 256] width 348 height 28
type input "Casual"
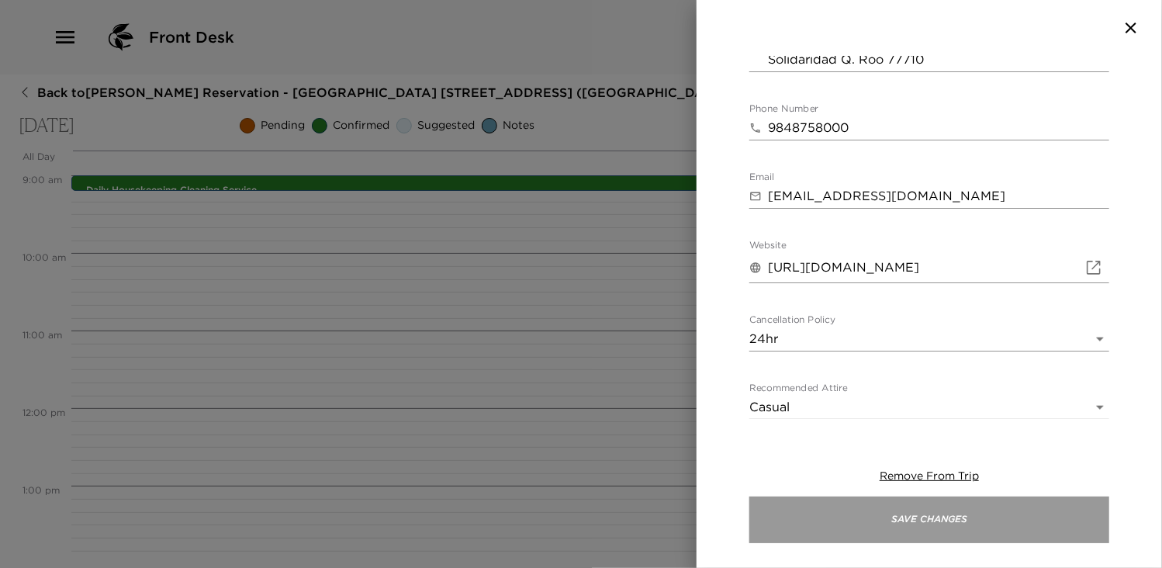
click at [961, 524] on button "Save Changes" at bounding box center [929, 519] width 360 height 47
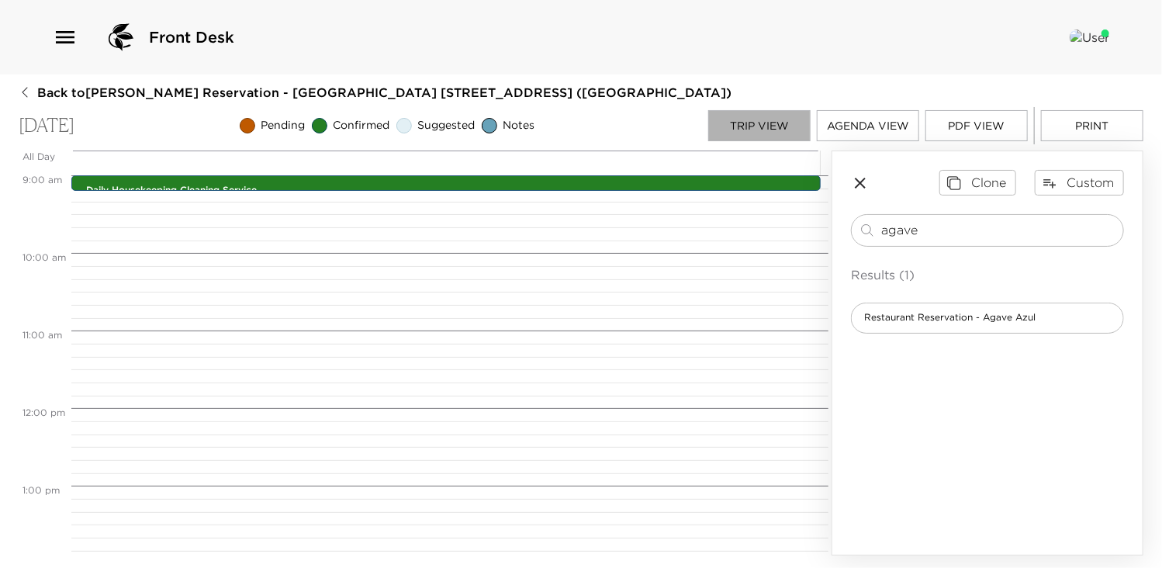
click at [765, 123] on button "Trip View" at bounding box center [759, 125] width 102 height 31
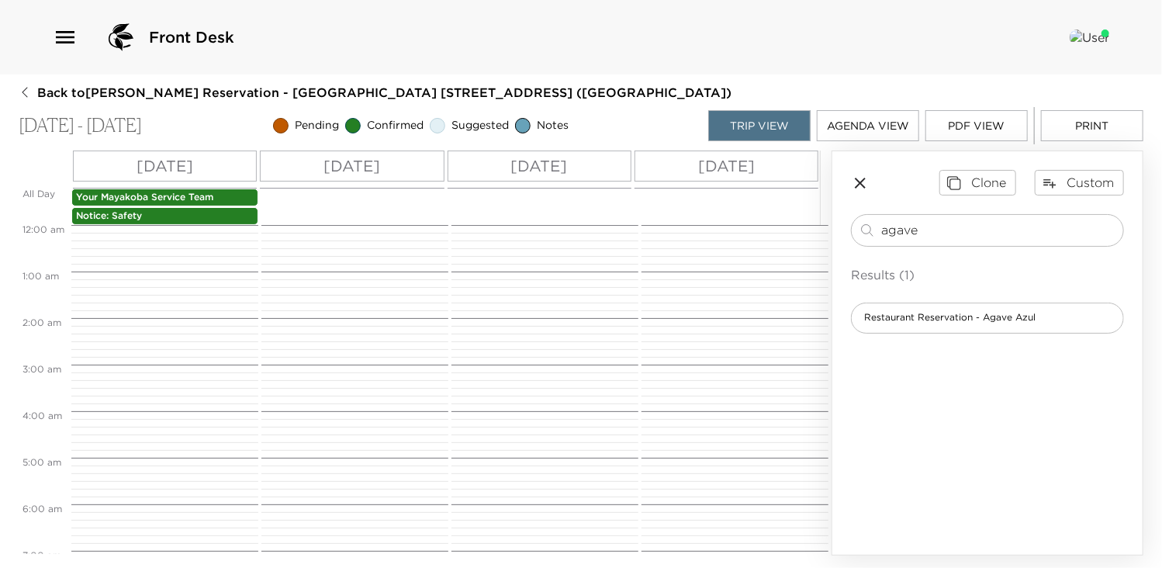
scroll to position [419, 0]
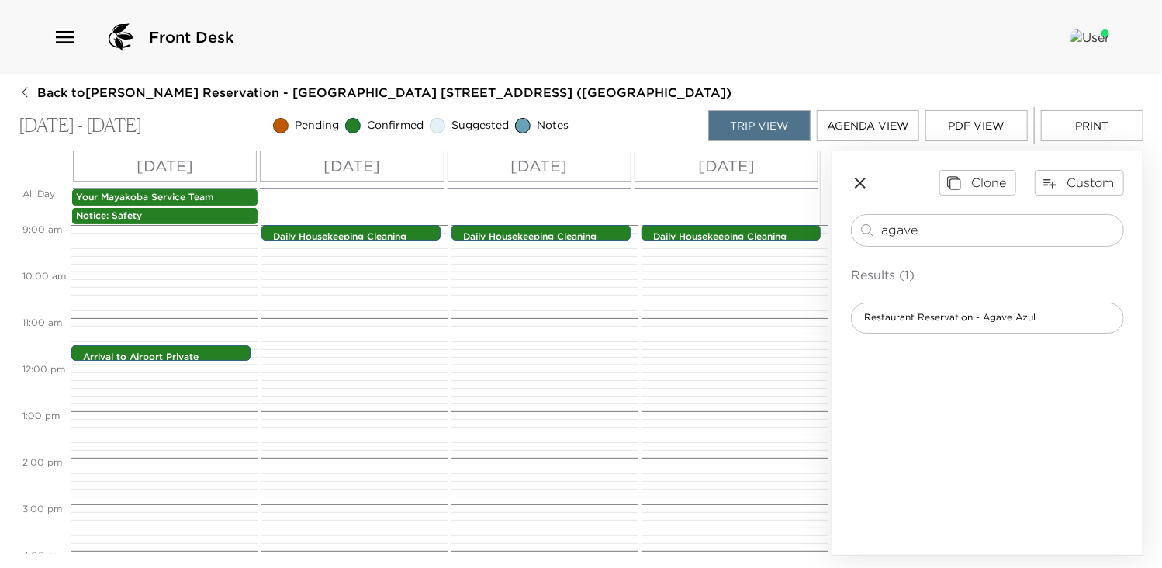
click at [772, 167] on div "[DATE]" at bounding box center [726, 165] width 184 height 31
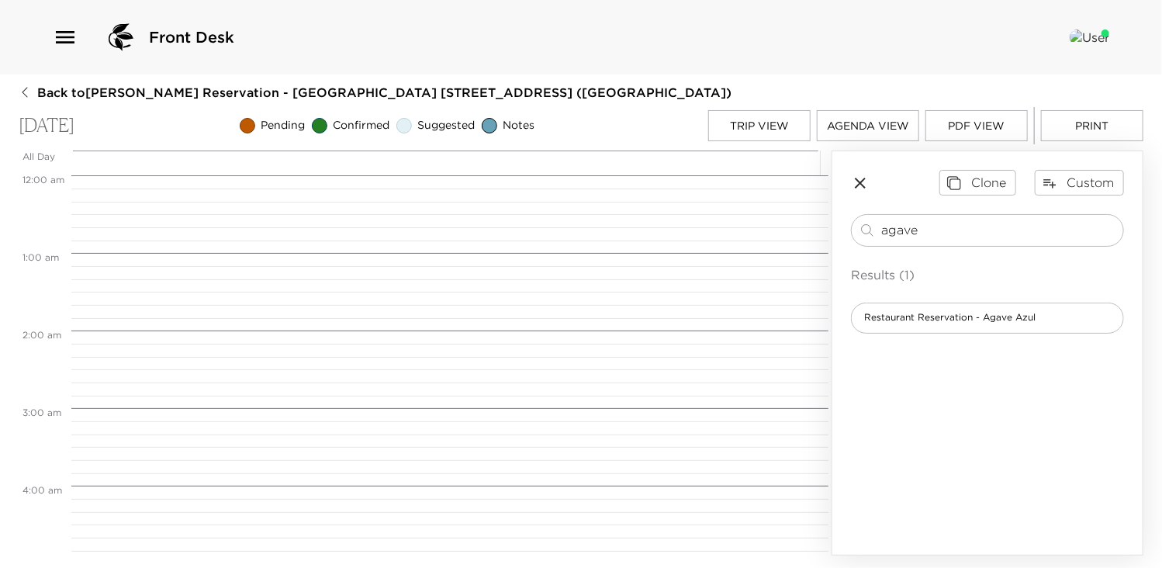
scroll to position [620, 0]
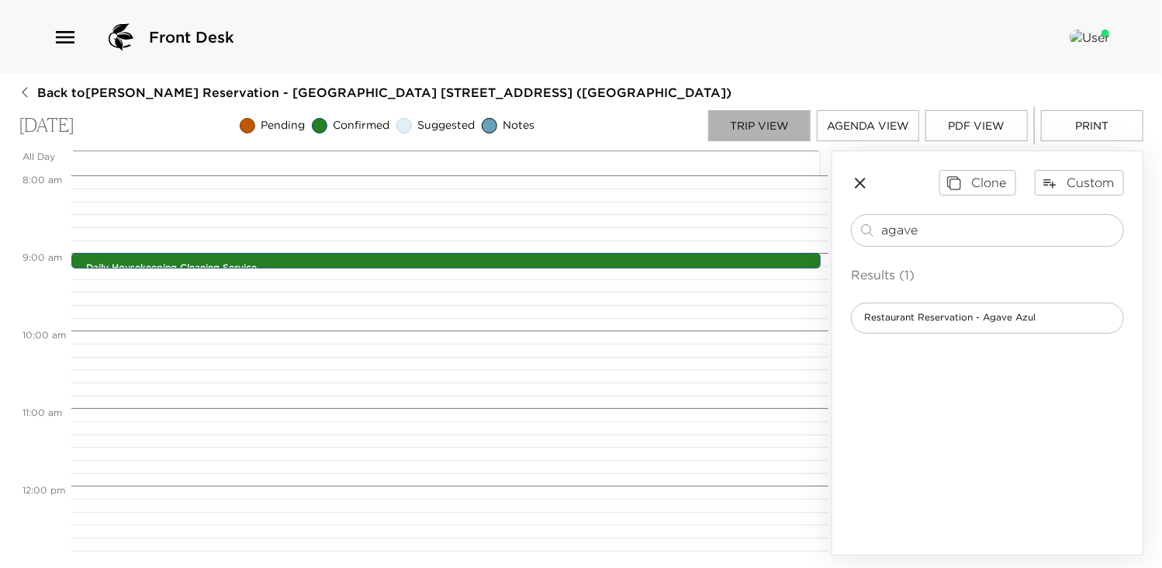
click at [747, 126] on button "Trip View" at bounding box center [759, 125] width 102 height 31
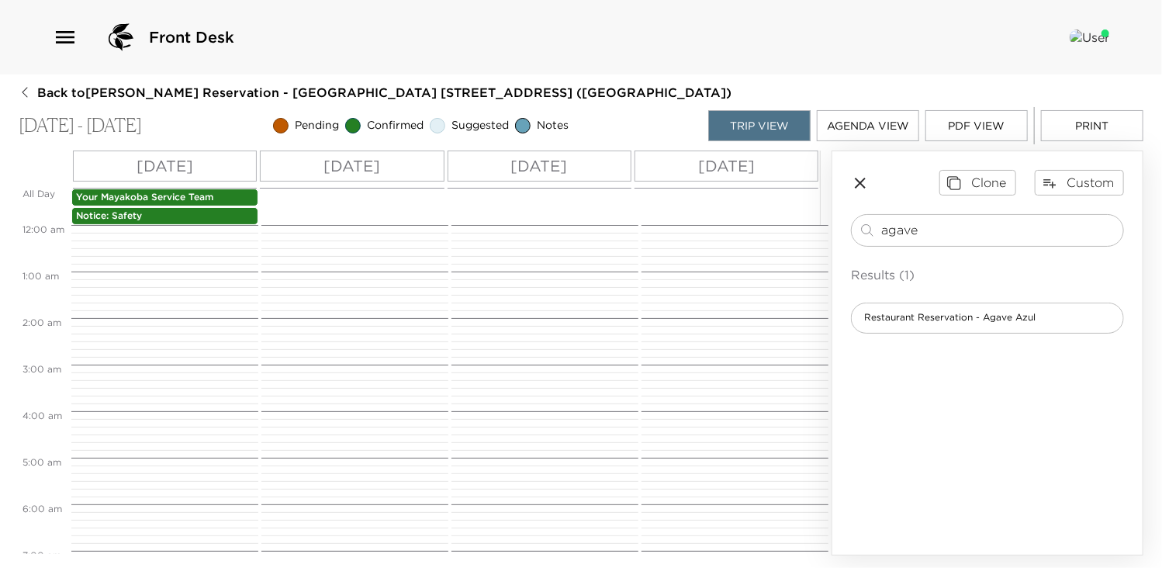
scroll to position [419, 0]
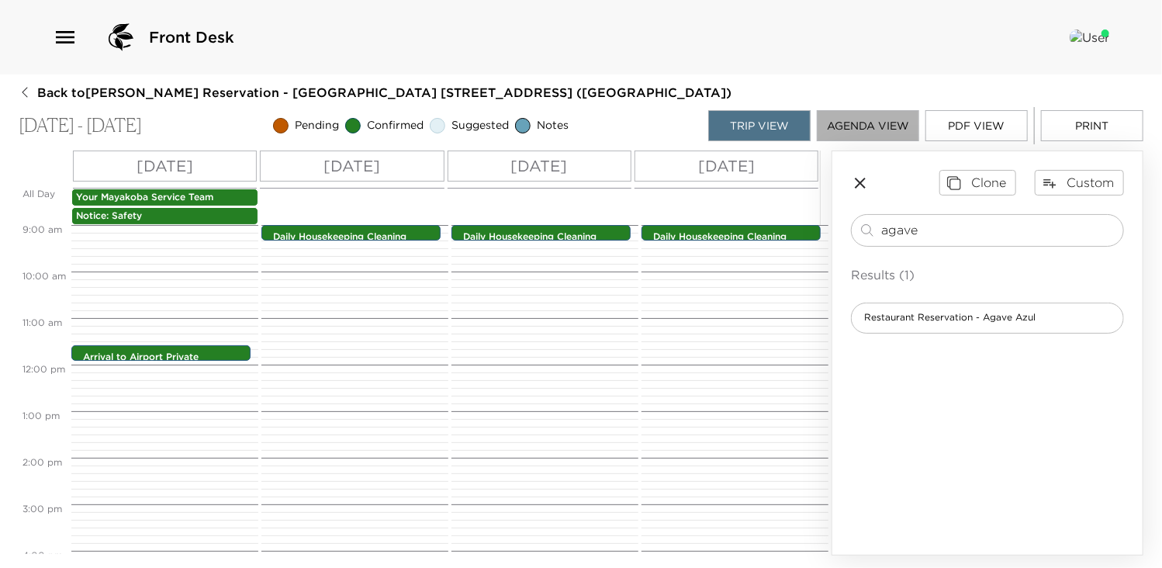
click at [862, 120] on button "Agenda View" at bounding box center [868, 125] width 102 height 31
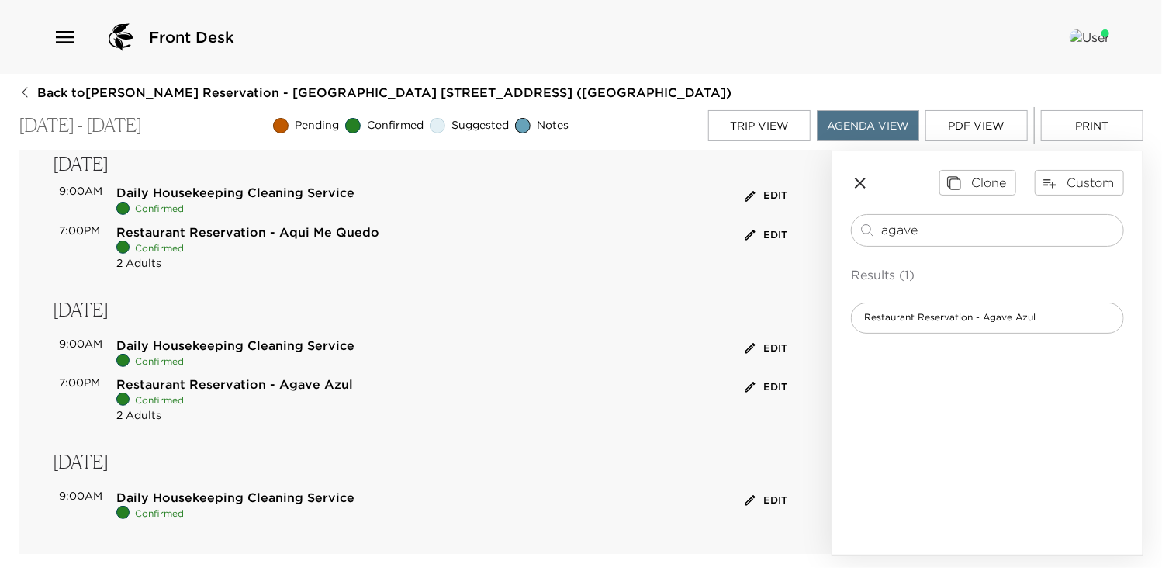
scroll to position [288, 0]
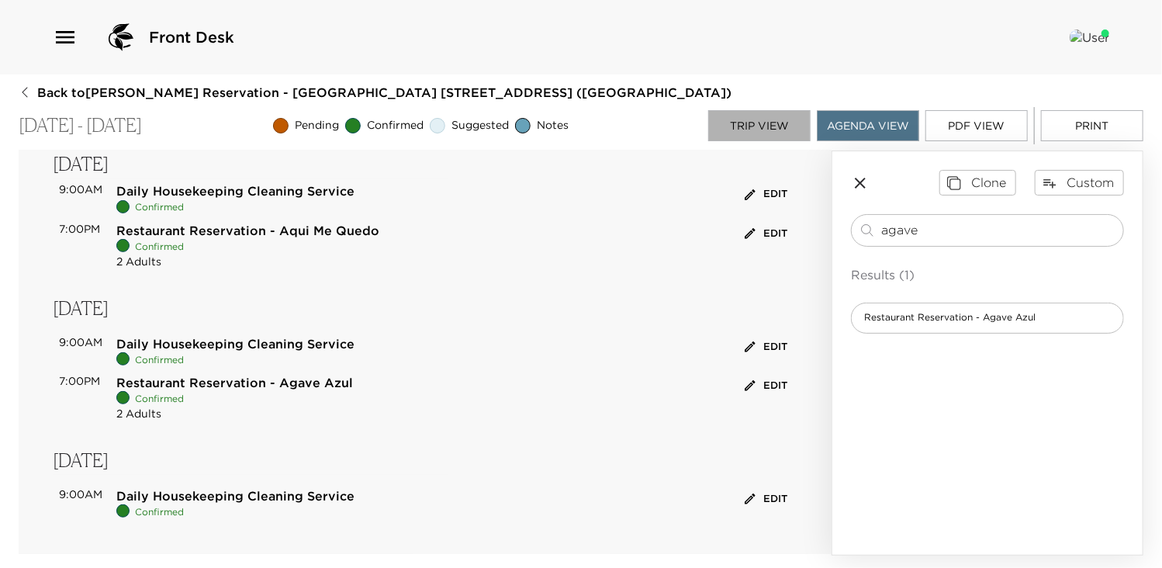
click at [762, 133] on button "Trip View" at bounding box center [759, 125] width 102 height 31
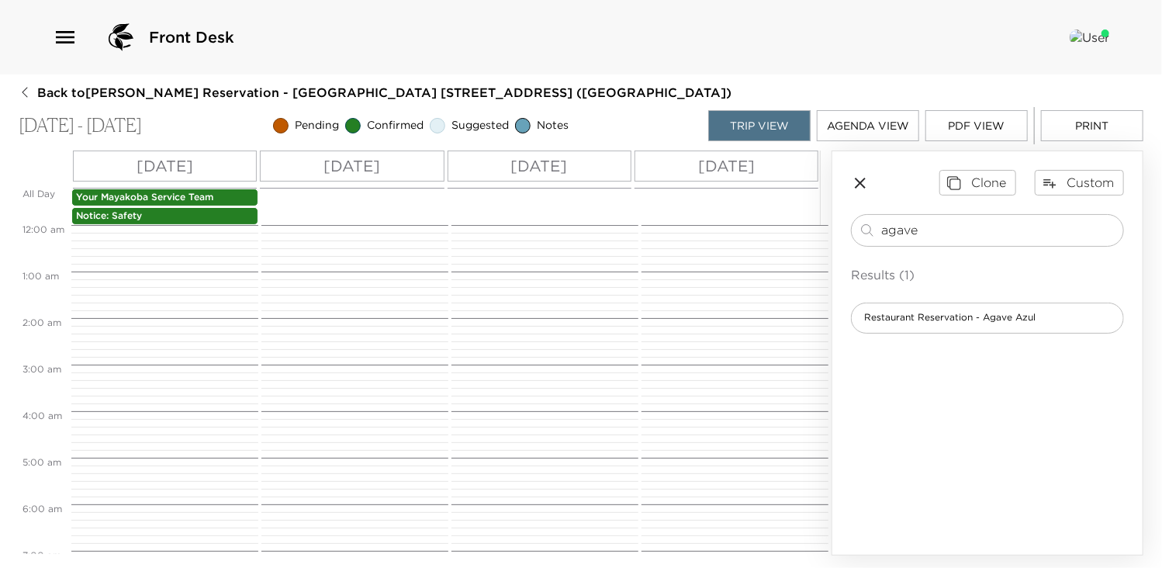
scroll to position [419, 0]
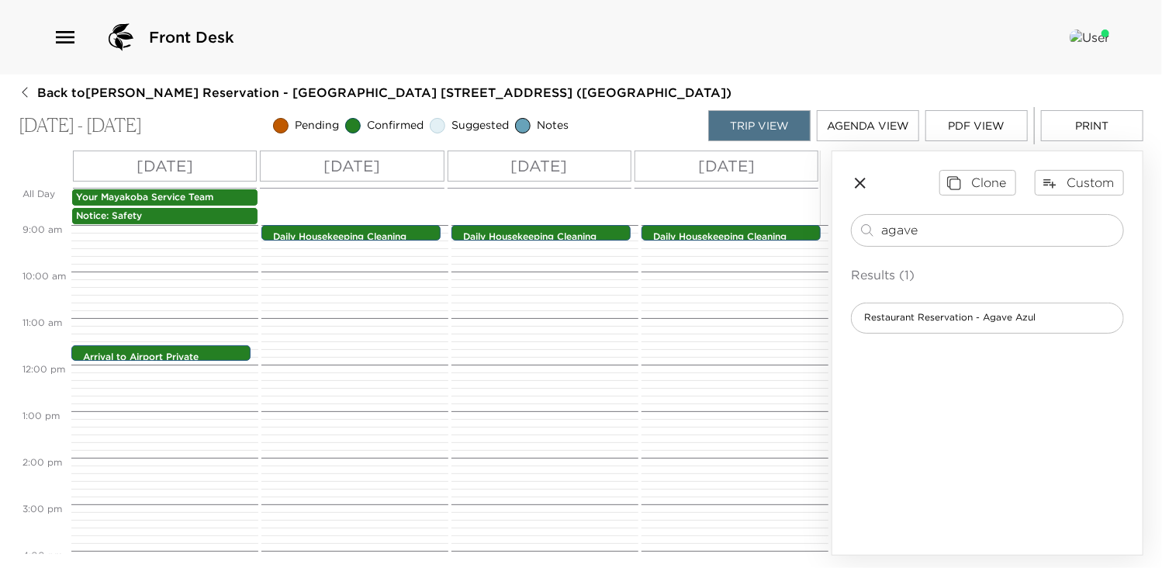
click at [777, 173] on div "[DATE]" at bounding box center [726, 165] width 184 height 31
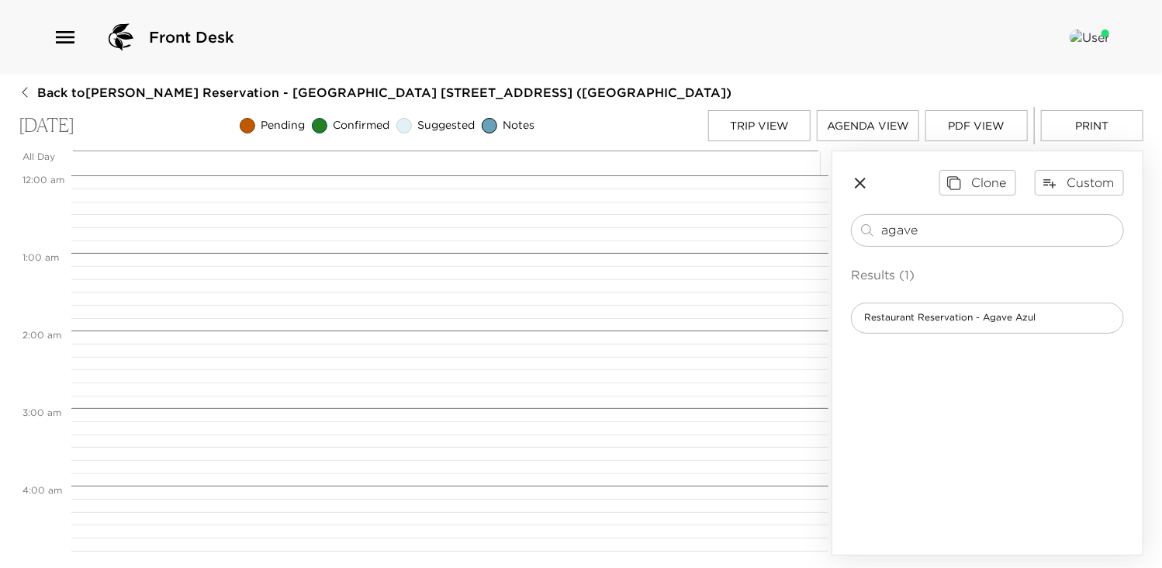
scroll to position [620, 0]
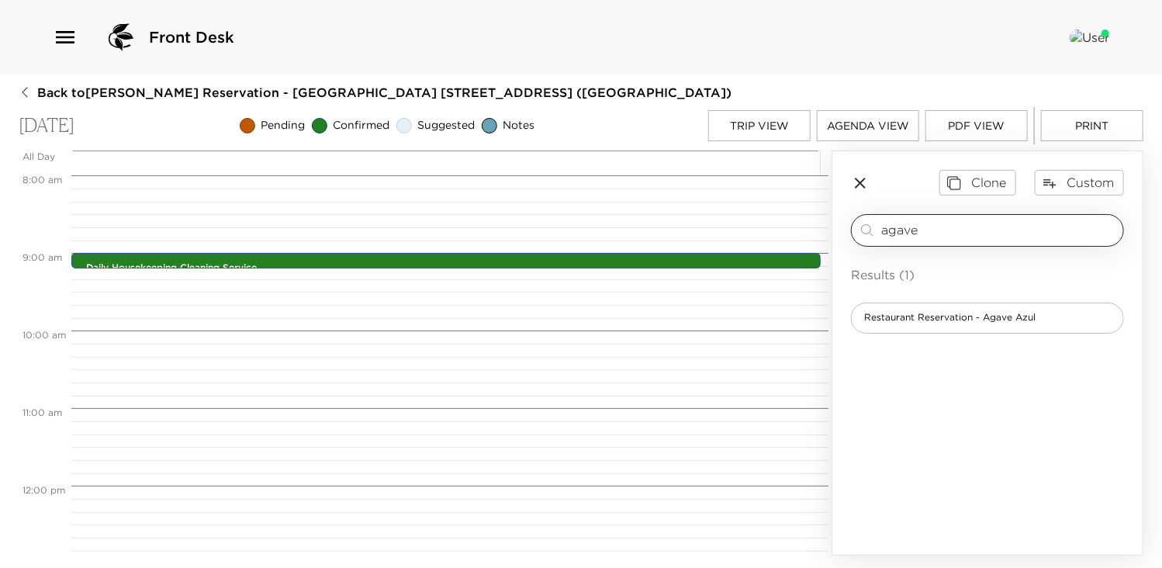
click at [918, 230] on input "agave" at bounding box center [999, 230] width 236 height 18
type input "a"
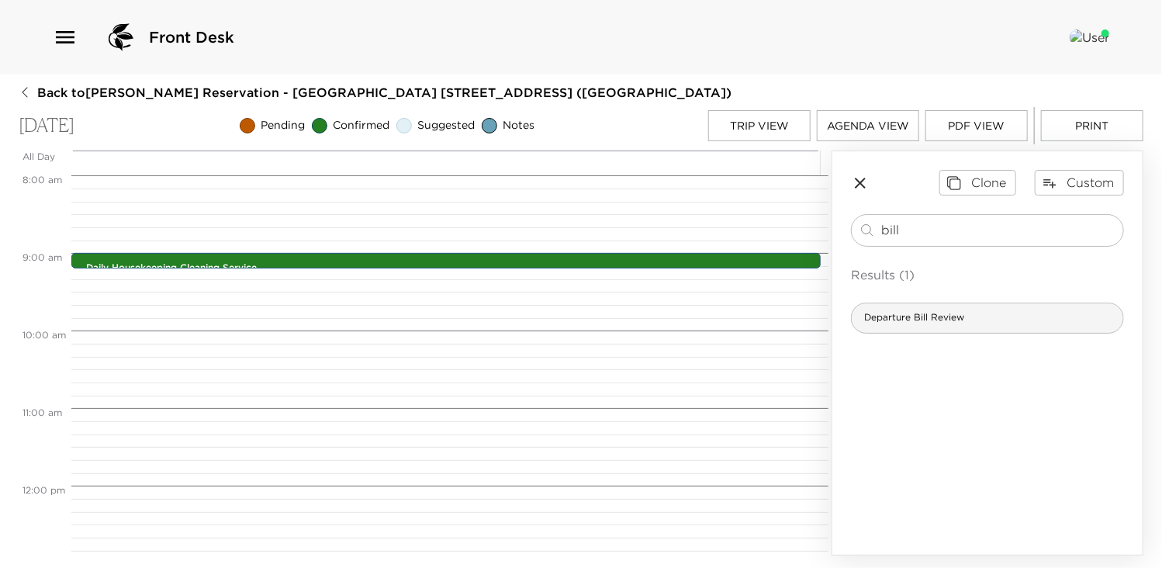
type input "bill"
click at [930, 320] on span "Departure Bill Review" at bounding box center [913, 317] width 125 height 13
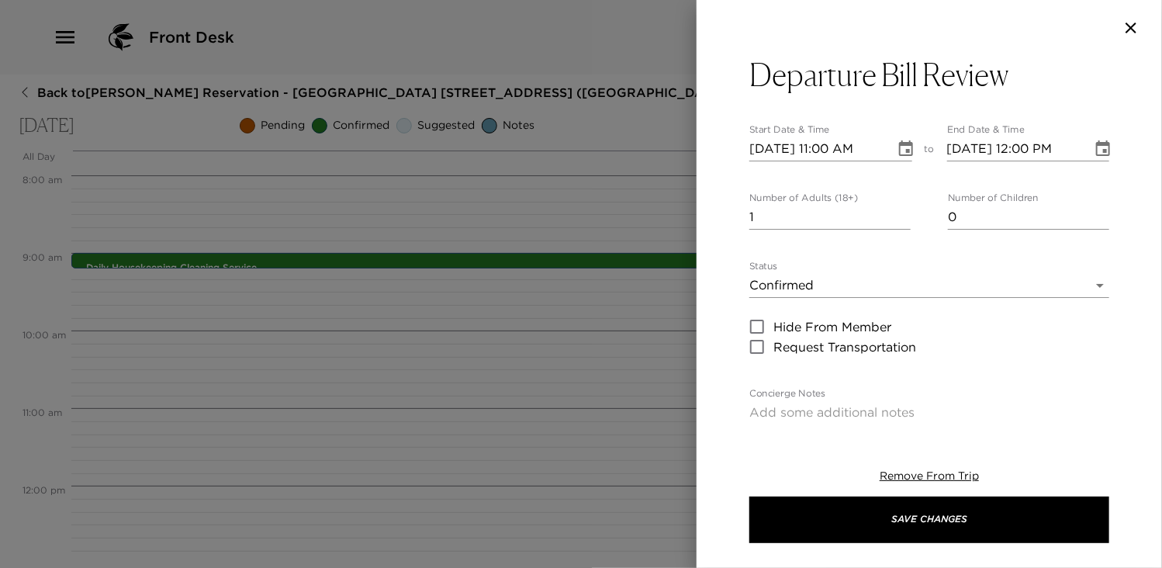
type textarea "In preparation for your departure [DATE], I would like to visit you personally …"
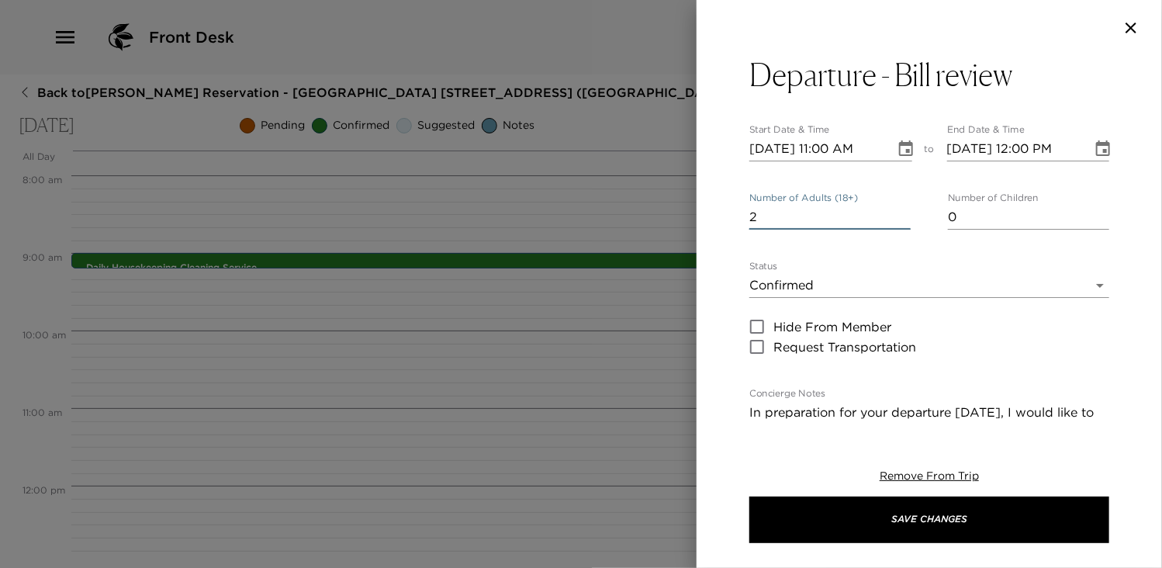
type input "2"
click at [898, 211] on input "2" at bounding box center [829, 217] width 161 height 25
click at [827, 147] on input "[DATE] 11:00 AM" at bounding box center [816, 148] width 135 height 25
type input "[DATE] 10:45 AM"
click at [1020, 160] on input "[DATE] 12:00 PM" at bounding box center [1014, 148] width 135 height 25
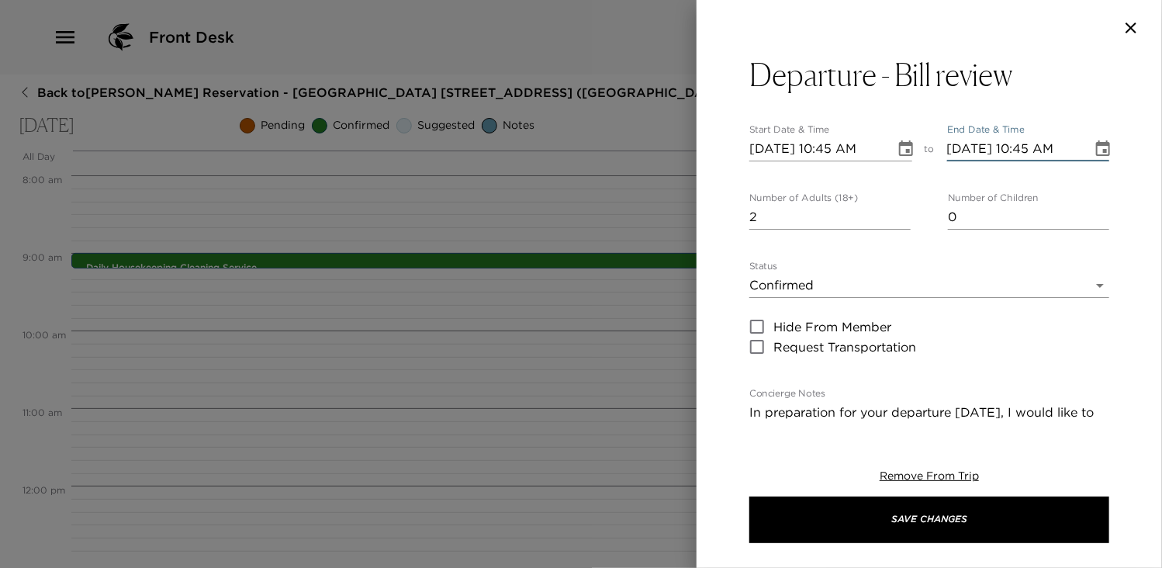
type input "[DATE] 10:45 AM"
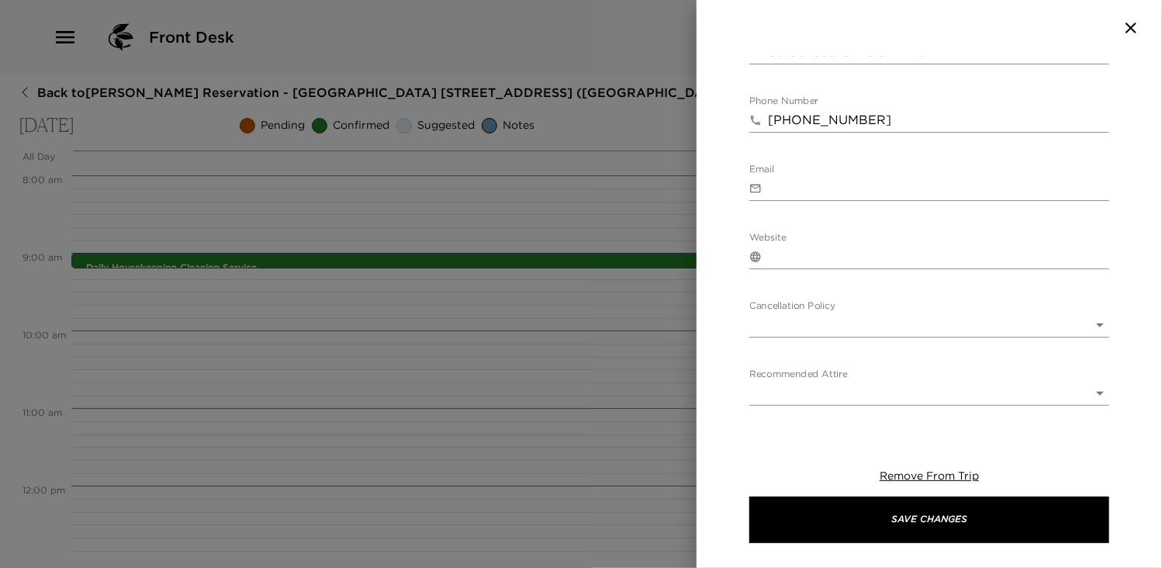
scroll to position [819, 0]
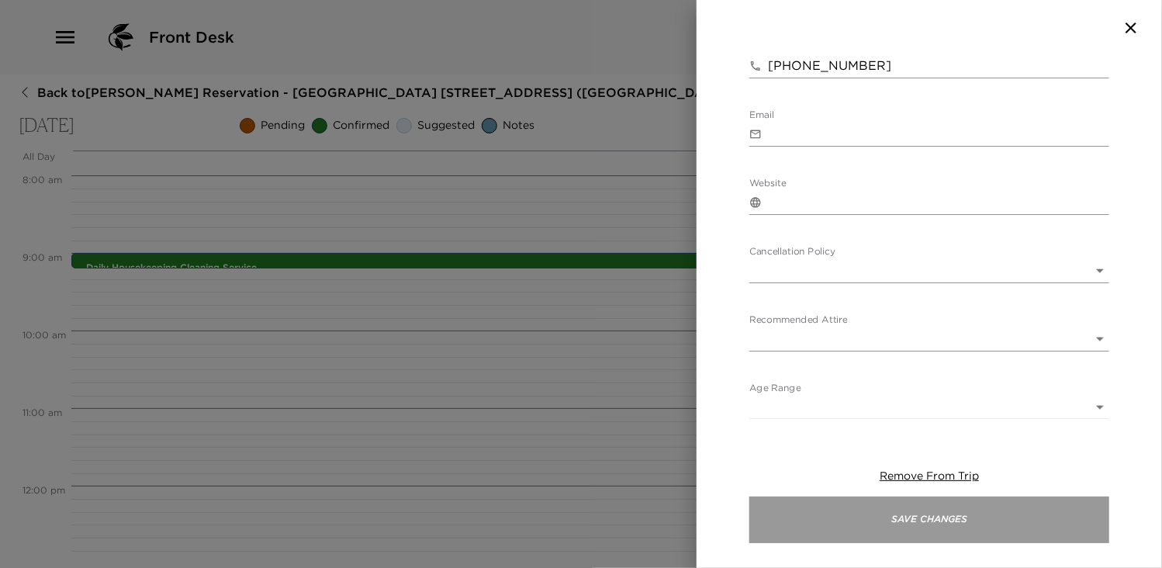
click at [971, 517] on button "Save Changes" at bounding box center [929, 519] width 360 height 47
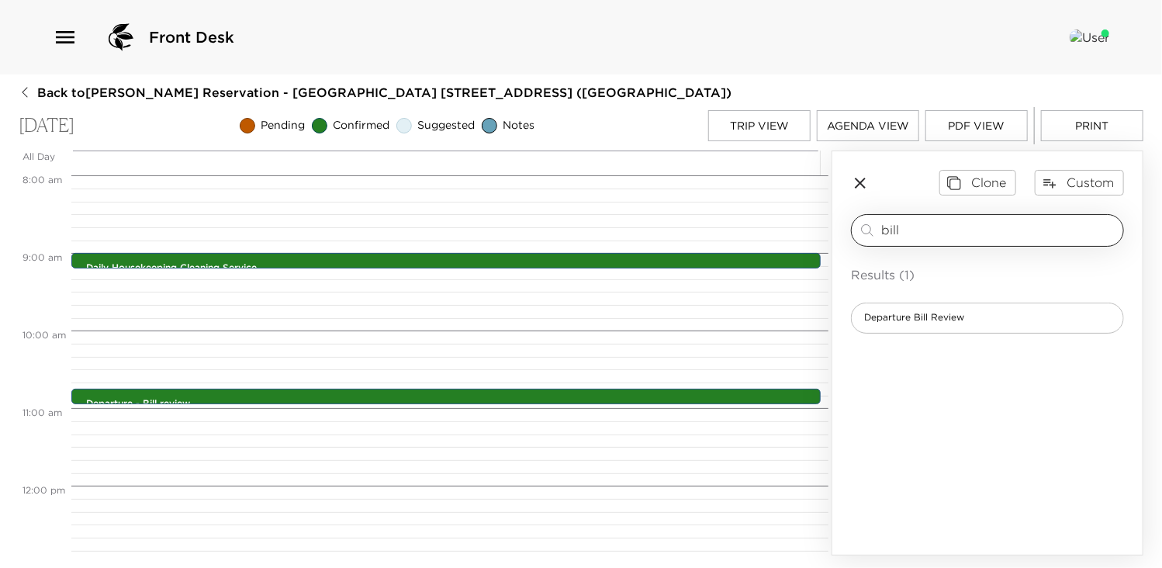
click at [945, 234] on input "bill" at bounding box center [999, 230] width 236 height 18
type input "b"
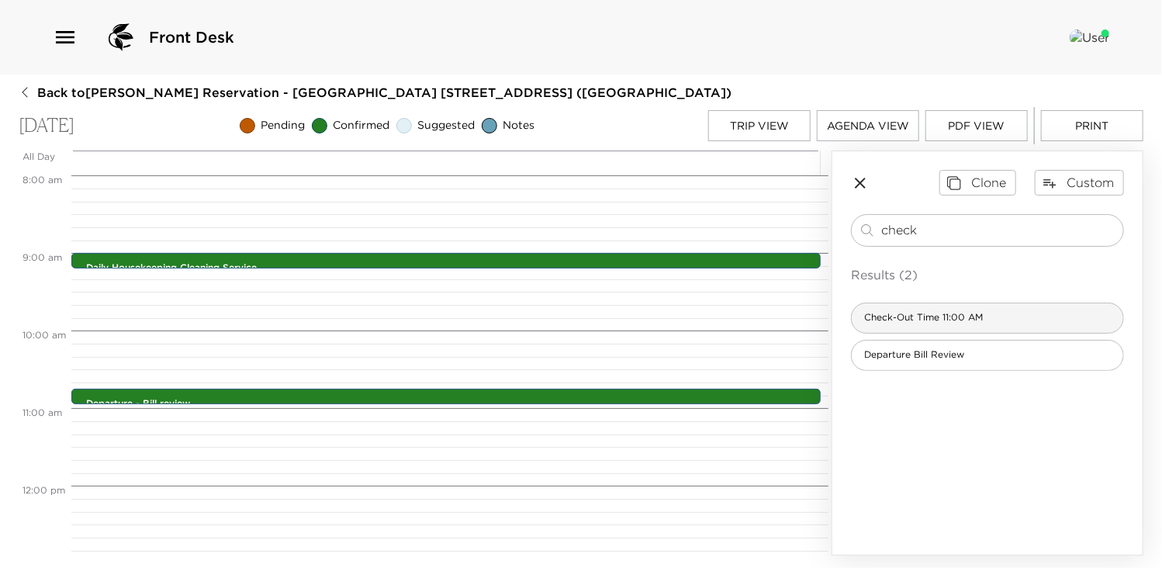
type input "check"
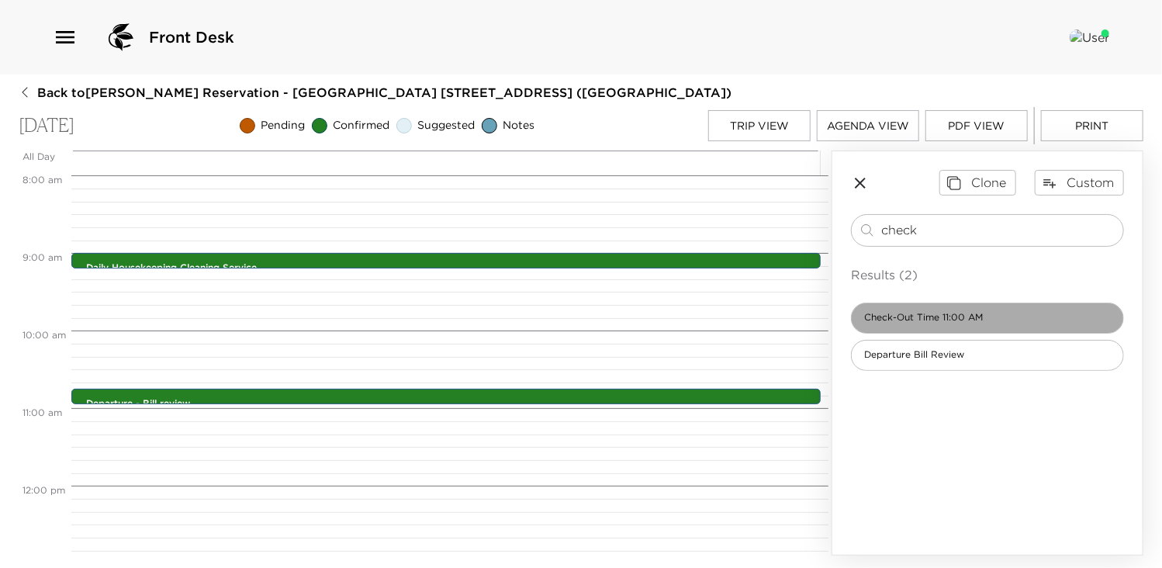
click at [944, 315] on span "Check-Out Time 11:00 AM" at bounding box center [922, 317] width 143 height 13
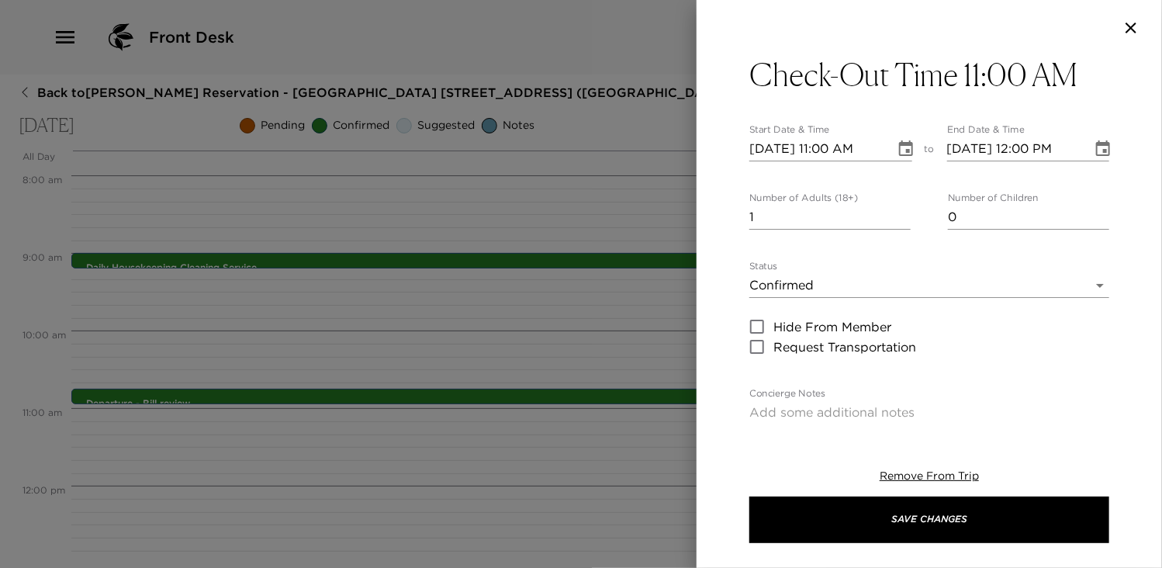
type textarea "Please note that check-out time of the residence is no later than 11:00 AM. Sin…"
click at [1005, 138] on input "[DATE] 12:00 PM" at bounding box center [1014, 148] width 135 height 25
click at [1022, 137] on input "[DATE] 12:00 PM" at bounding box center [1014, 148] width 135 height 25
type input "[DATE] 11:00 AM"
type input "2"
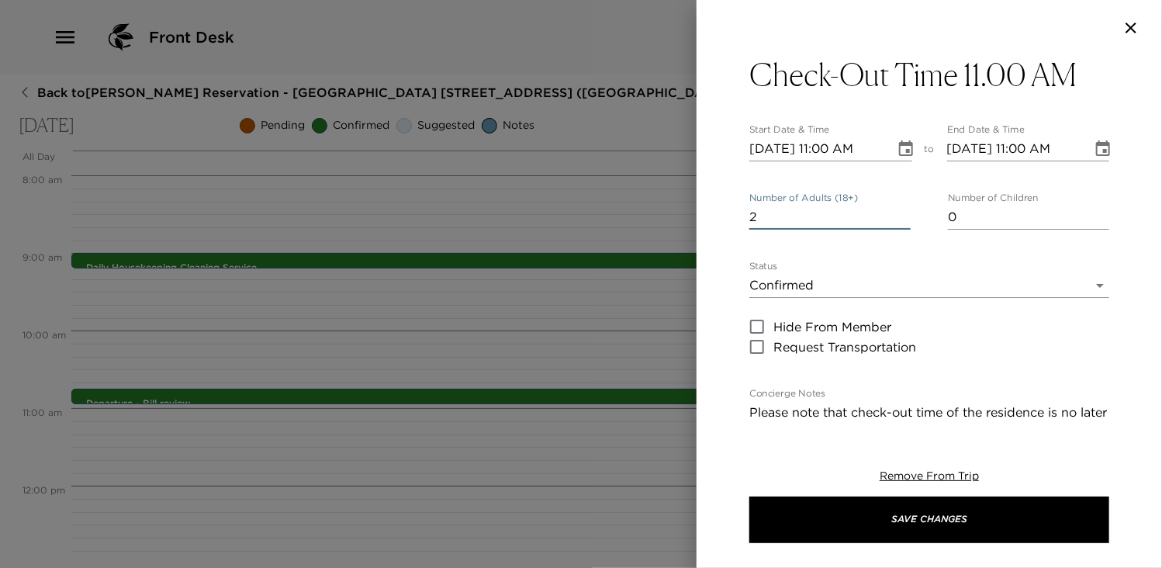
click at [899, 212] on input "2" at bounding box center [829, 217] width 161 height 25
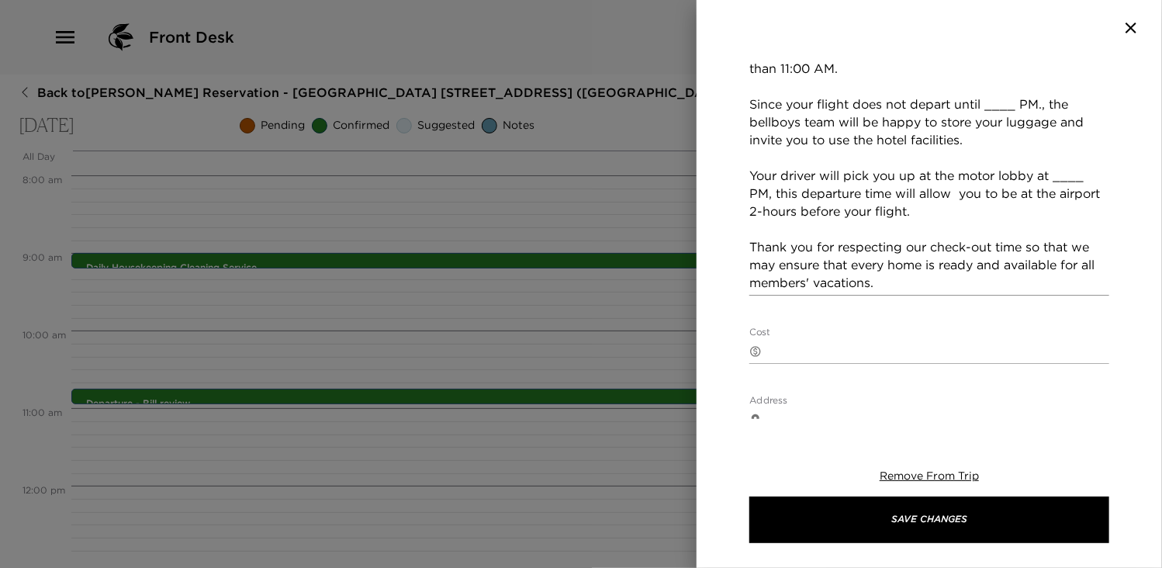
scroll to position [361, 0]
click at [952, 102] on textarea "Please note that check-out time of the residence is no later than 11:00 AM. Sin…" at bounding box center [929, 168] width 360 height 250
click at [1008, 94] on textarea "Please note that check-out time of the residence is no later than 11:00 AM. Sin…" at bounding box center [929, 168] width 360 height 250
click at [991, 88] on textarea "Please note that check-out time of the residence is no later than 11:00 AM. Sin…" at bounding box center [929, 168] width 360 height 250
click at [1024, 87] on textarea "Please note that check-out time of the residence is no later than 11:00 AM. Sin…" at bounding box center [929, 168] width 360 height 250
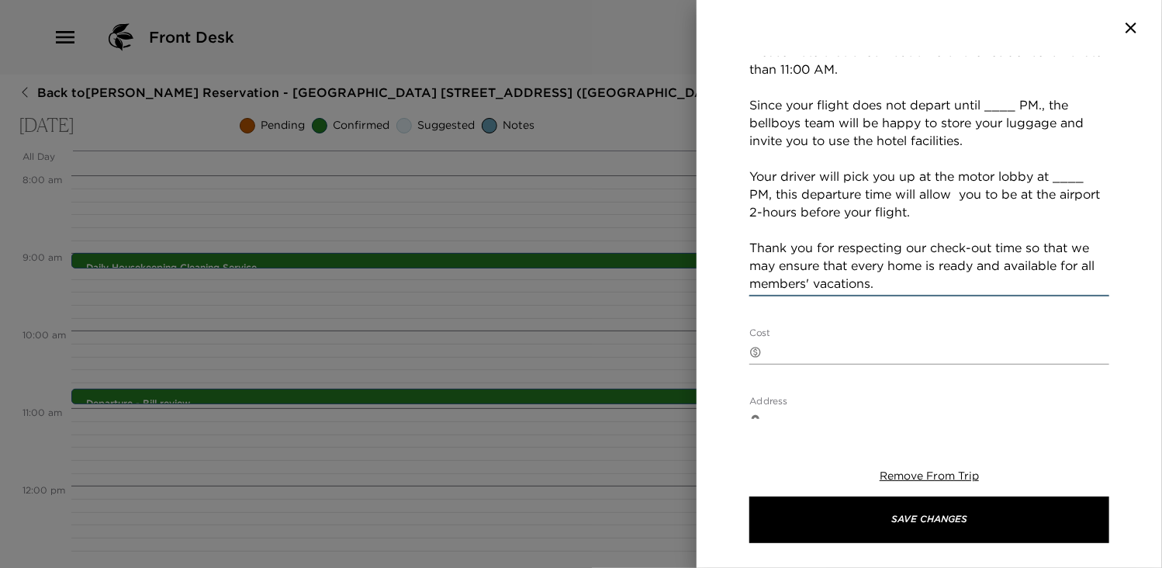
click at [1013, 97] on textarea "Please note that check-out time of the residence is no later than 11:00 AM. Sin…" at bounding box center [929, 168] width 360 height 250
click at [1061, 181] on textarea "Please note that check-out time of the residence is no later than 11:00 AM. Sin…" at bounding box center [929, 168] width 360 height 250
type textarea "Please note that check-out time of the residence is no later than 11:00 AM. Sin…"
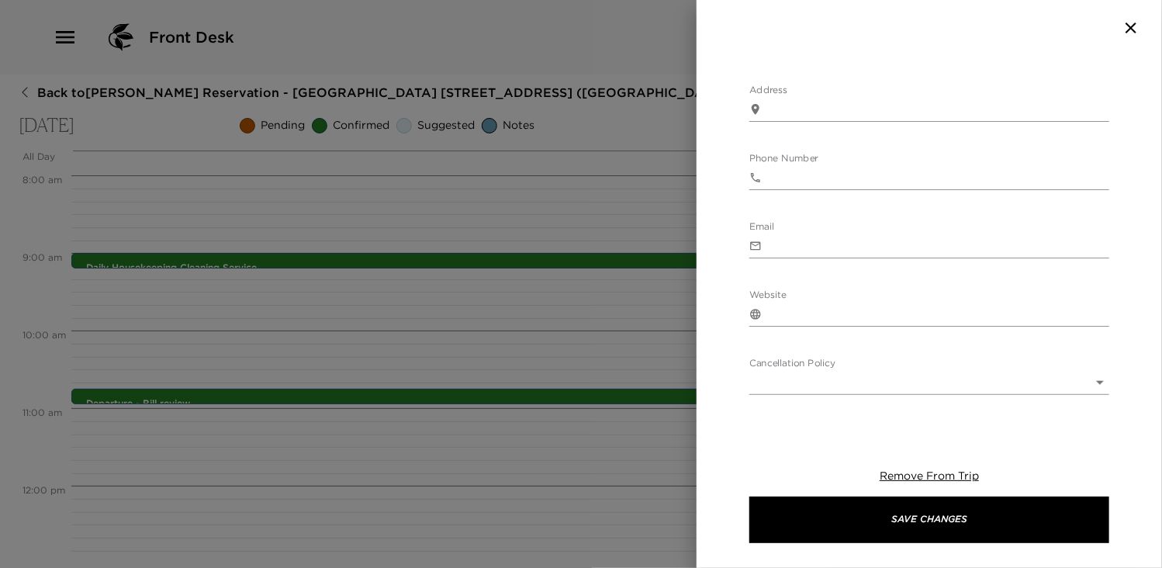
scroll to position [784, 0]
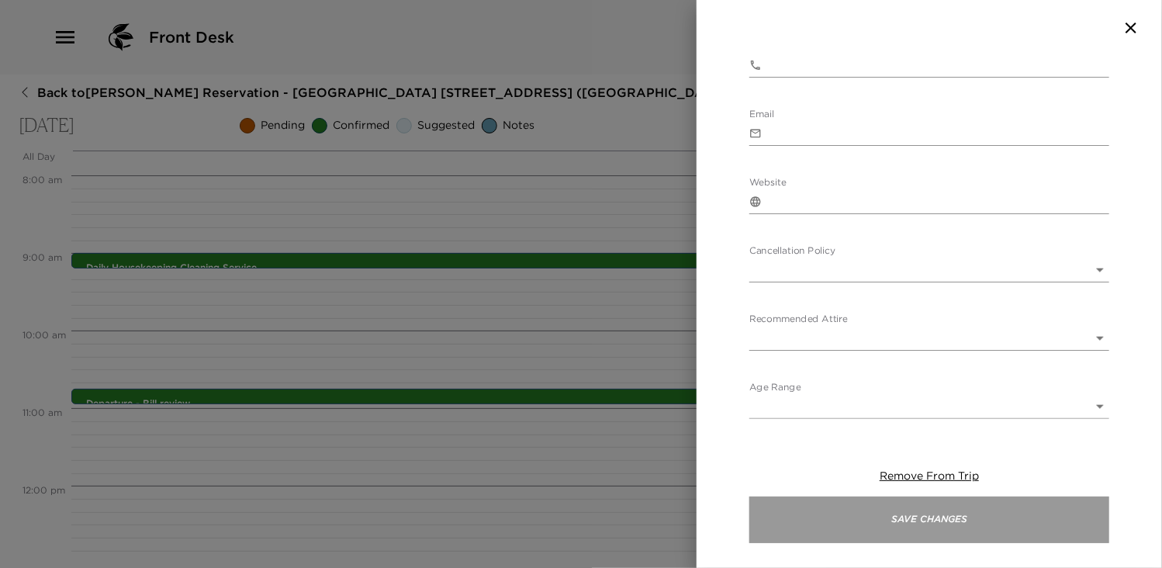
click at [933, 523] on button "Save Changes" at bounding box center [929, 519] width 360 height 47
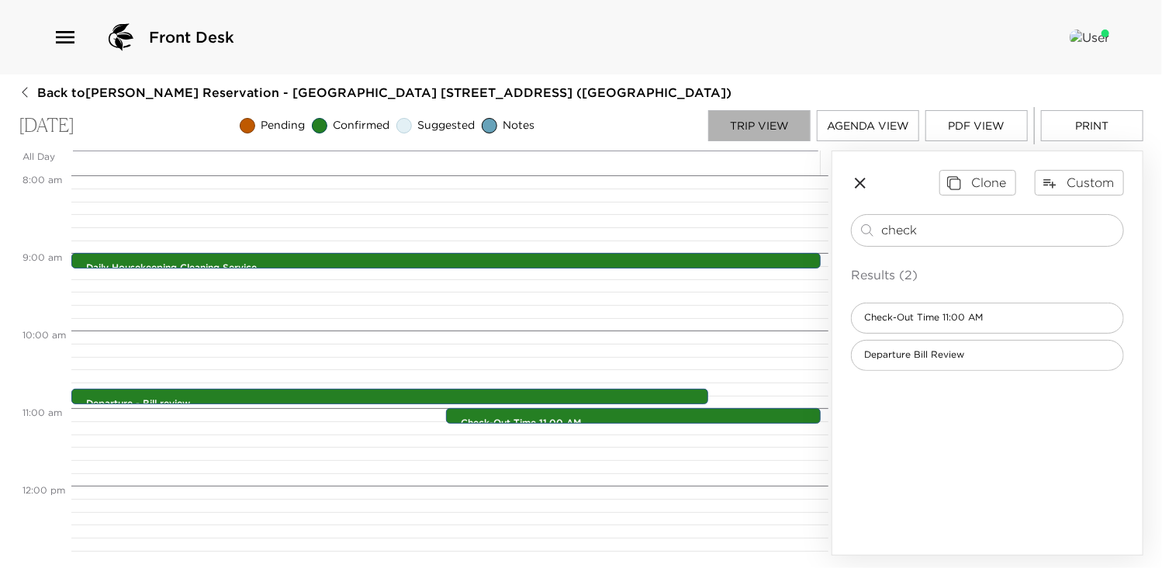
click at [753, 120] on button "Trip View" at bounding box center [759, 125] width 102 height 31
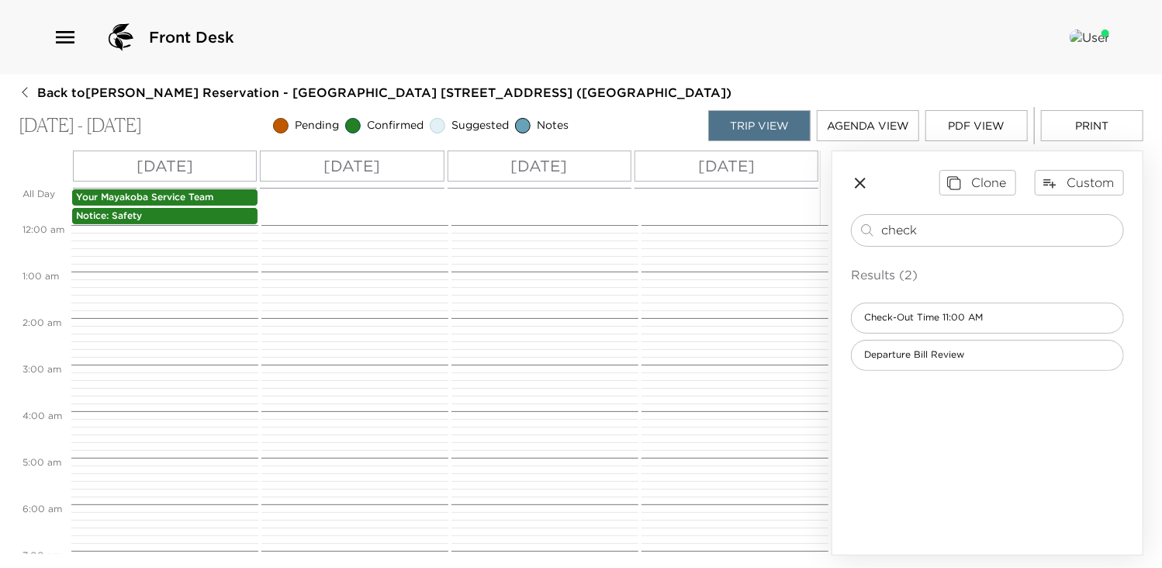
scroll to position [419, 0]
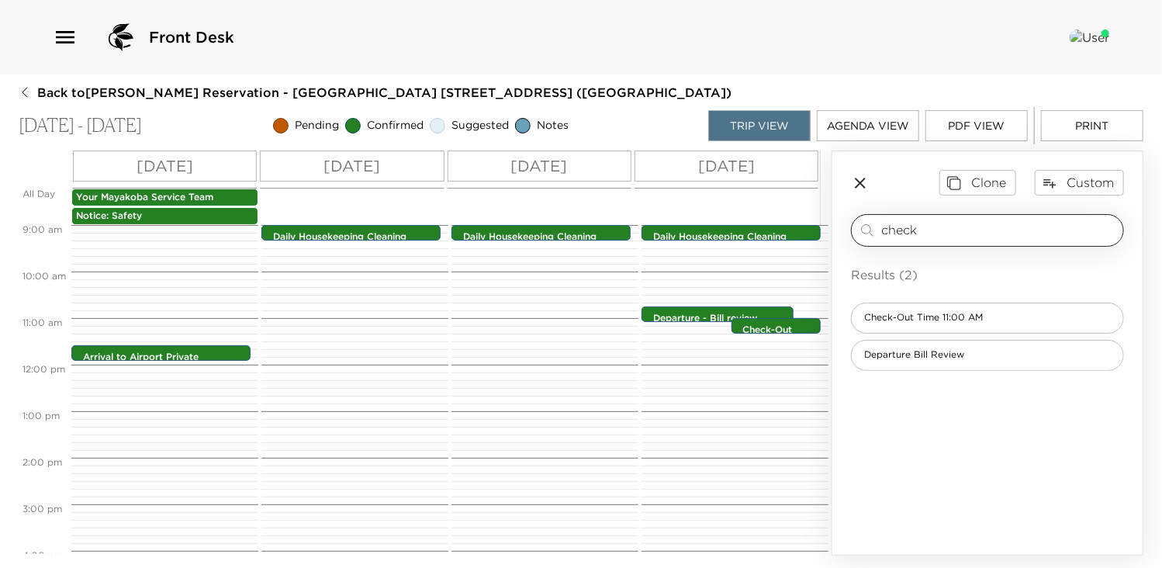
click at [927, 226] on input "check" at bounding box center [999, 230] width 236 height 18
type input "c"
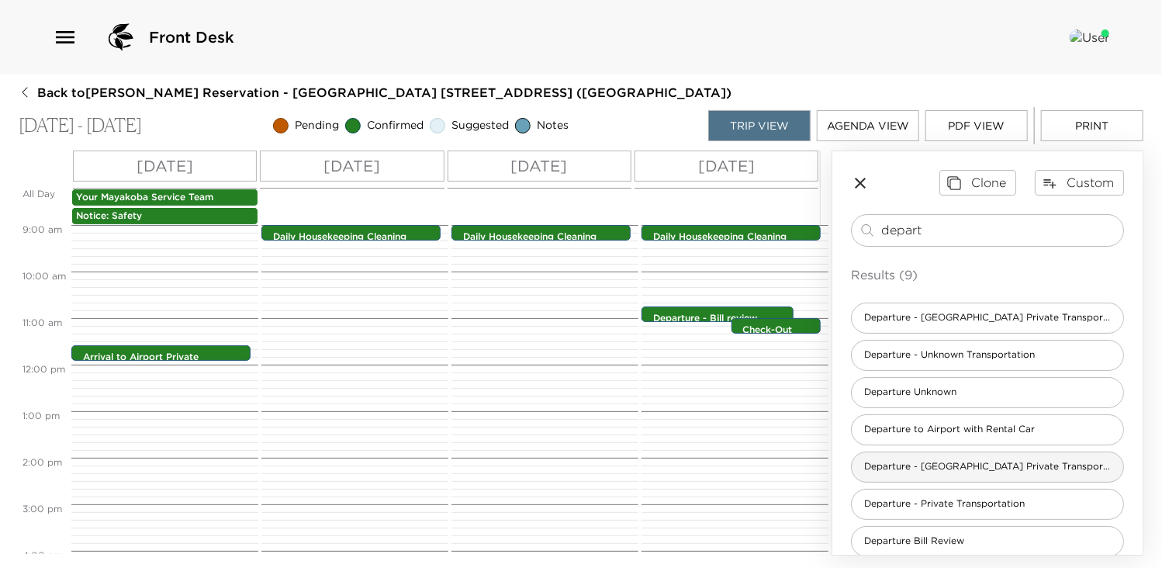
type input "depart"
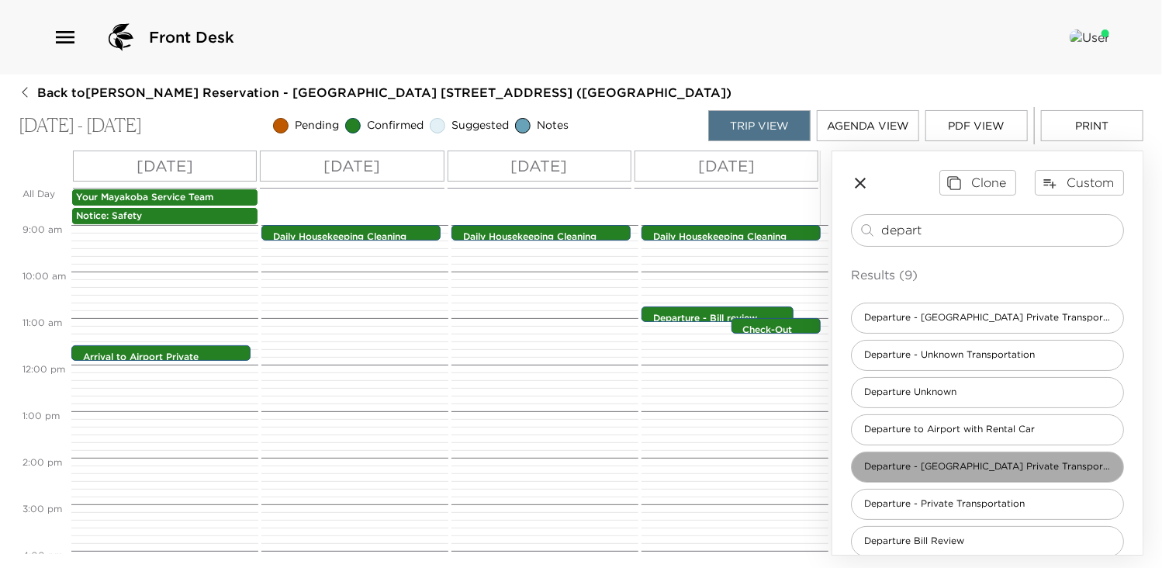
click at [993, 464] on span "Departure - [GEOGRAPHIC_DATA] Private Transportation" at bounding box center [986, 466] width 271 height 13
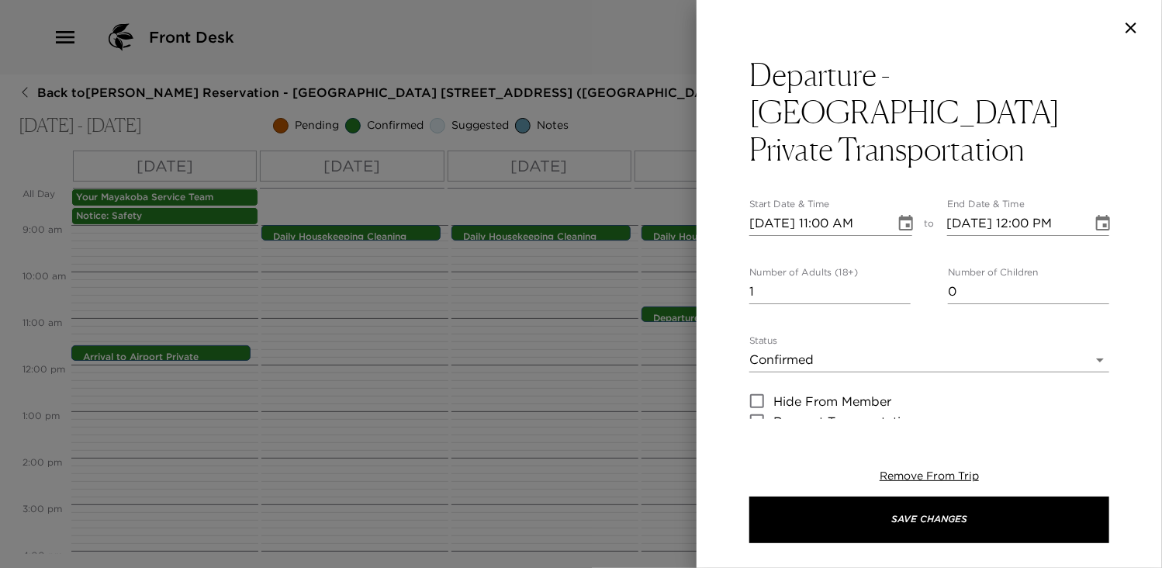
type textarea "Your private transportation has been confirmed with the Rosewood Private Transp…"
click at [833, 211] on input "[DATE] 11:00 AM" at bounding box center [816, 223] width 135 height 25
type input "[DATE] 12:25 PM"
type input "[DATE] 01:25 PM"
type input "[DATE] 12:25 PM"
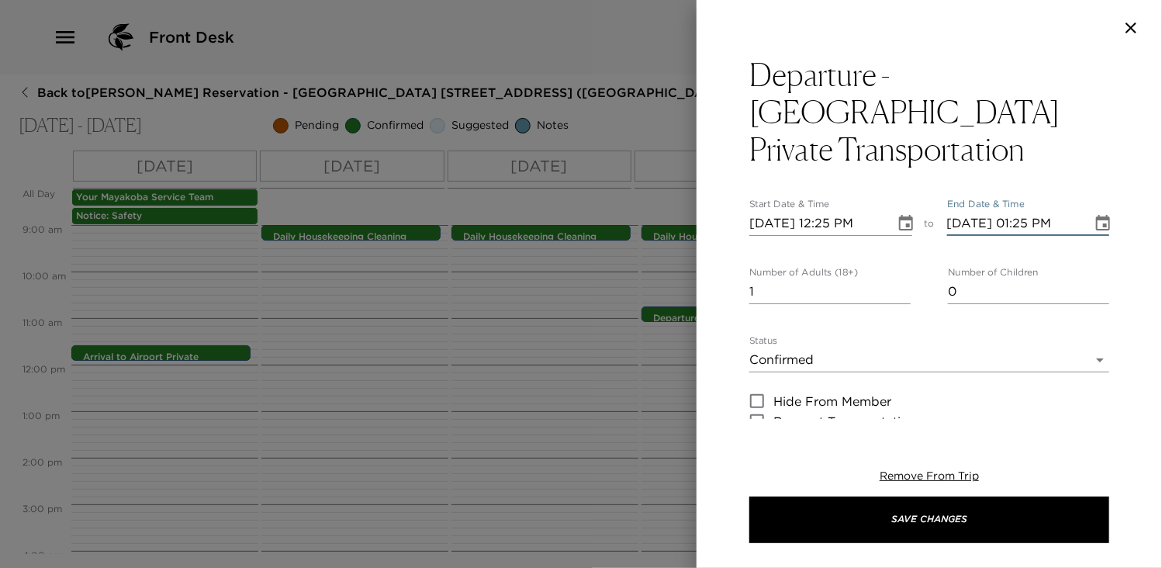
click at [1024, 211] on input "[DATE] 01:25 PM" at bounding box center [1014, 223] width 135 height 25
type input "[DATE] 12:25 PM"
type input "2"
click at [901, 279] on input "2" at bounding box center [829, 291] width 161 height 25
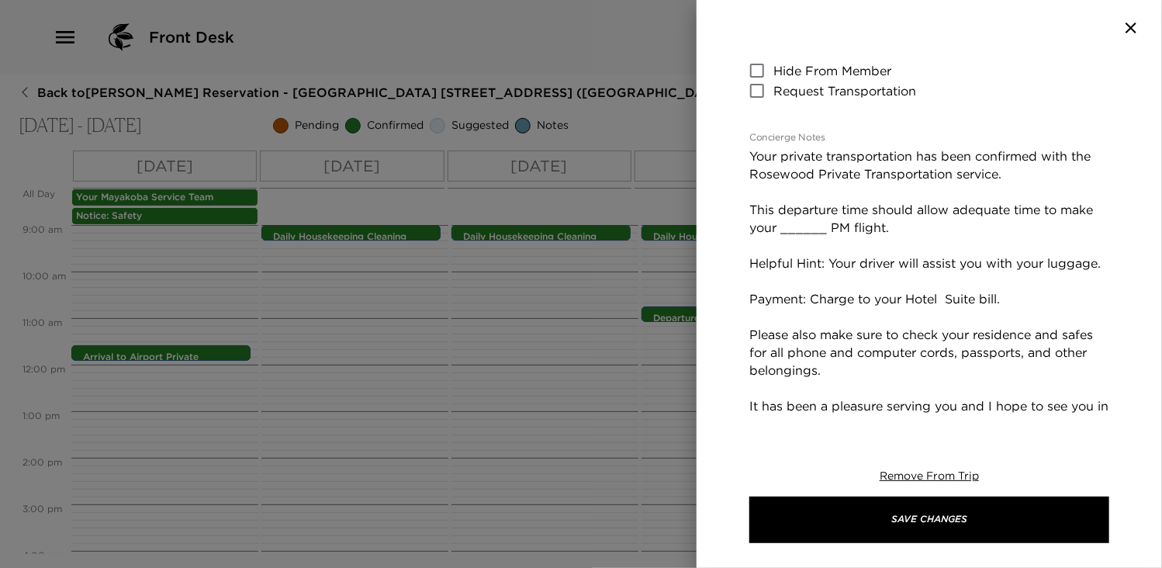
scroll to position [340, 0]
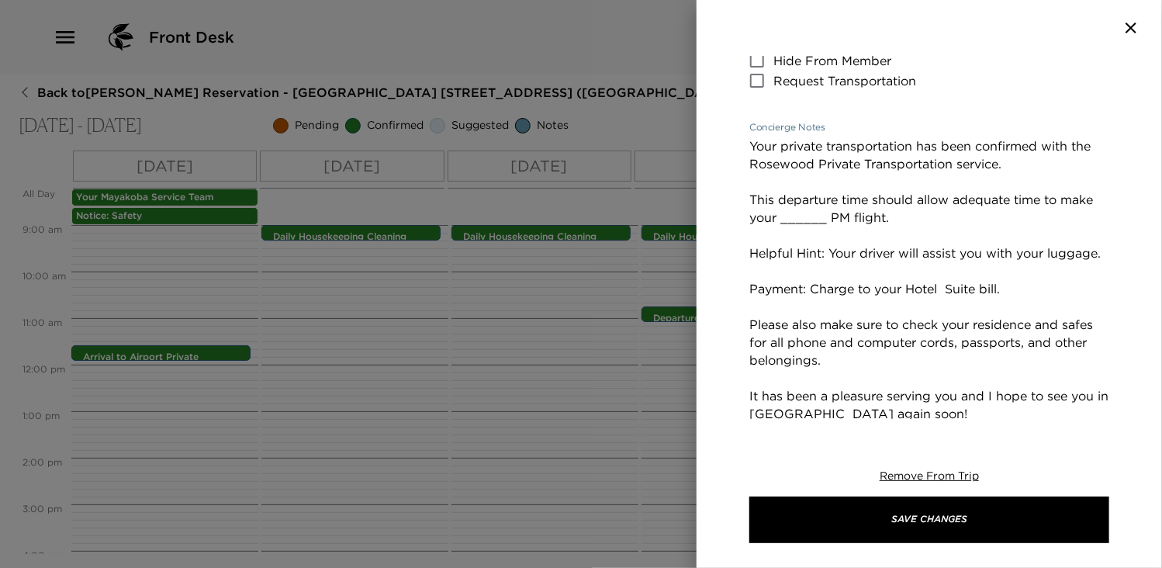
click at [775, 166] on textarea "Your private transportation has been confirmed with the Rosewood Private Transp…" at bounding box center [929, 288] width 360 height 303
click at [793, 190] on textarea "Your private transportation has been confirmed with the Rosewood Private Transp…" at bounding box center [929, 288] width 360 height 303
click at [817, 181] on textarea "Your private transportation has been confirmed with the Rosewood Private Transp…" at bounding box center [929, 288] width 360 height 303
type textarea "Your private transportation has been confirmed with the Rosewood Private Transp…"
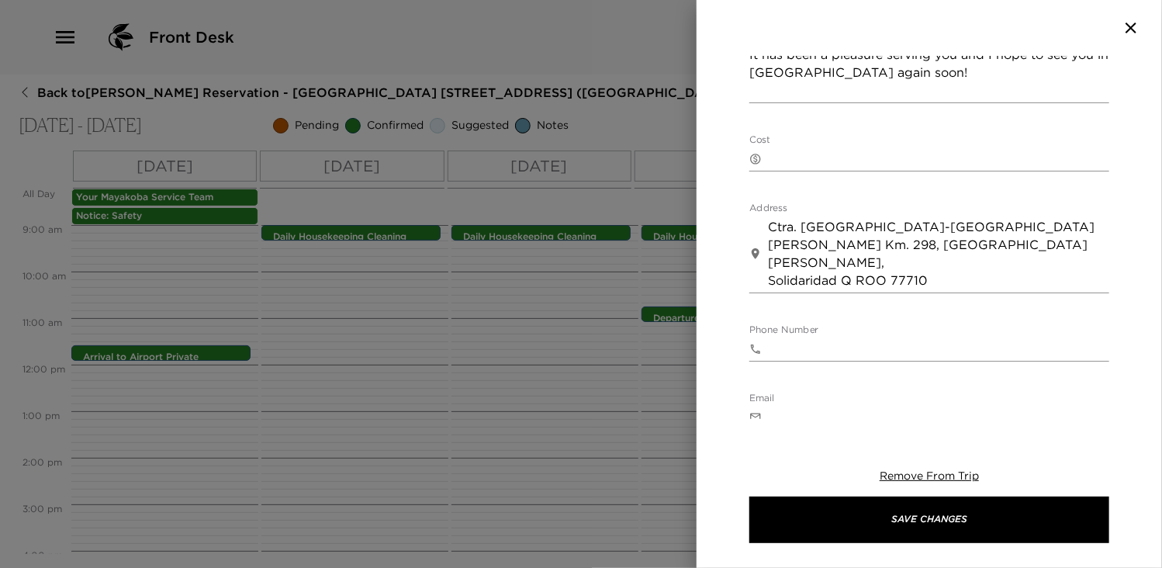
scroll to position [692, 0]
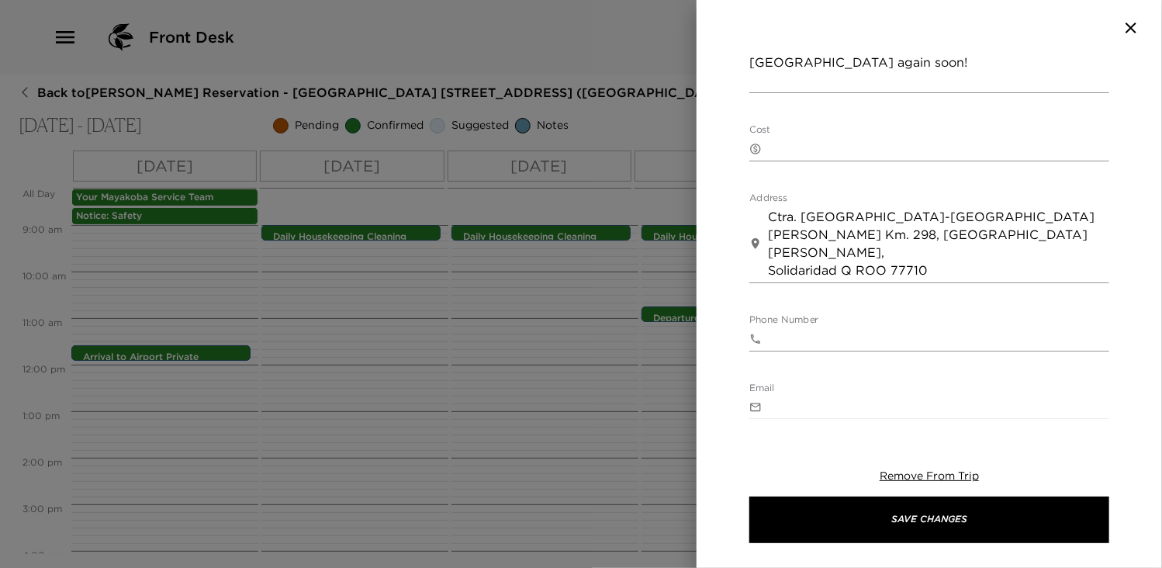
click at [767, 136] on div "​ x" at bounding box center [929, 148] width 360 height 25
type textarea "$245 USD"
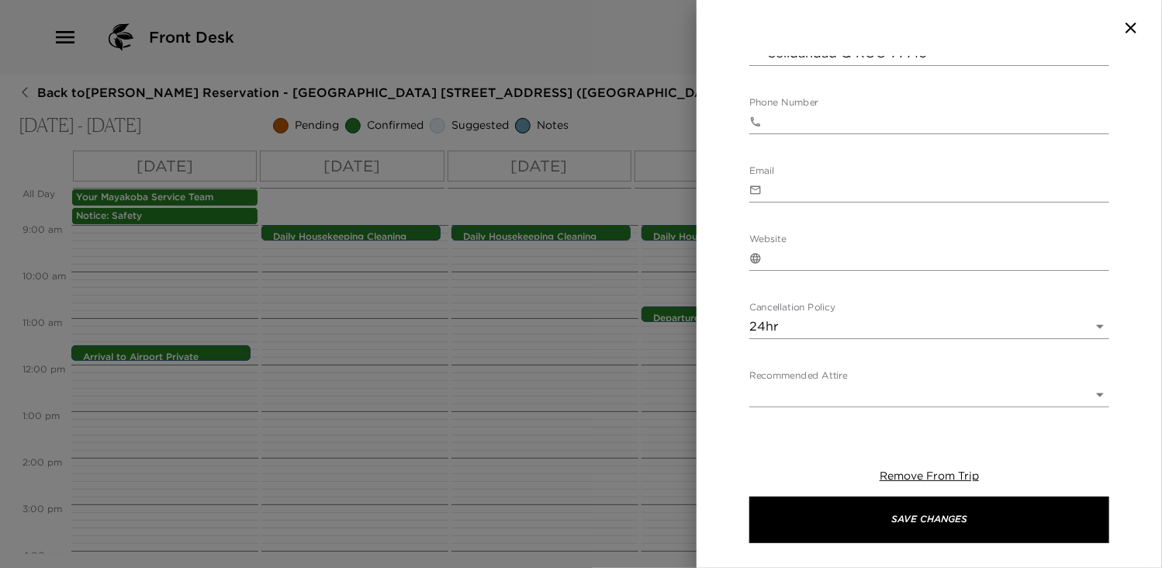
scroll to position [927, 0]
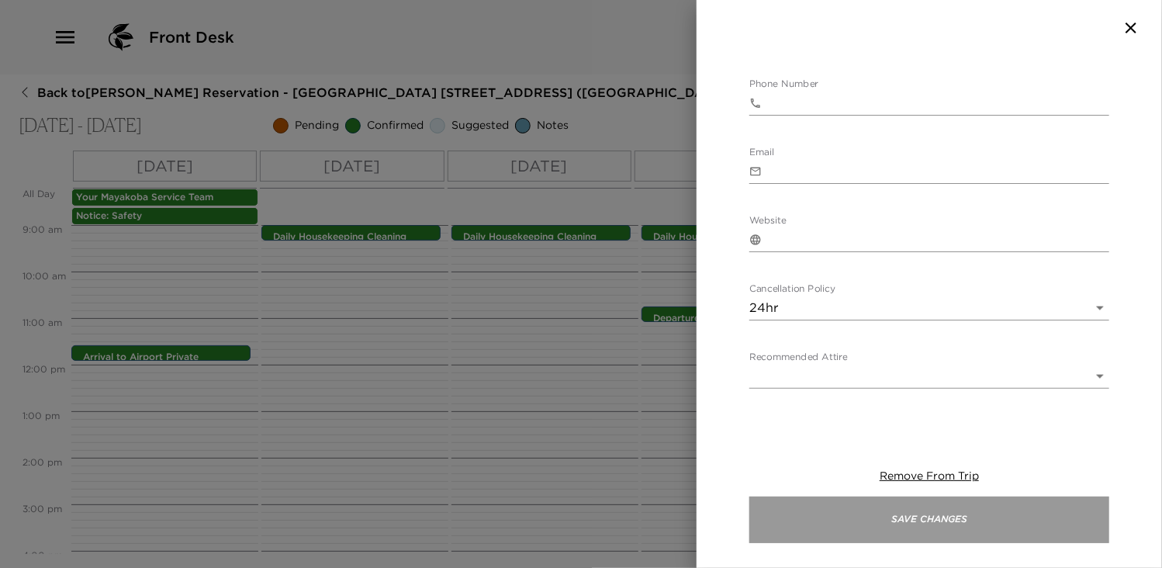
click at [946, 517] on button "Save Changes" at bounding box center [929, 519] width 360 height 47
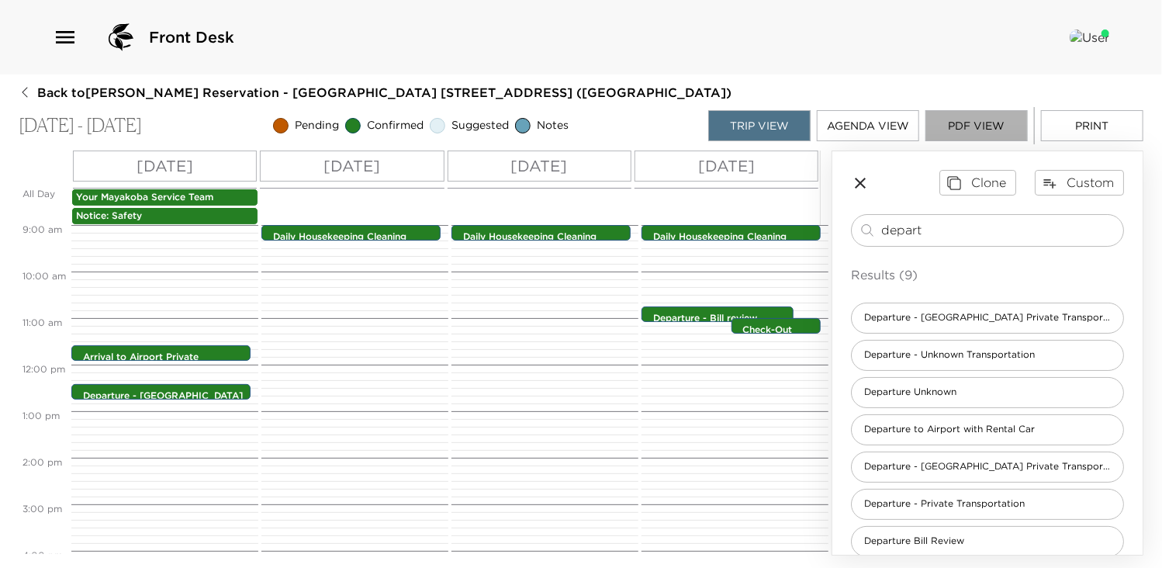
click at [989, 123] on button "PDF View" at bounding box center [976, 125] width 102 height 31
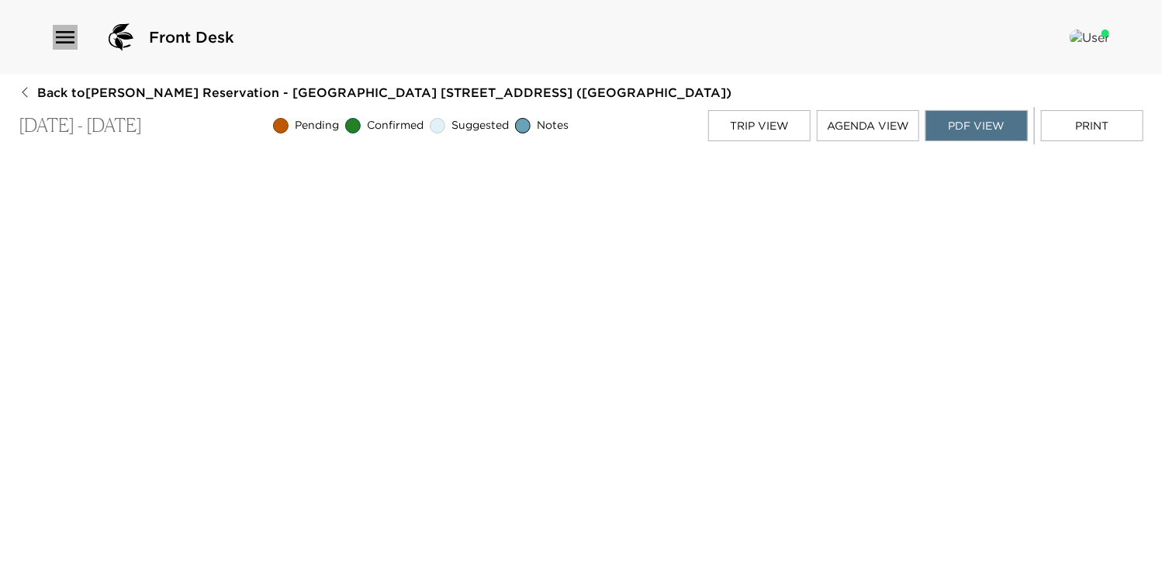
click at [65, 36] on icon "button" at bounding box center [65, 37] width 19 height 12
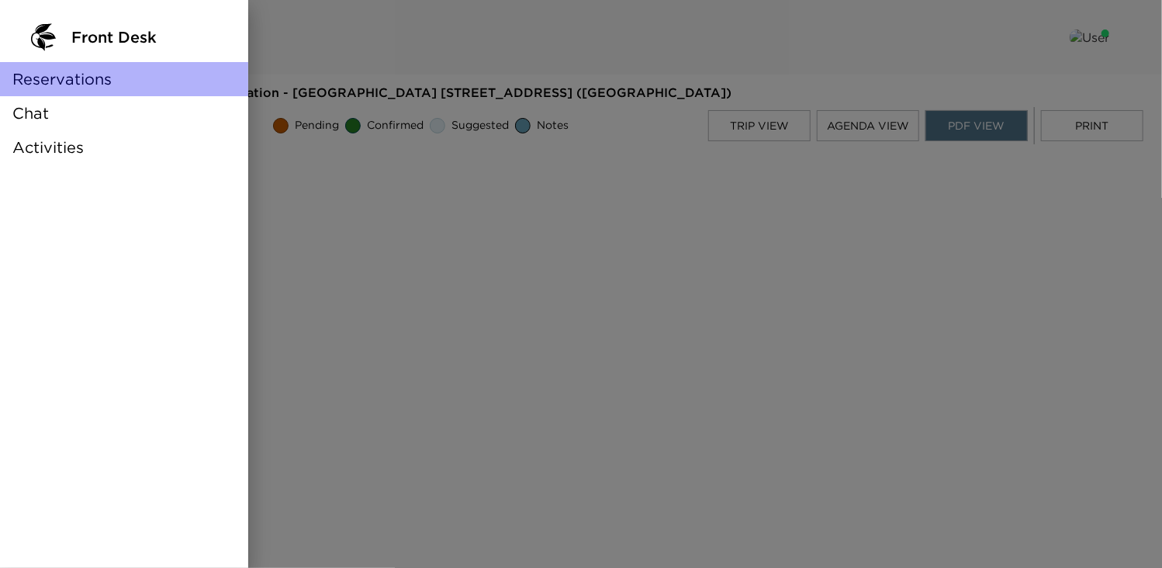
click at [88, 81] on span "Reservations" at bounding box center [61, 79] width 99 height 22
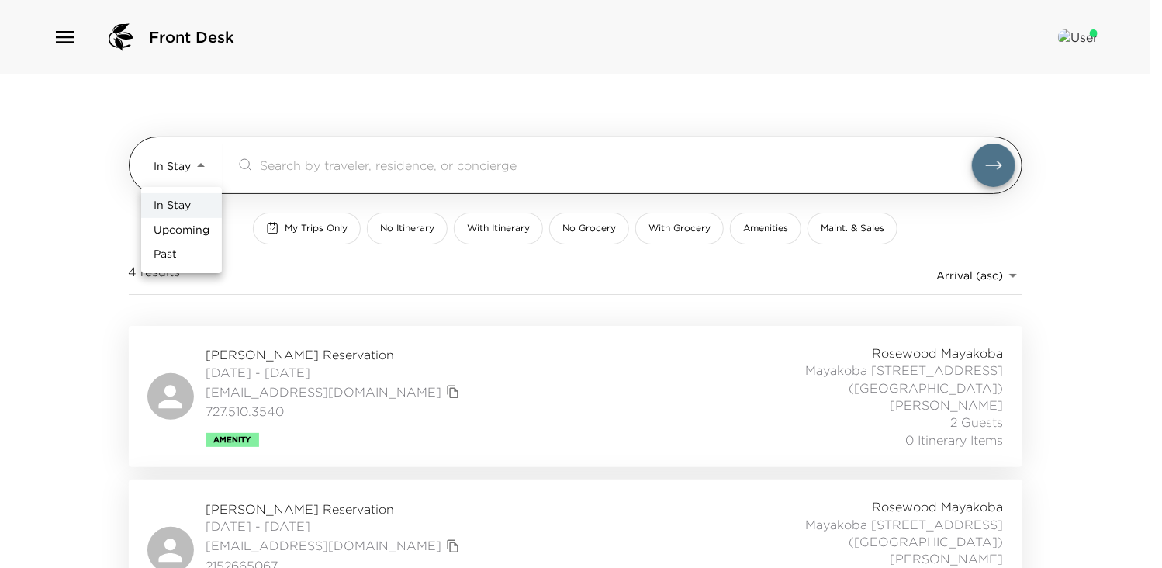
click at [199, 161] on body "Front Desk In Stay In-Stay ​ My Trips Only No Itinerary With Itinerary No Groce…" at bounding box center [581, 284] width 1162 height 568
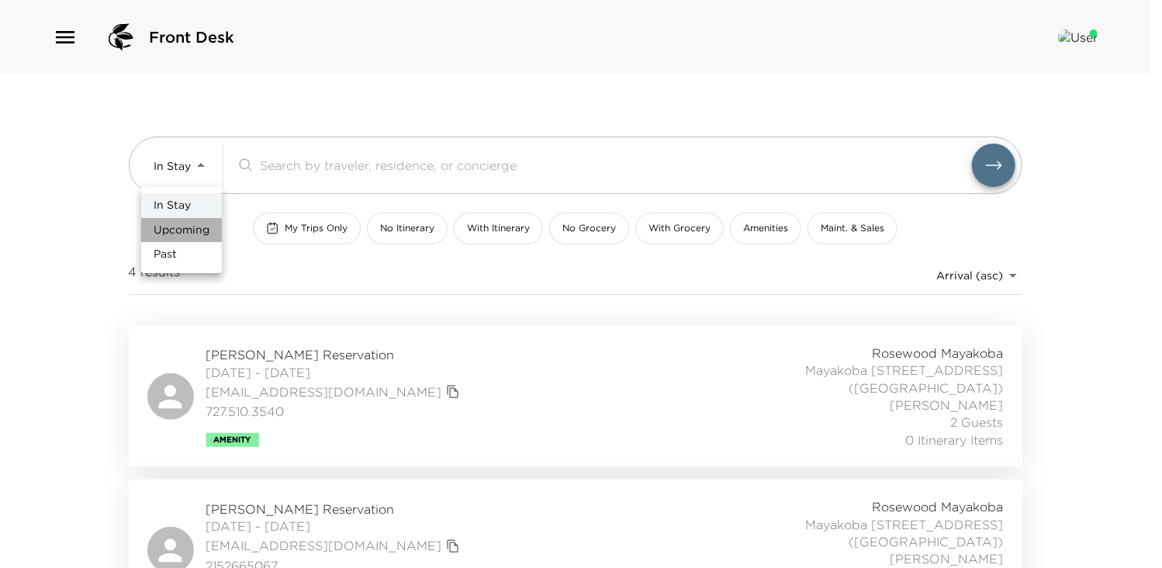
click at [185, 230] on span "Upcoming" at bounding box center [182, 231] width 56 height 16
type input "Upcoming"
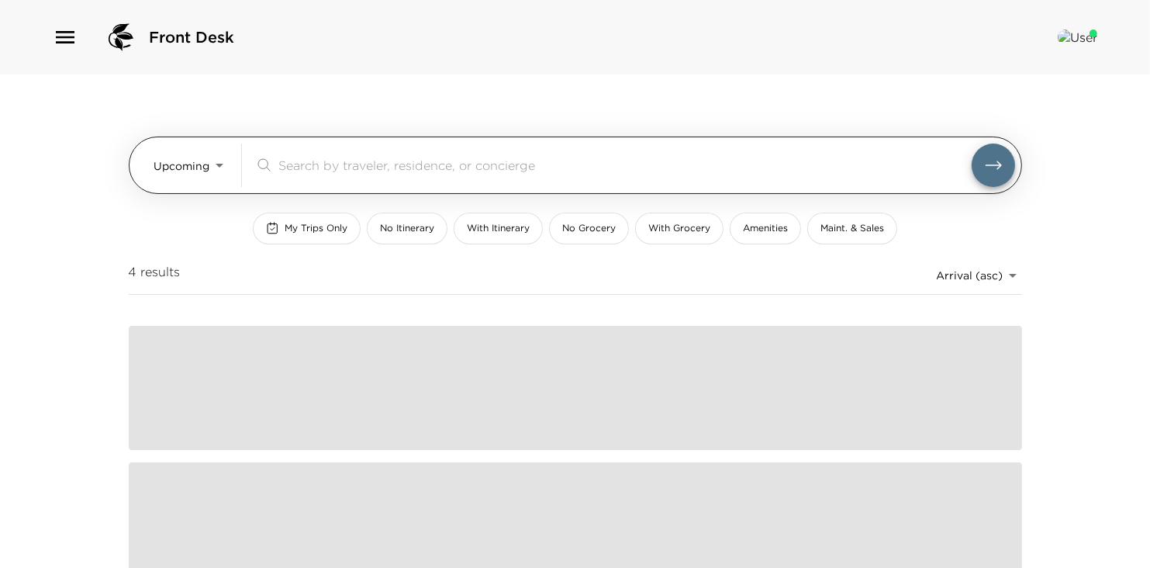
click at [327, 161] on input "search" at bounding box center [624, 165] width 693 height 18
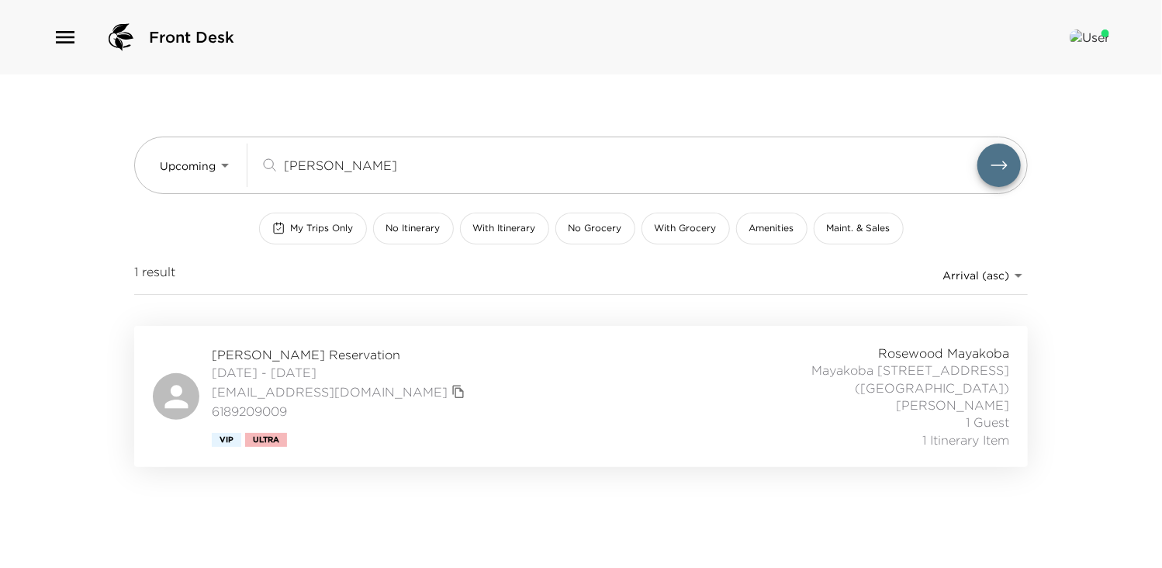
type input "[PERSON_NAME]"
click at [304, 364] on span "[DATE] - [DATE]" at bounding box center [340, 372] width 257 height 17
